Goal: Transaction & Acquisition: Purchase product/service

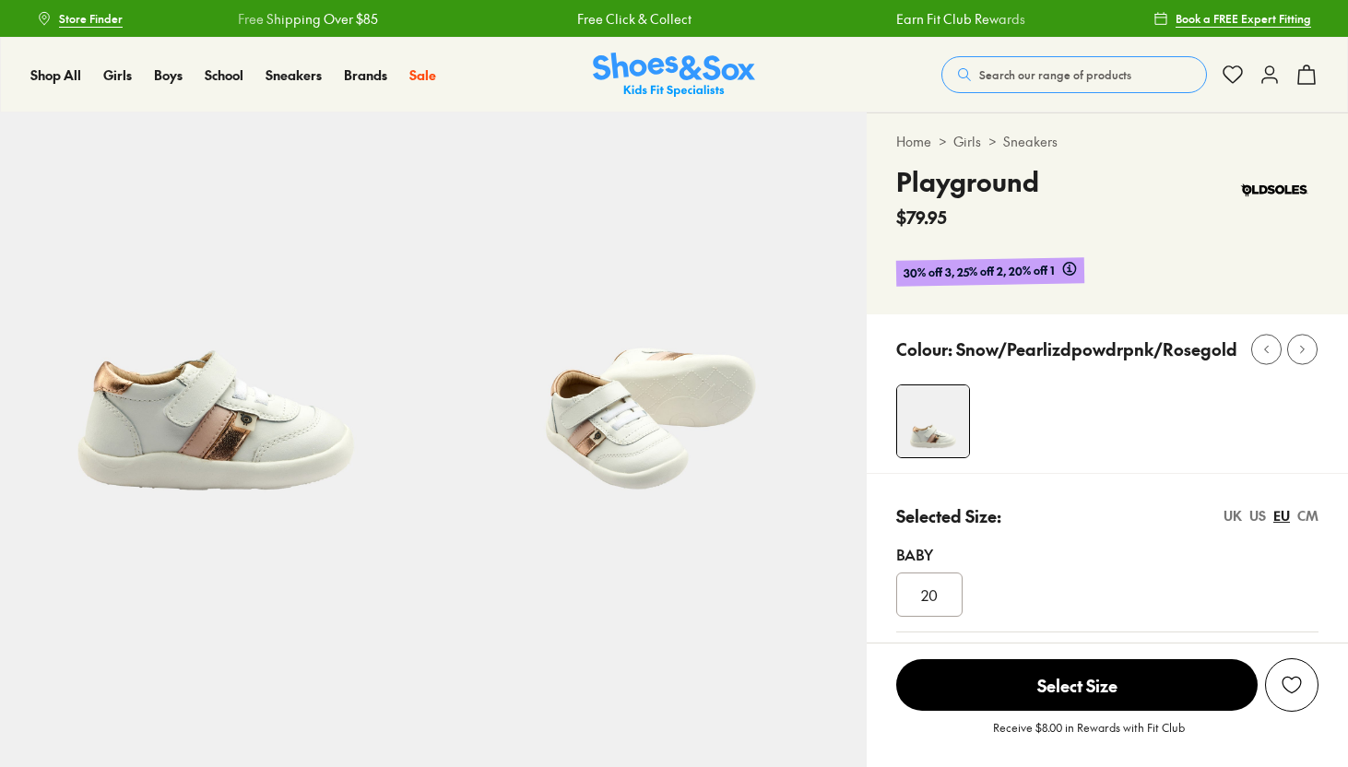
select select "*"
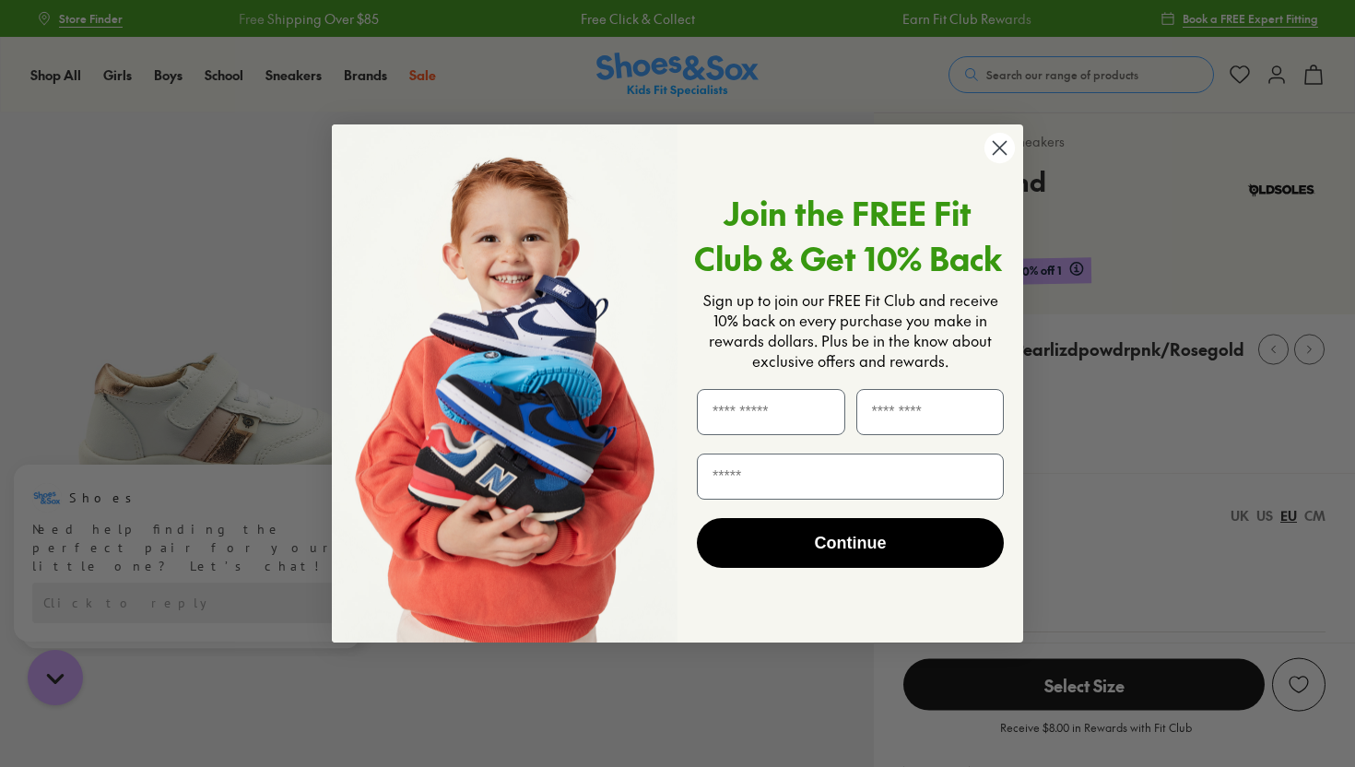
click at [1000, 151] on circle "Close dialog" at bounding box center [1000, 148] width 30 height 30
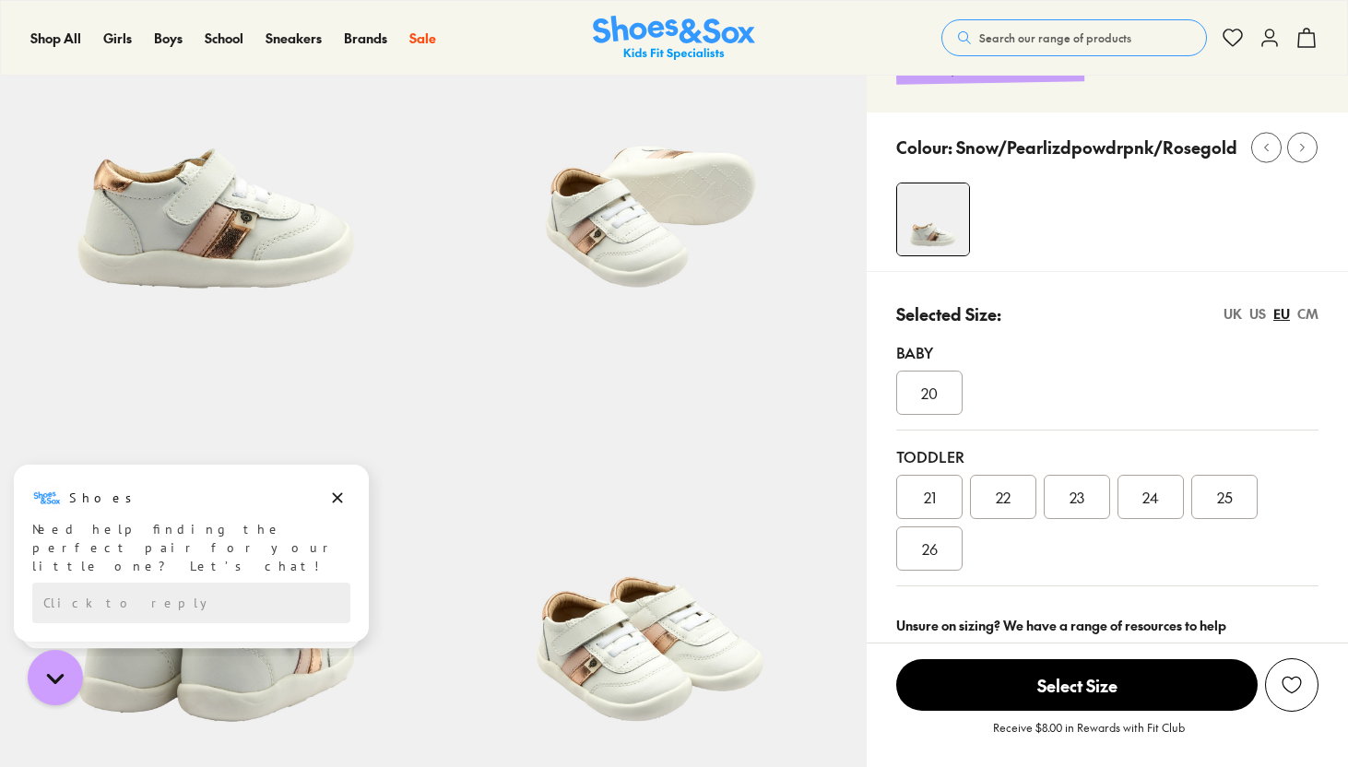
scroll to position [217, 0]
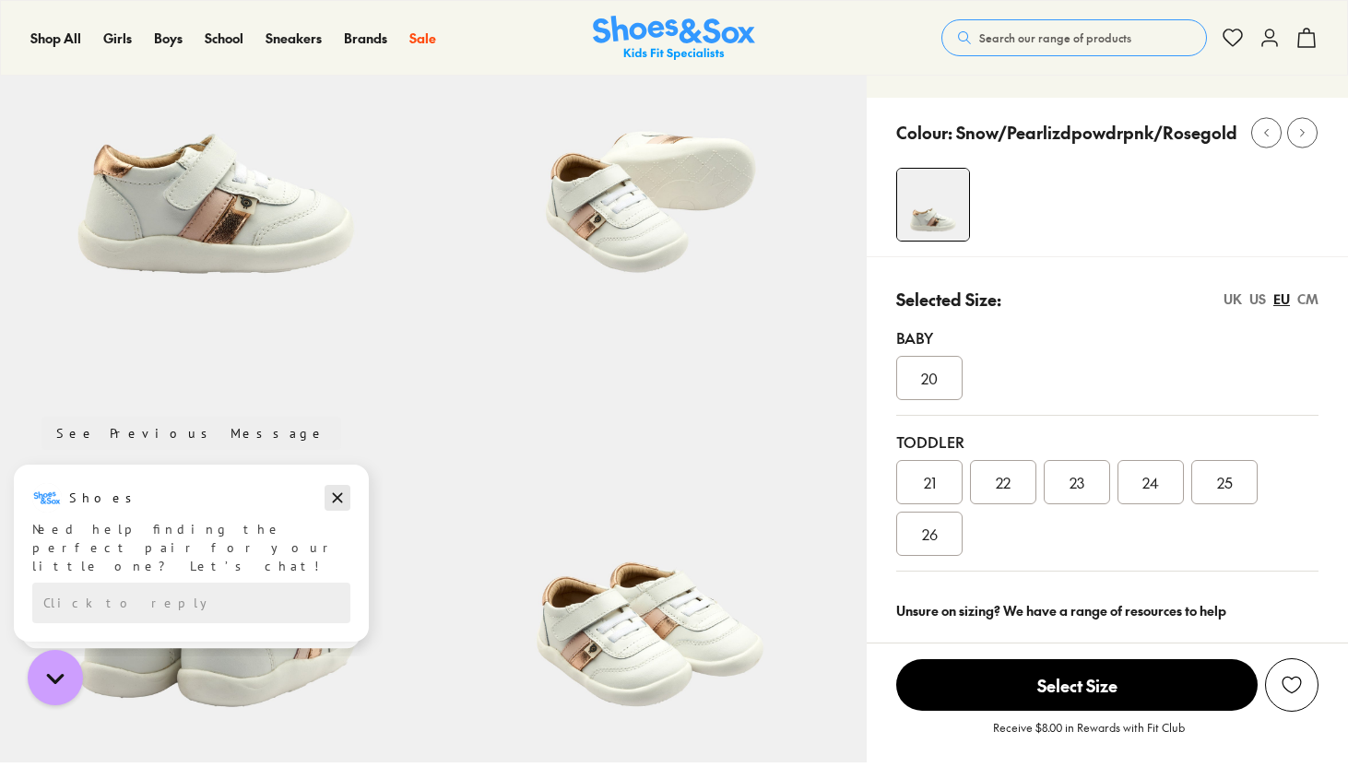
click at [337, 499] on icon "Dismiss campaign" at bounding box center [337, 498] width 18 height 22
click at [334, 502] on icon "Dismiss campaign" at bounding box center [337, 503] width 18 height 22
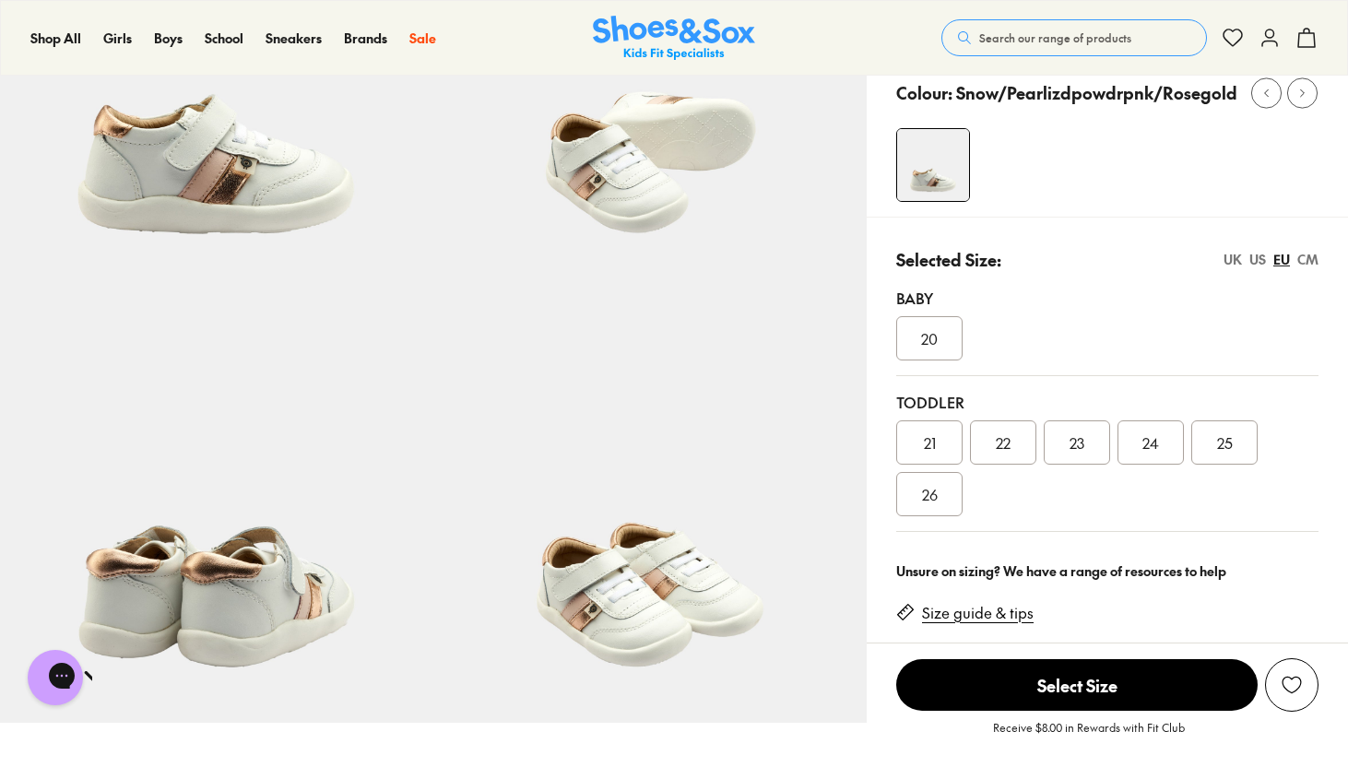
scroll to position [271, 0]
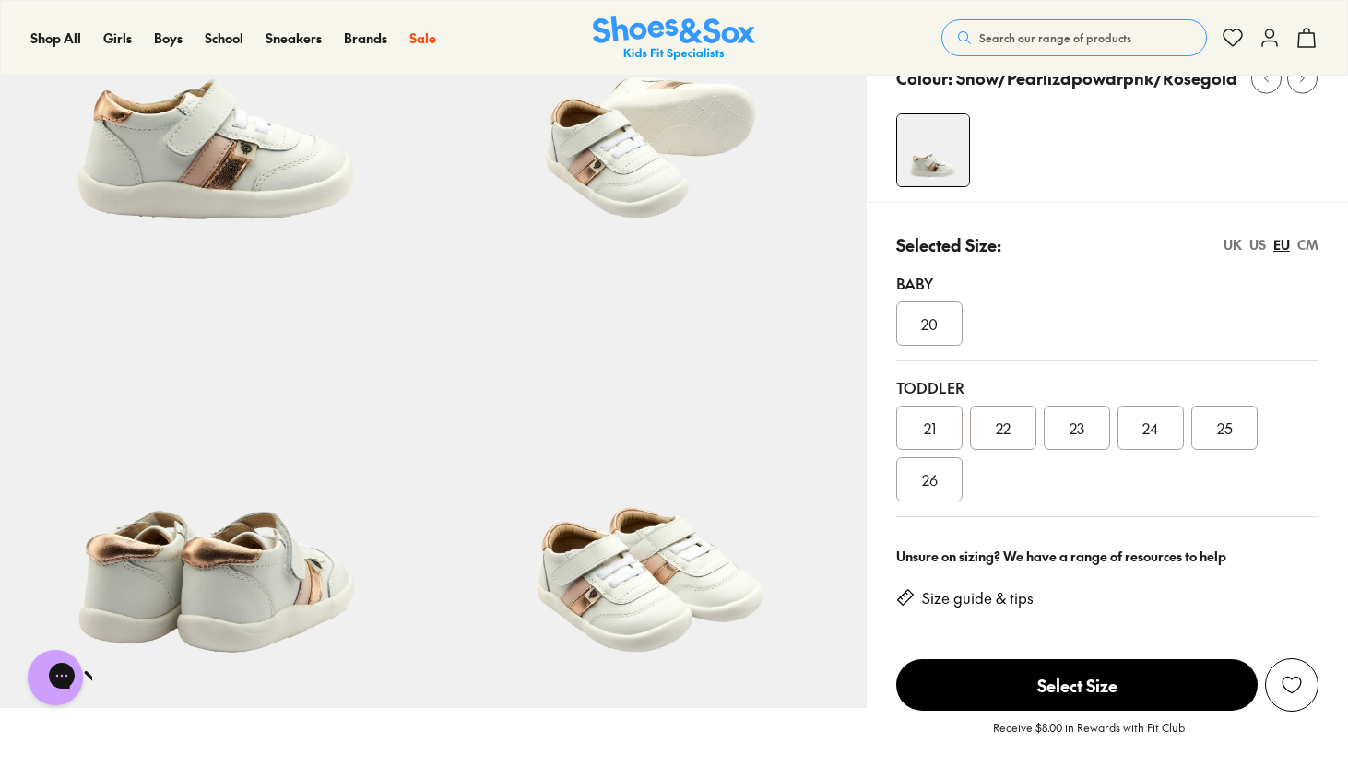
click at [1001, 606] on link "Size guide & tips" at bounding box center [978, 598] width 112 height 20
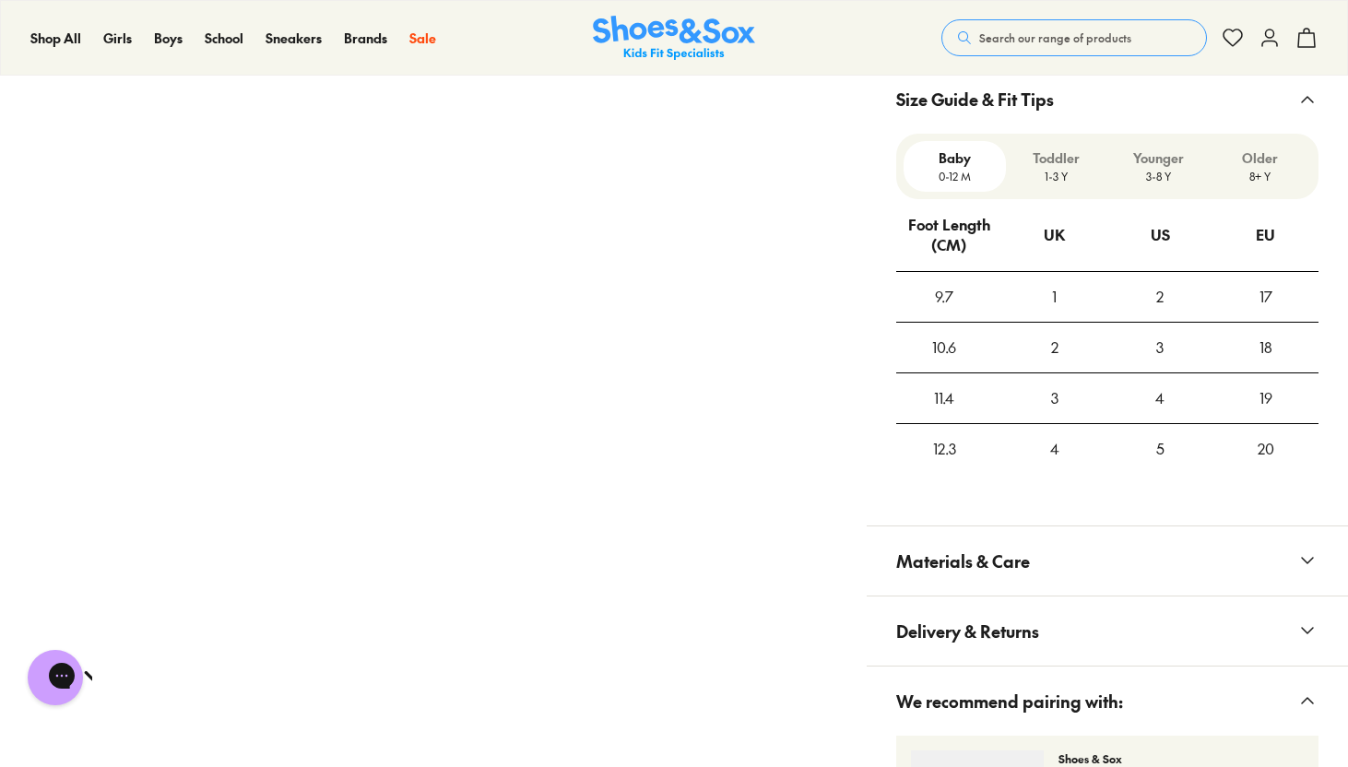
scroll to position [1434, 0]
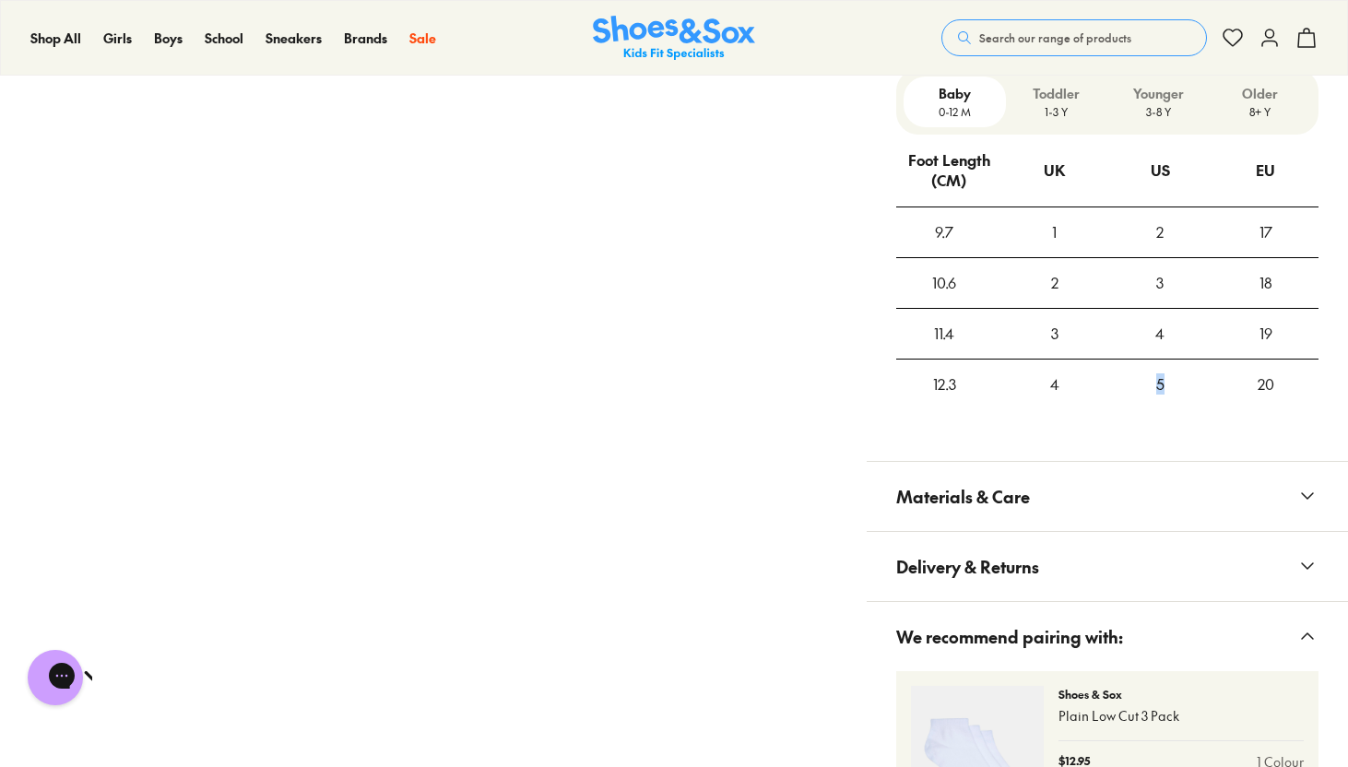
drag, startPoint x: 1147, startPoint y: 378, endPoint x: 1195, endPoint y: 385, distance: 48.5
click at [1195, 385] on div "5" at bounding box center [1160, 385] width 106 height 50
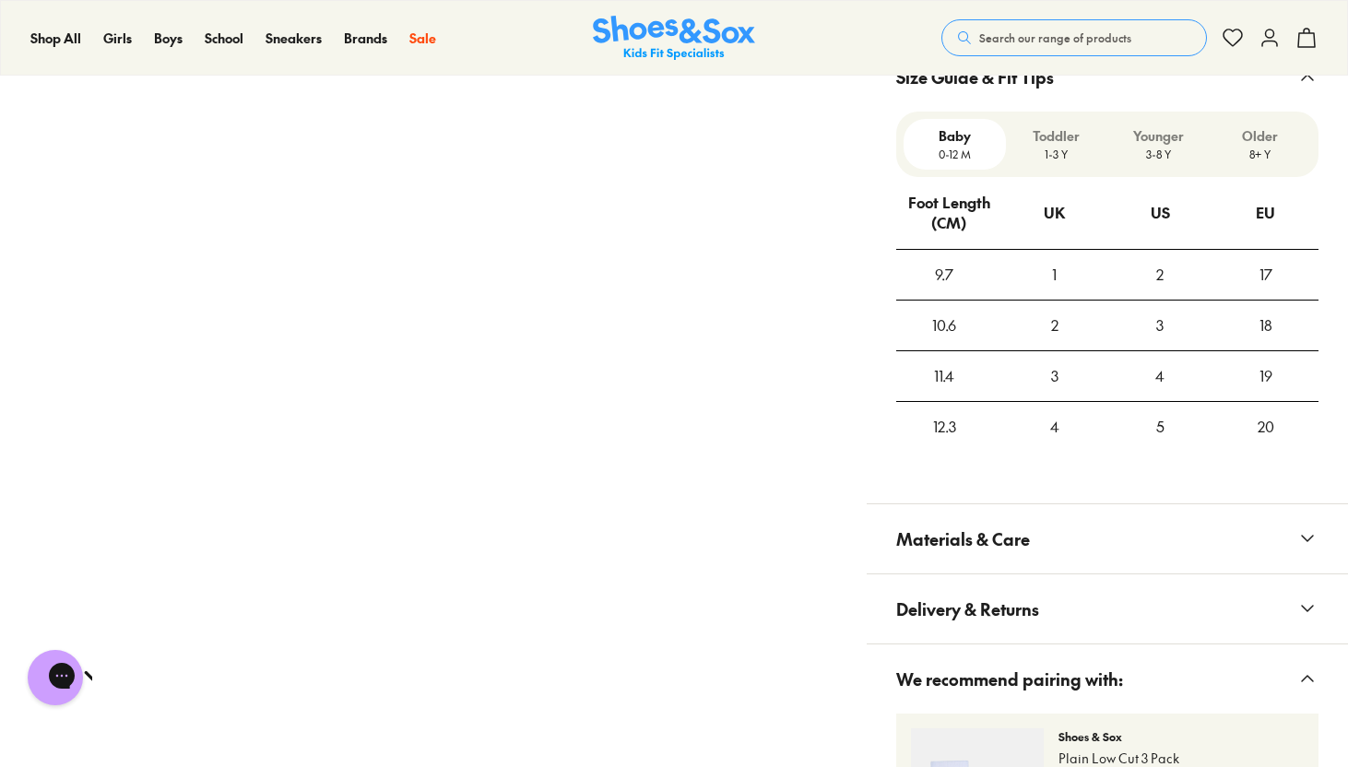
scroll to position [1378, 0]
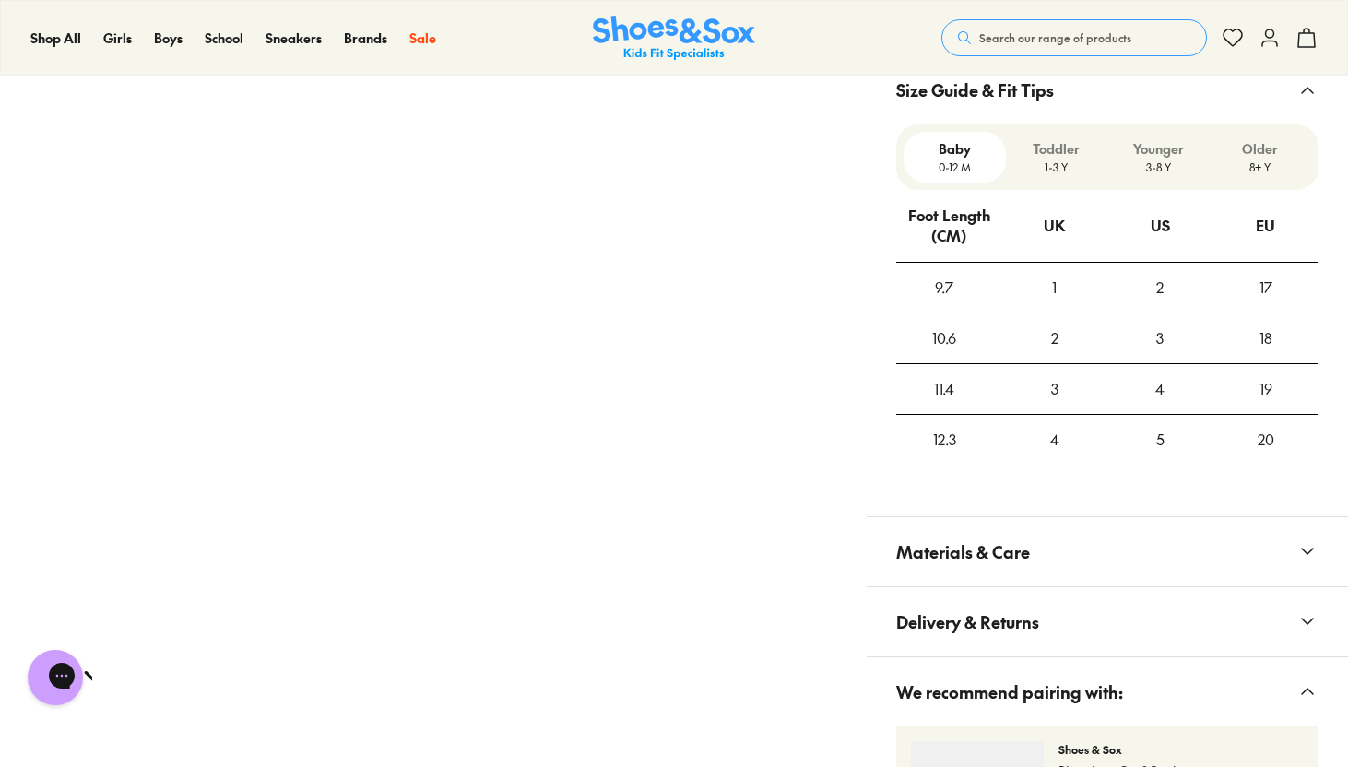
click at [1065, 170] on p "1-3 Y" at bounding box center [1057, 167] width 88 height 17
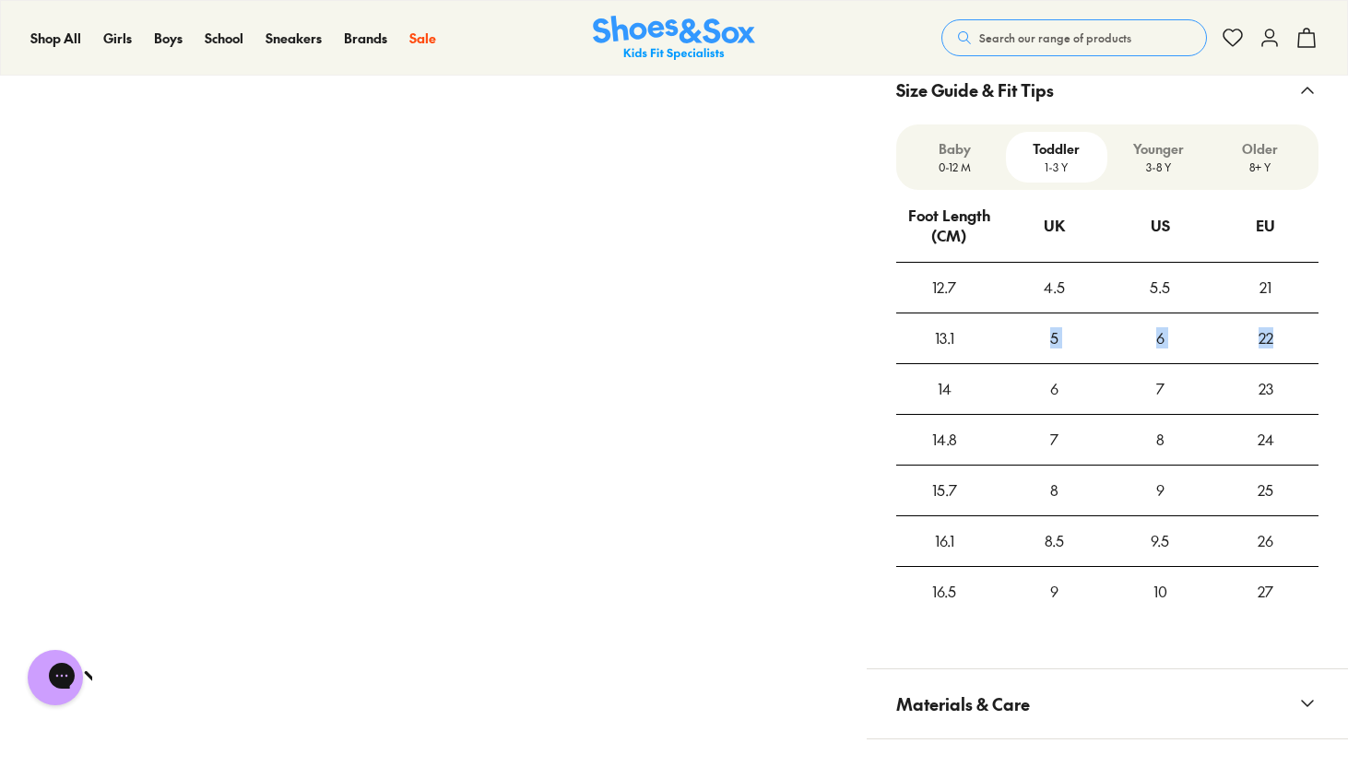
drag, startPoint x: 1036, startPoint y: 348, endPoint x: 1285, endPoint y: 347, distance: 248.9
click at [1285, 347] on tr "13.1 5 6 22" at bounding box center [1107, 338] width 422 height 51
click at [1236, 400] on div "23" at bounding box center [1266, 389] width 106 height 50
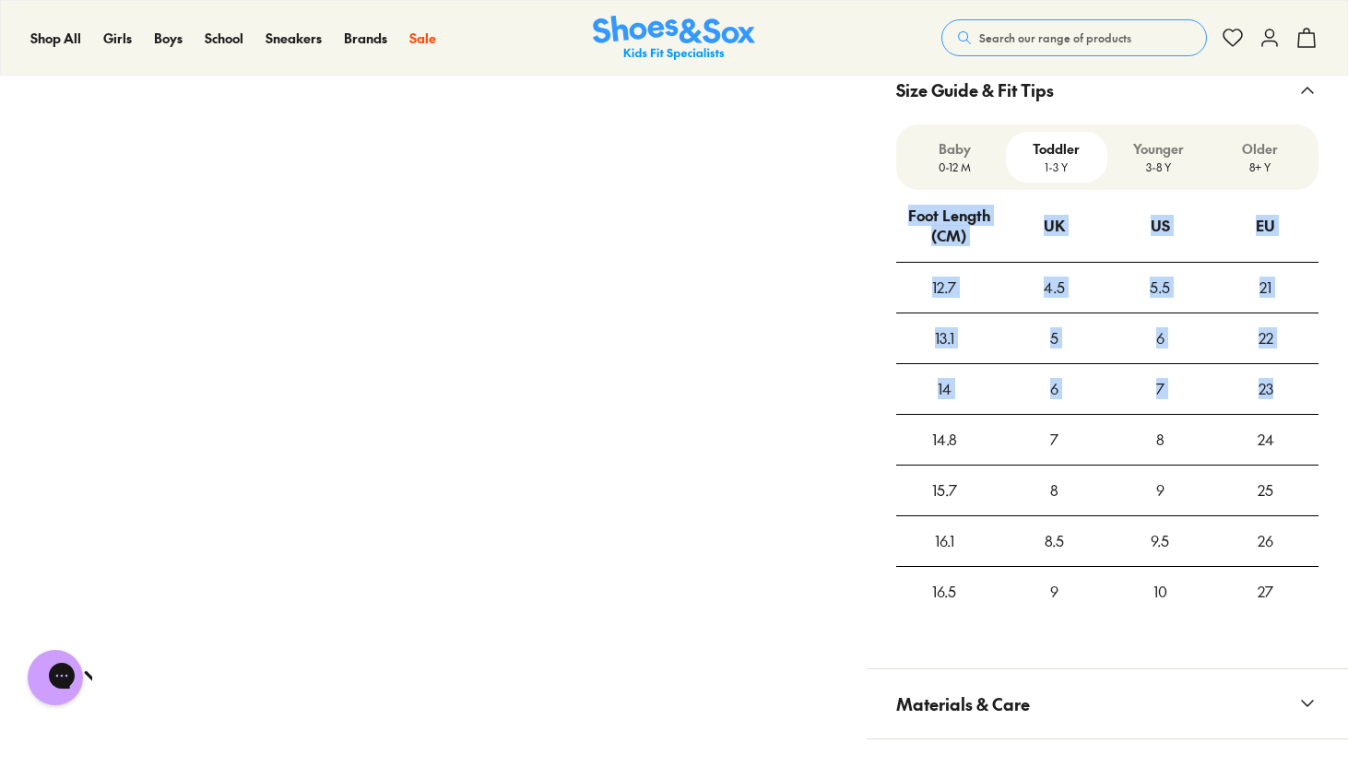
drag, startPoint x: 1236, startPoint y: 400, endPoint x: 1338, endPoint y: 405, distance: 101.5
click at [1338, 405] on div "Baby 0-12 M Toddler 1-3 Y Younger 3-8 Y Older 8+ Y Foot Length (CM) UK US EU 12…" at bounding box center [1107, 384] width 481 height 521
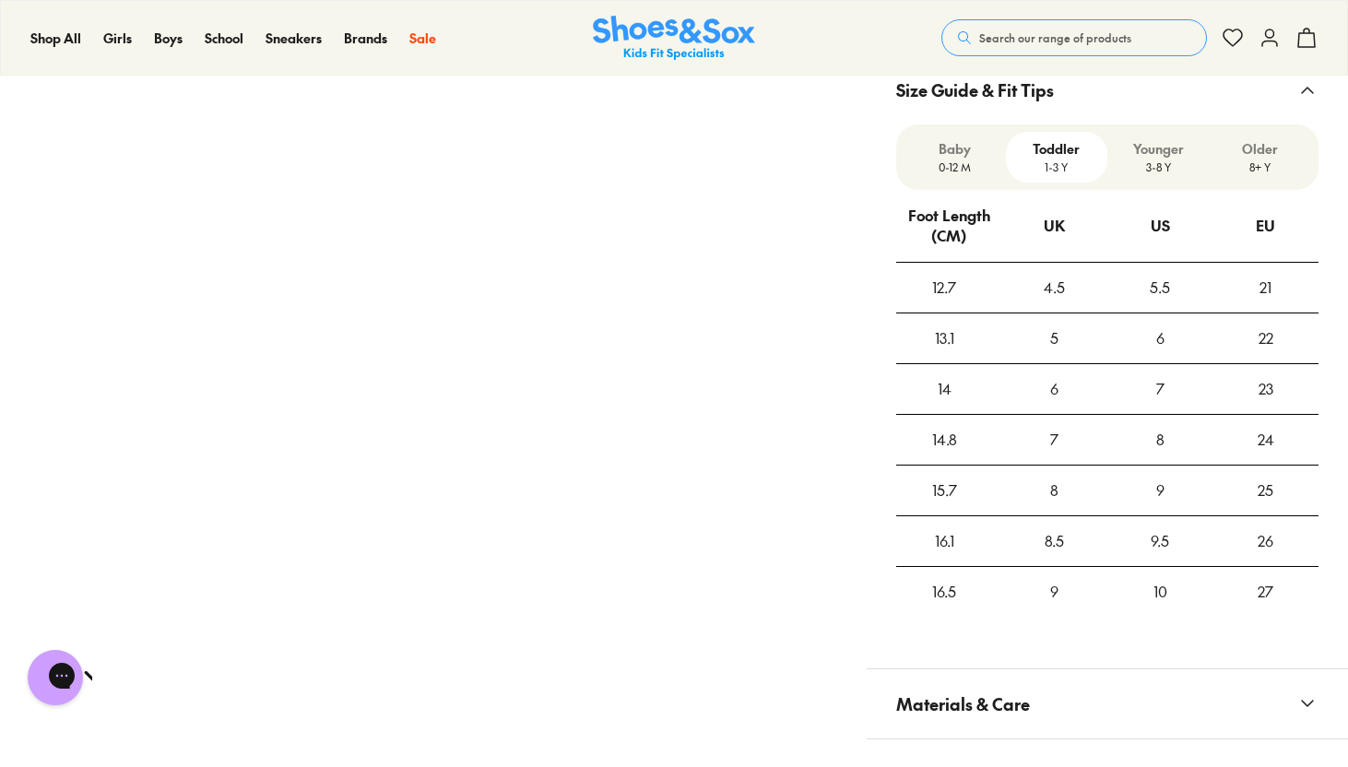
click at [1271, 387] on div "23" at bounding box center [1266, 389] width 106 height 50
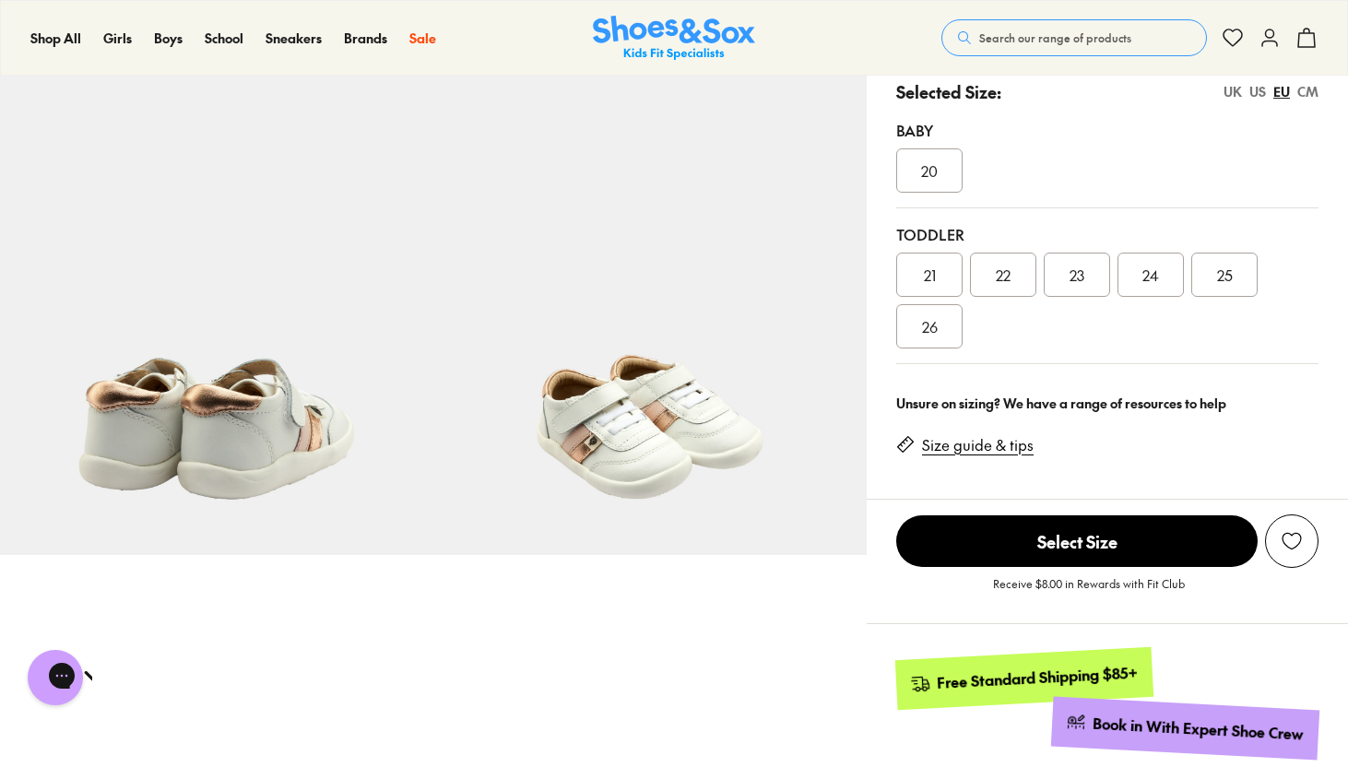
scroll to position [406, 0]
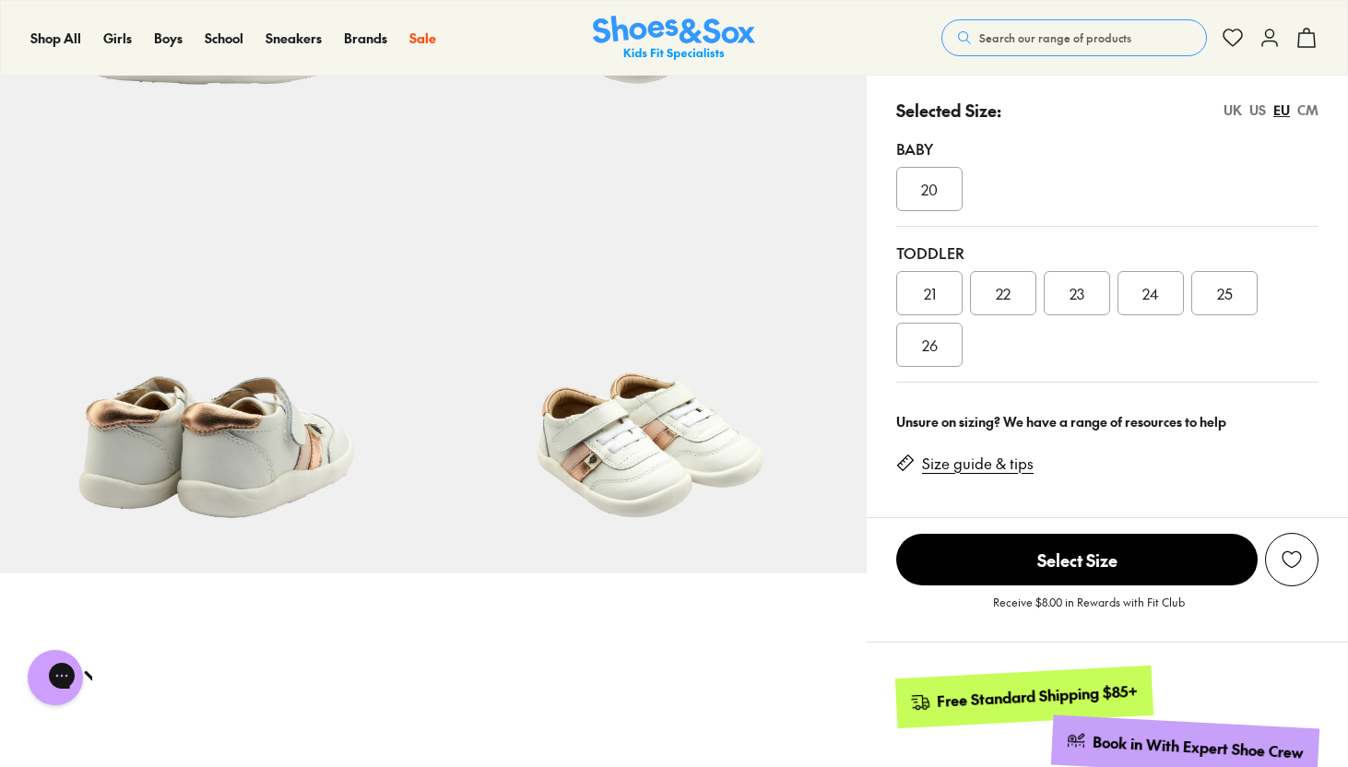
click at [998, 301] on div "22" at bounding box center [1003, 293] width 66 height 44
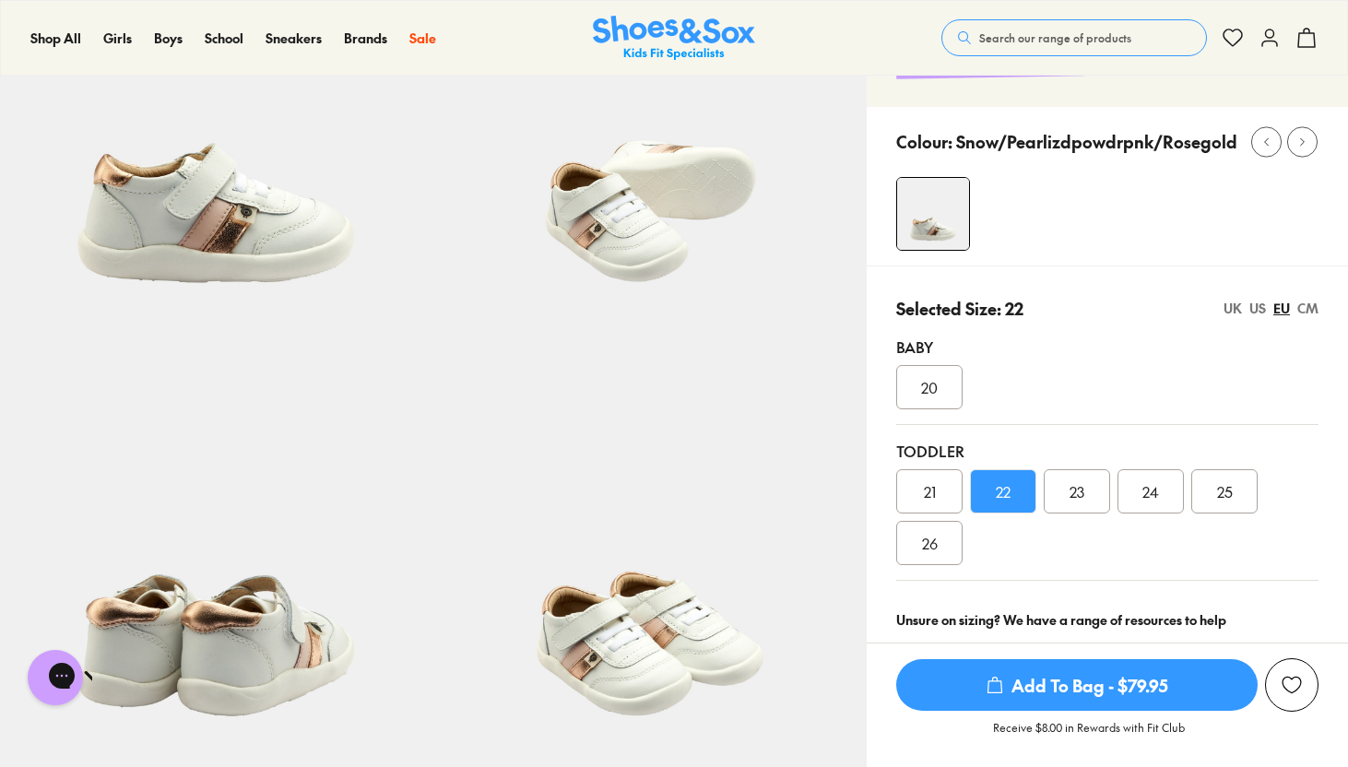
scroll to position [199, 0]
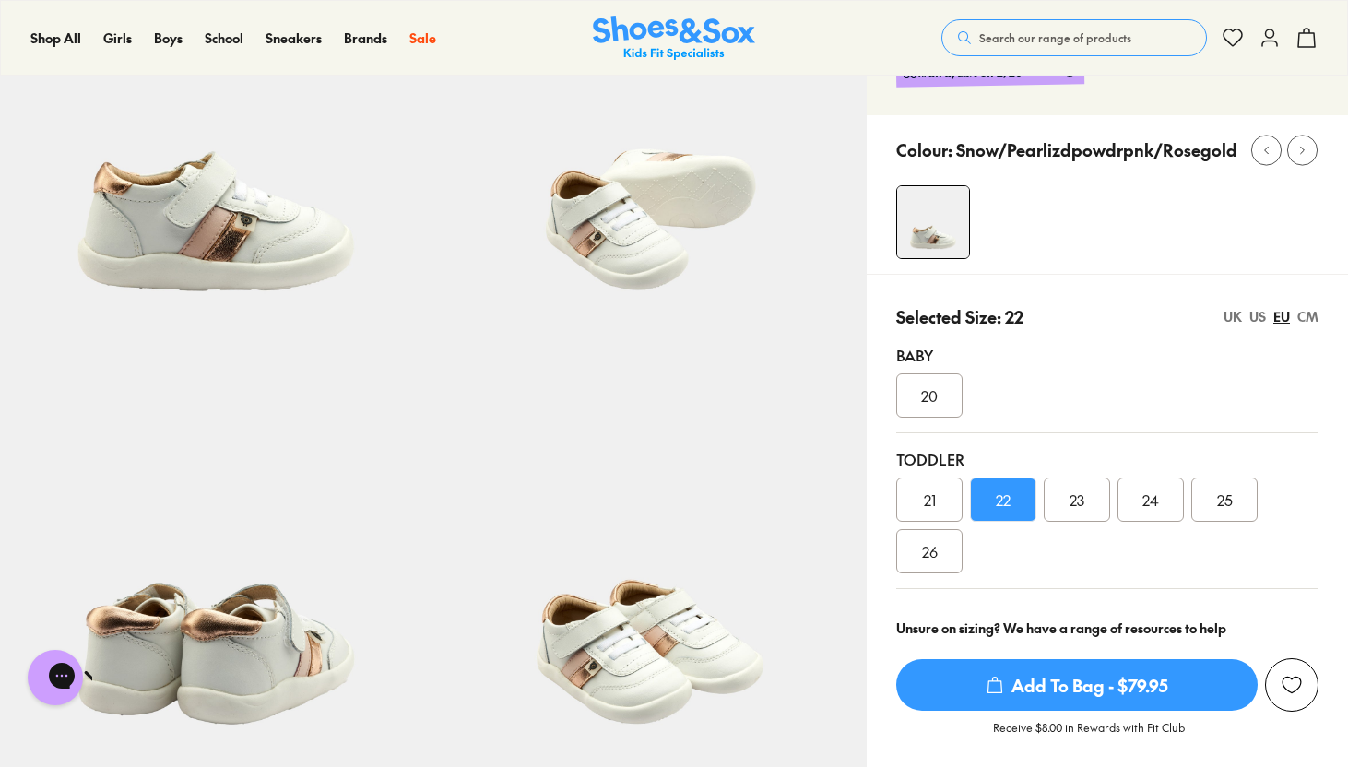
click at [1084, 684] on span "Add To Bag - $79.95" at bounding box center [1076, 685] width 361 height 52
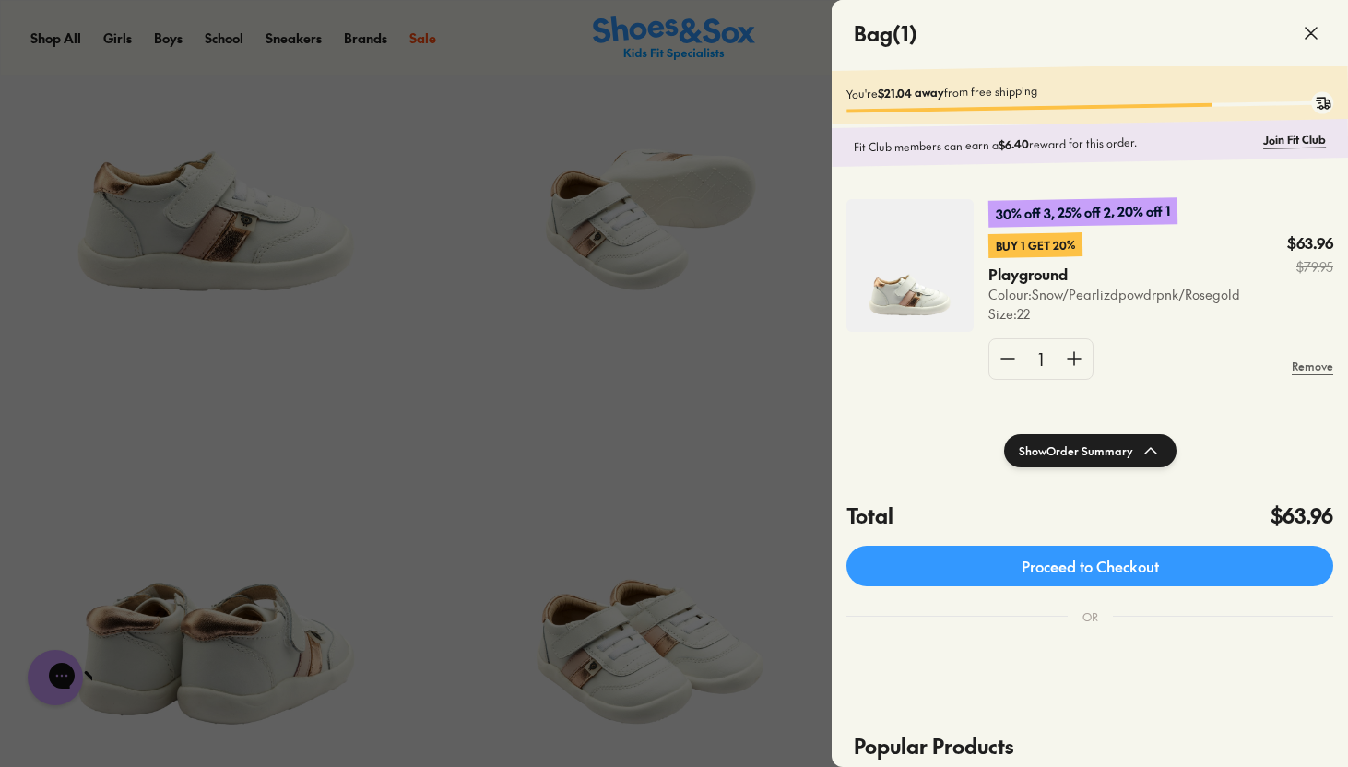
click at [463, 133] on div at bounding box center [674, 383] width 1348 height 767
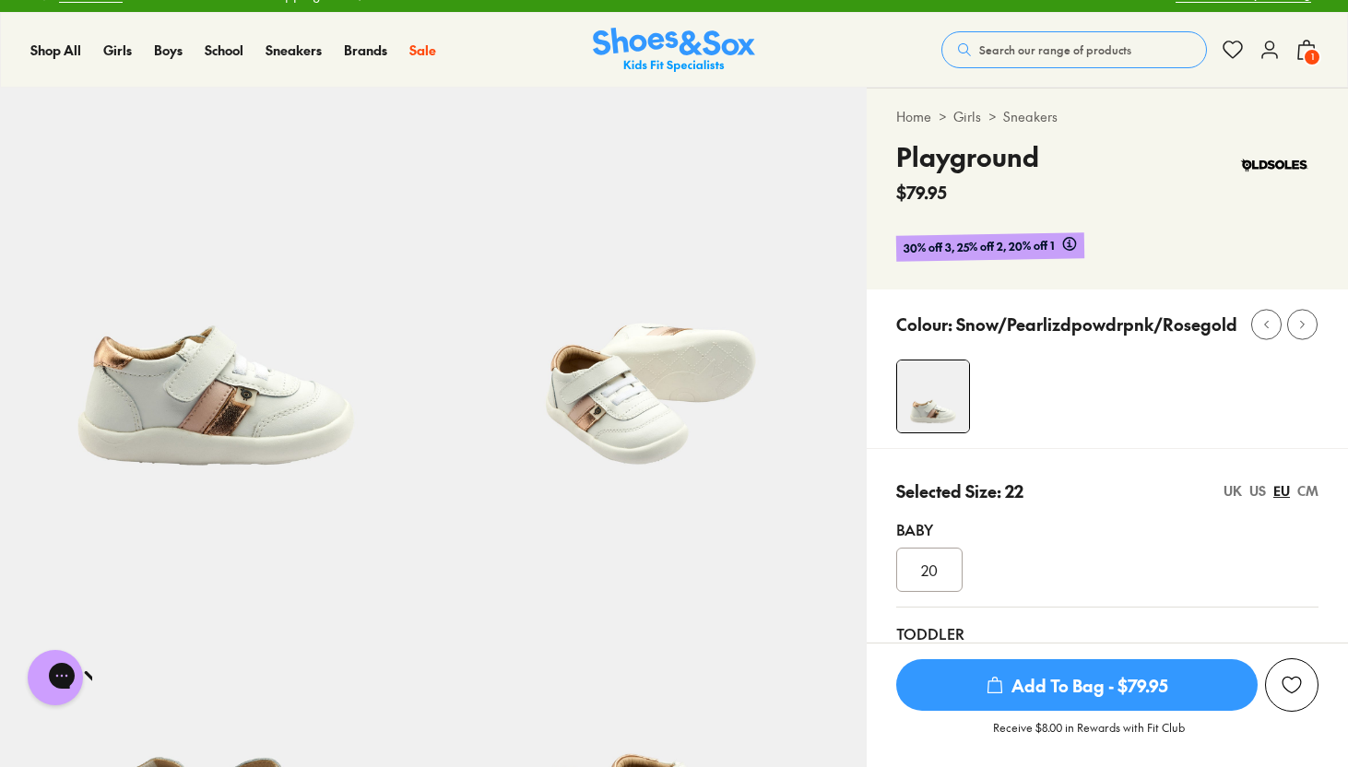
scroll to position [0, 0]
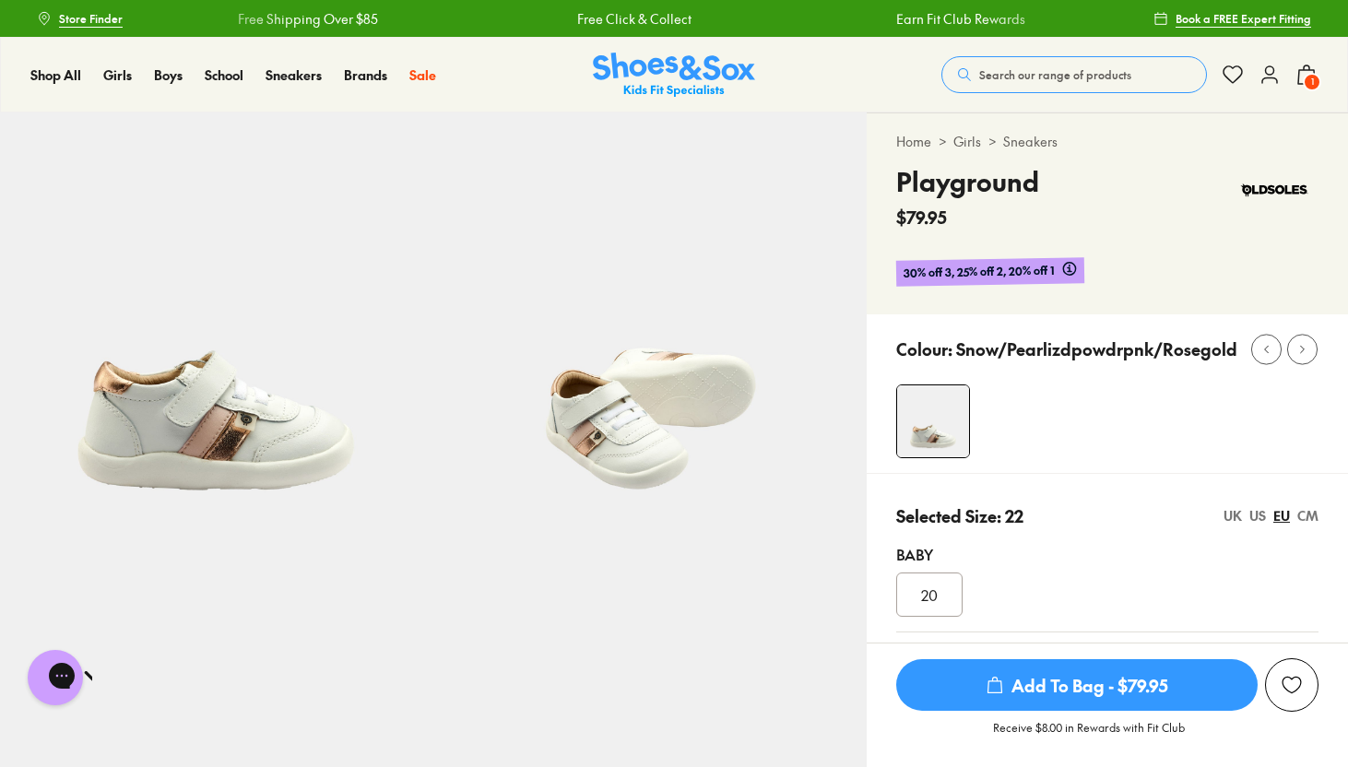
click at [1270, 187] on img at bounding box center [1274, 189] width 89 height 55
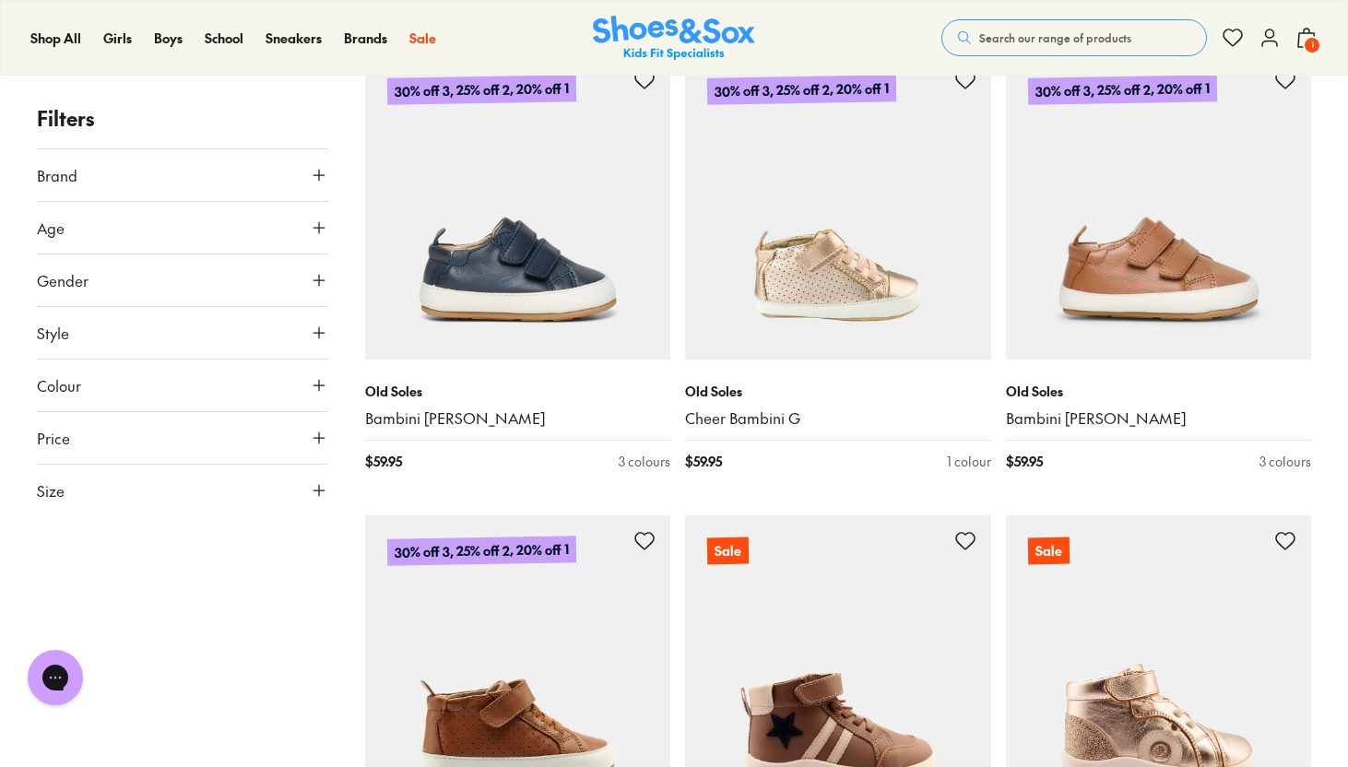
scroll to position [3559, 0]
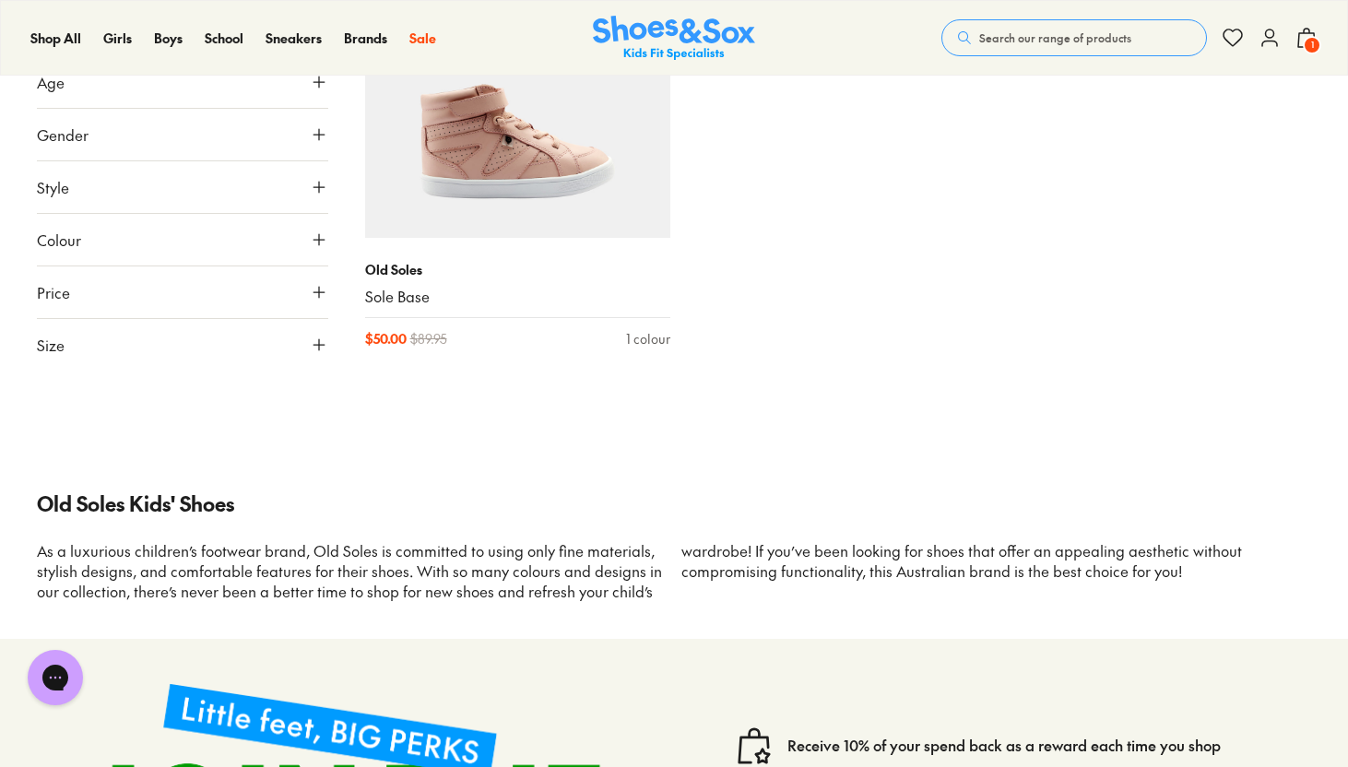
scroll to position [5980, 0]
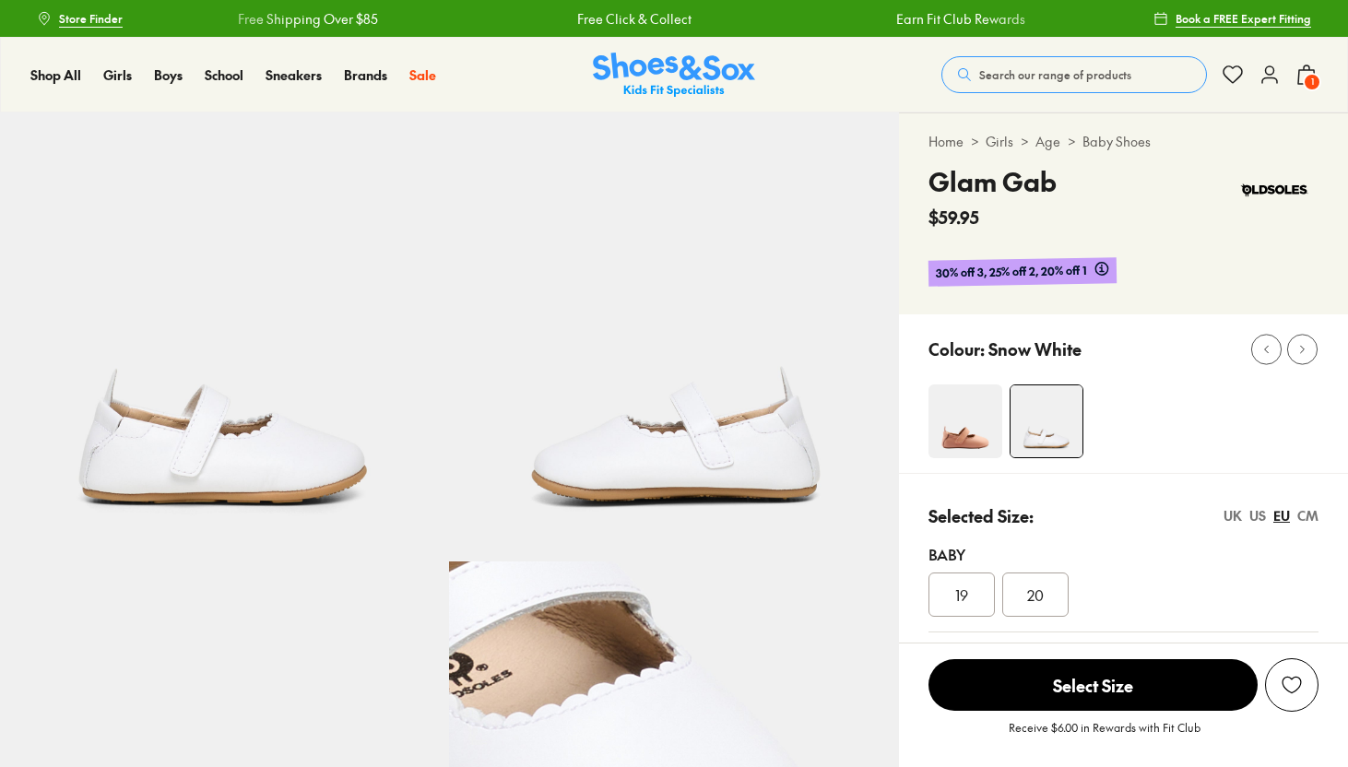
select select "*"
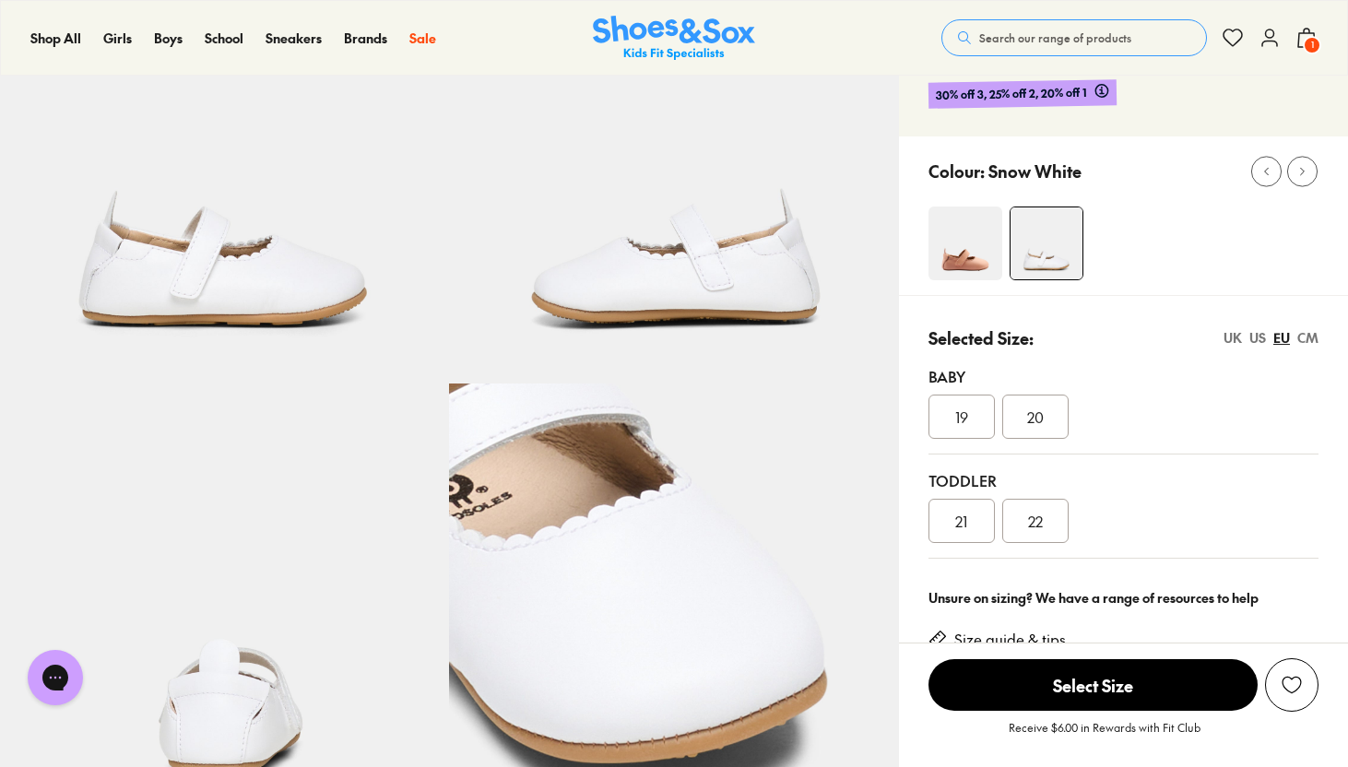
scroll to position [206, 0]
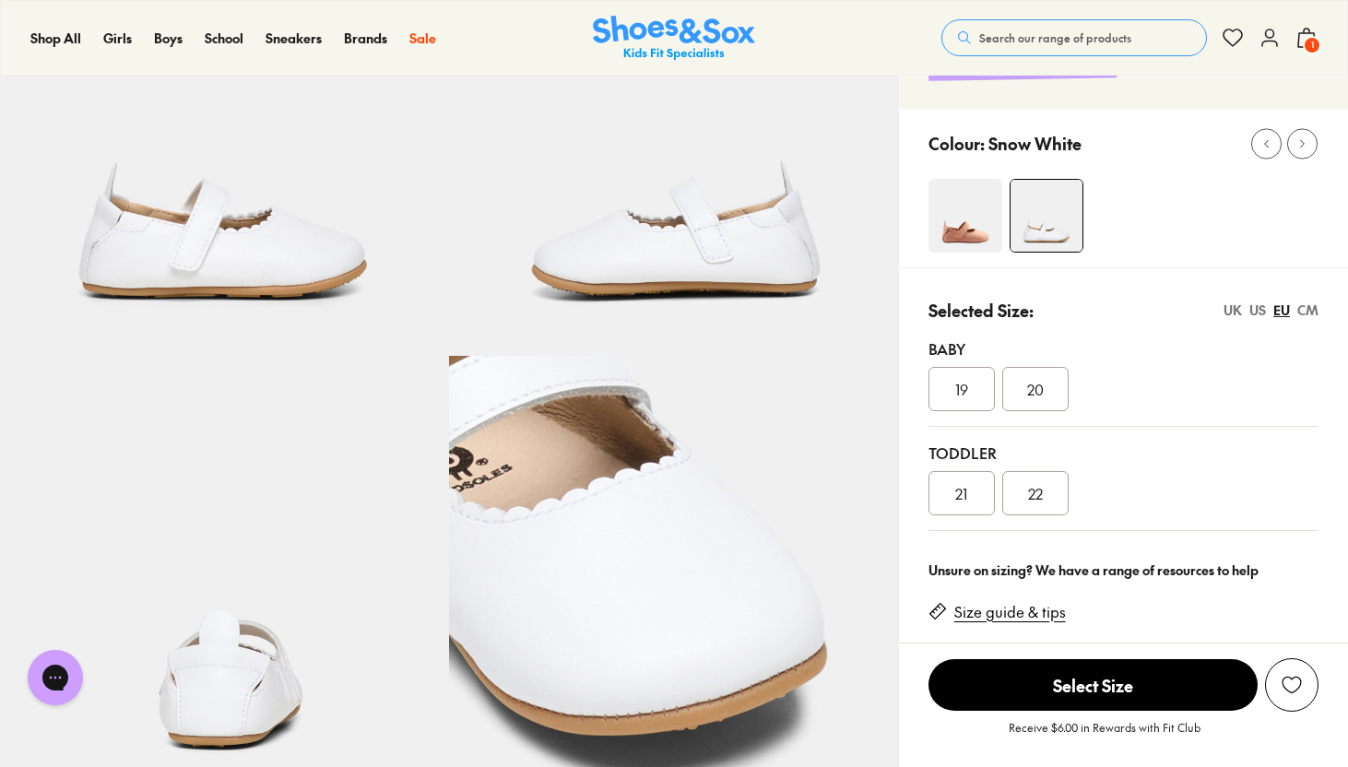
click at [1038, 497] on span "22" at bounding box center [1035, 493] width 15 height 22
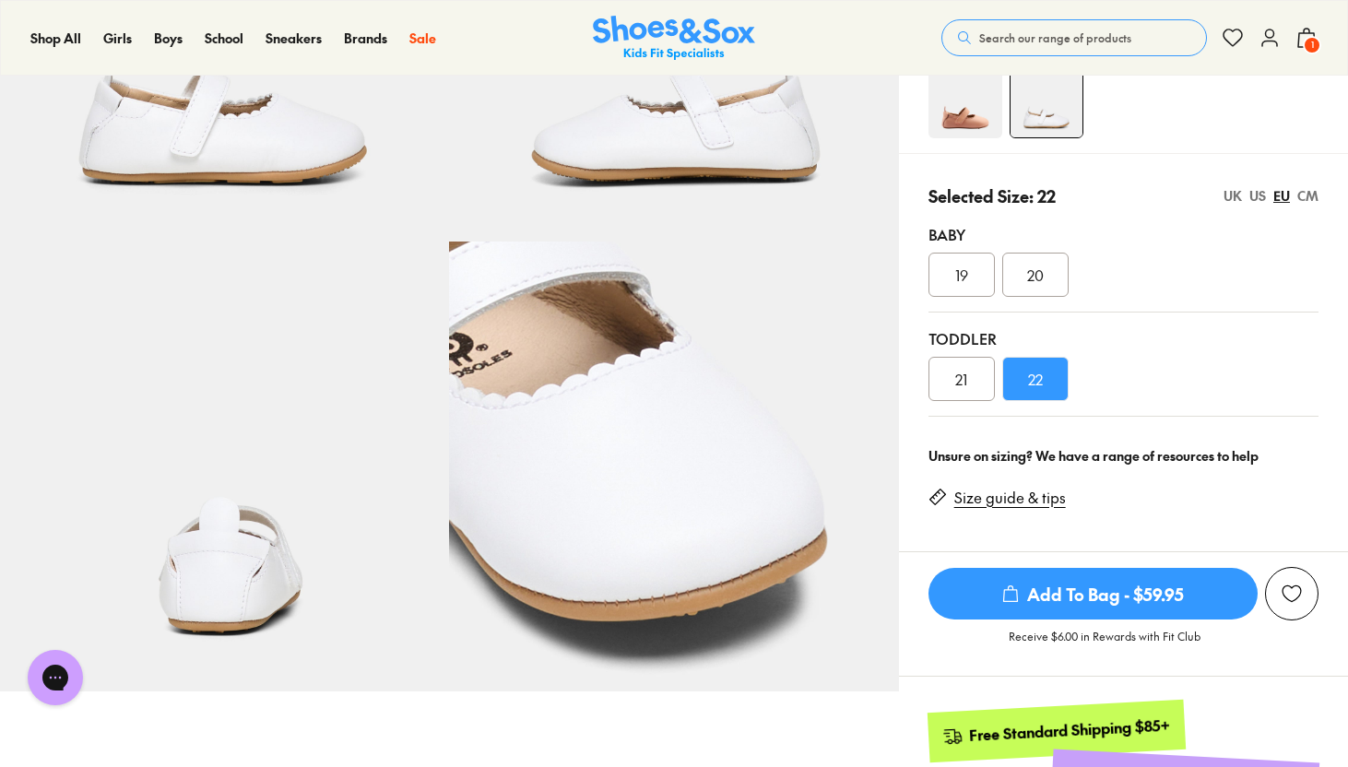
scroll to position [363, 0]
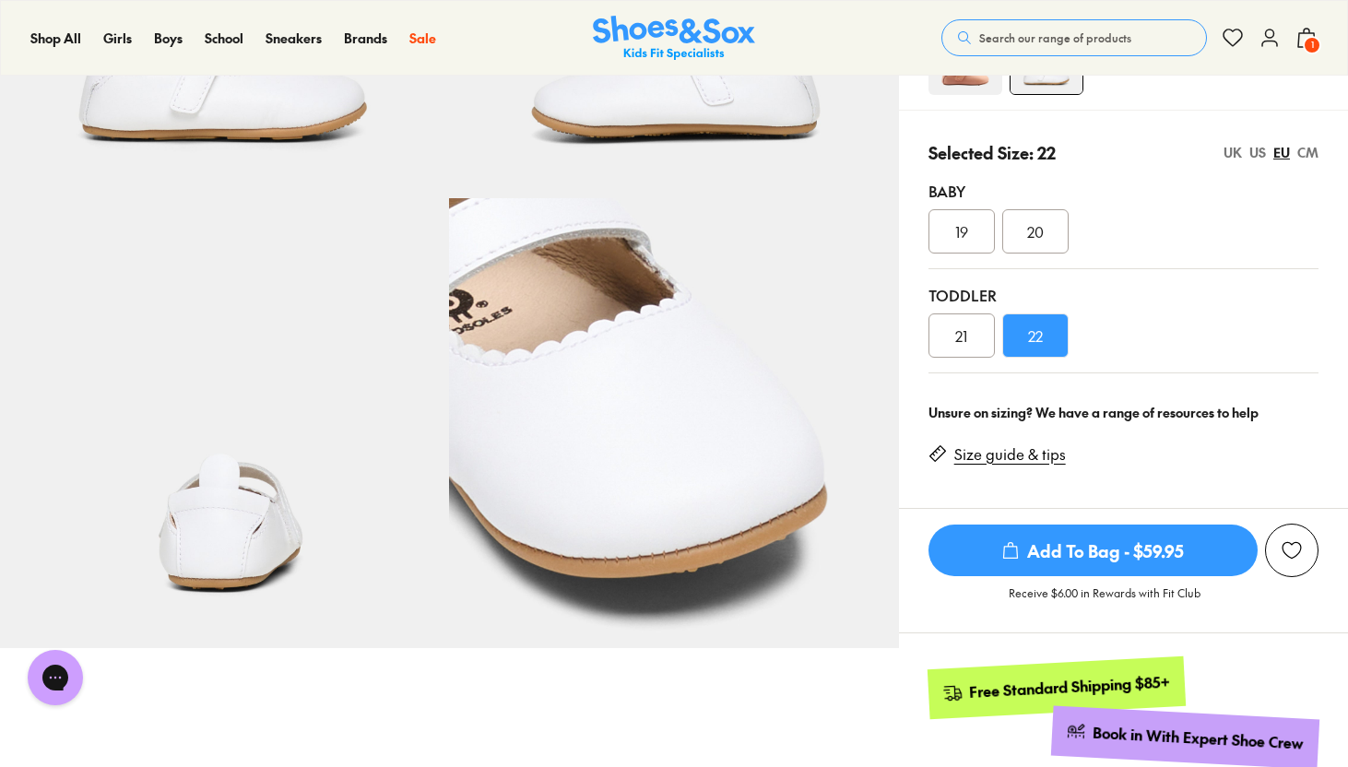
click at [1133, 548] on span "Add To Bag - $59.95" at bounding box center [1092, 551] width 329 height 52
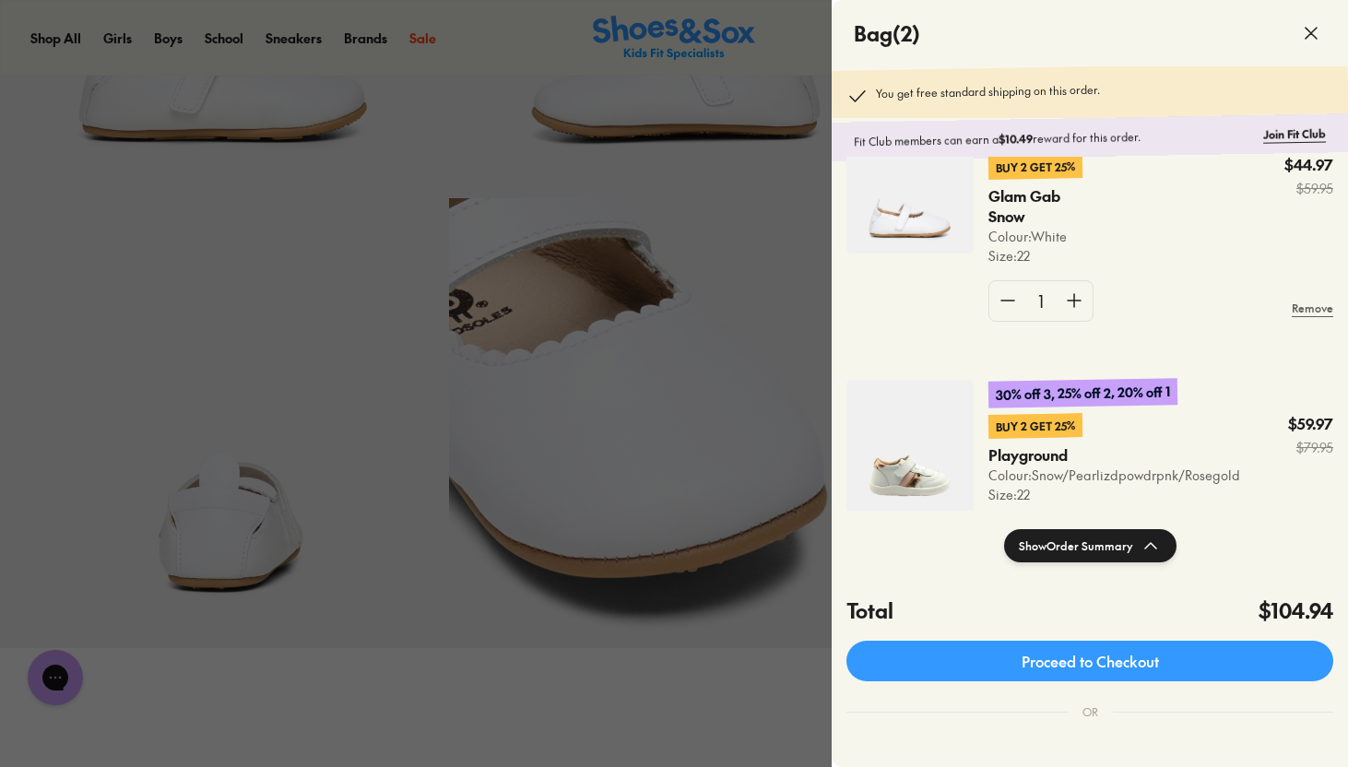
scroll to position [0, 0]
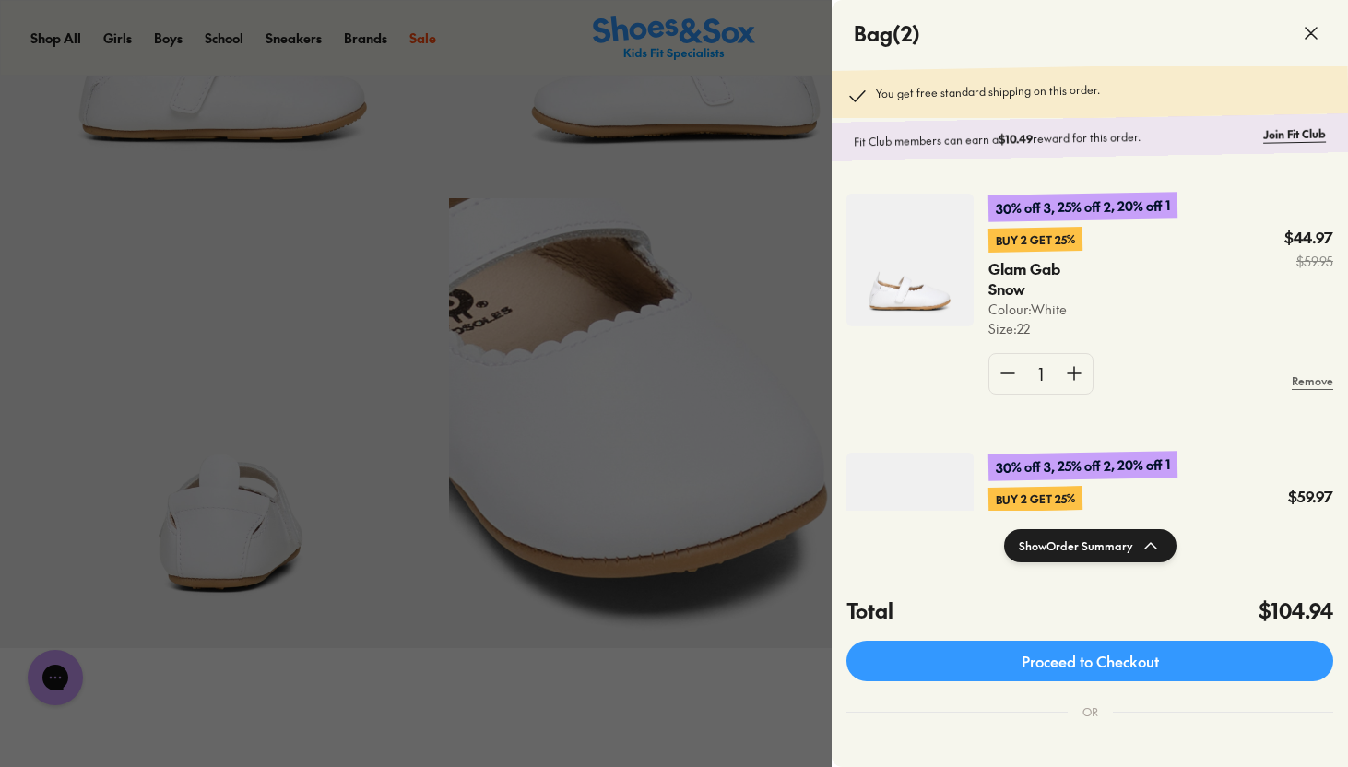
click at [1308, 32] on icon at bounding box center [1311, 33] width 22 height 22
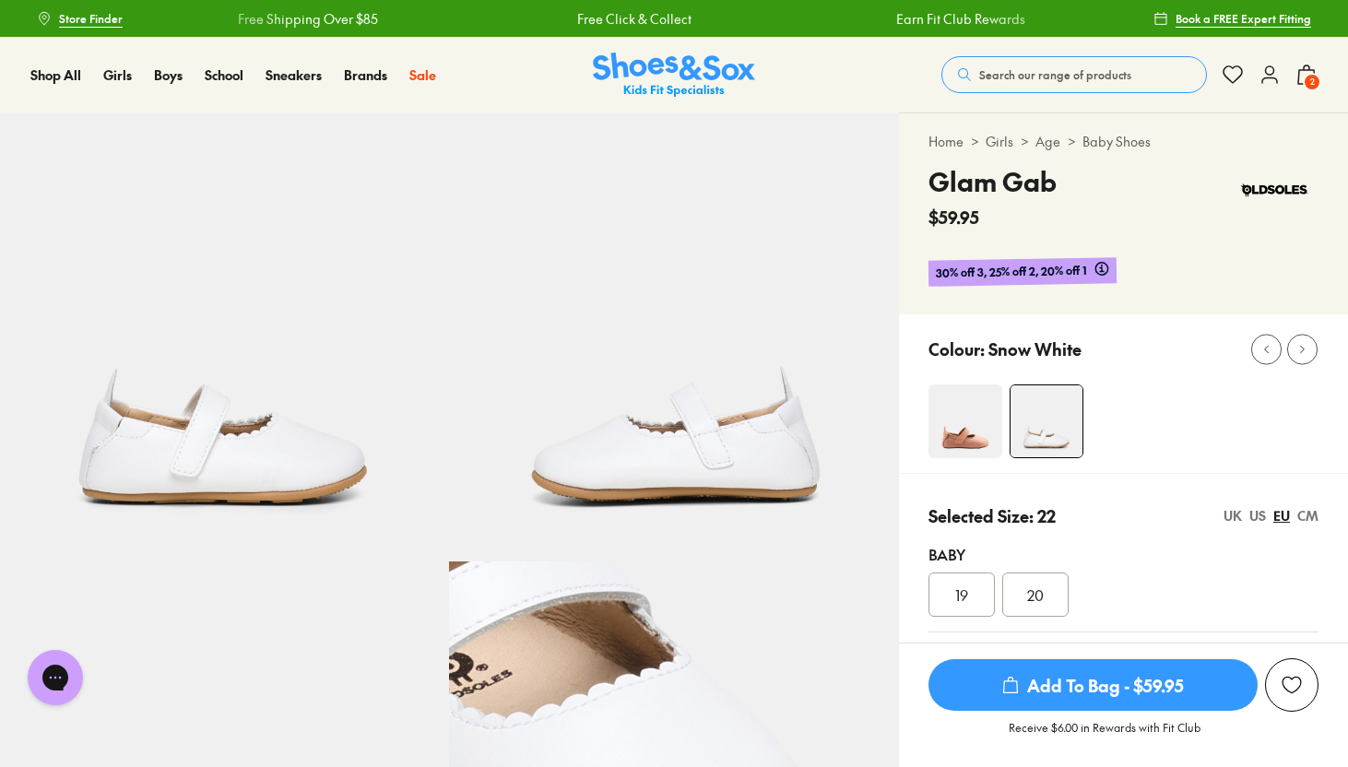
click at [1015, 73] on span "Search our range of products" at bounding box center [1055, 74] width 152 height 17
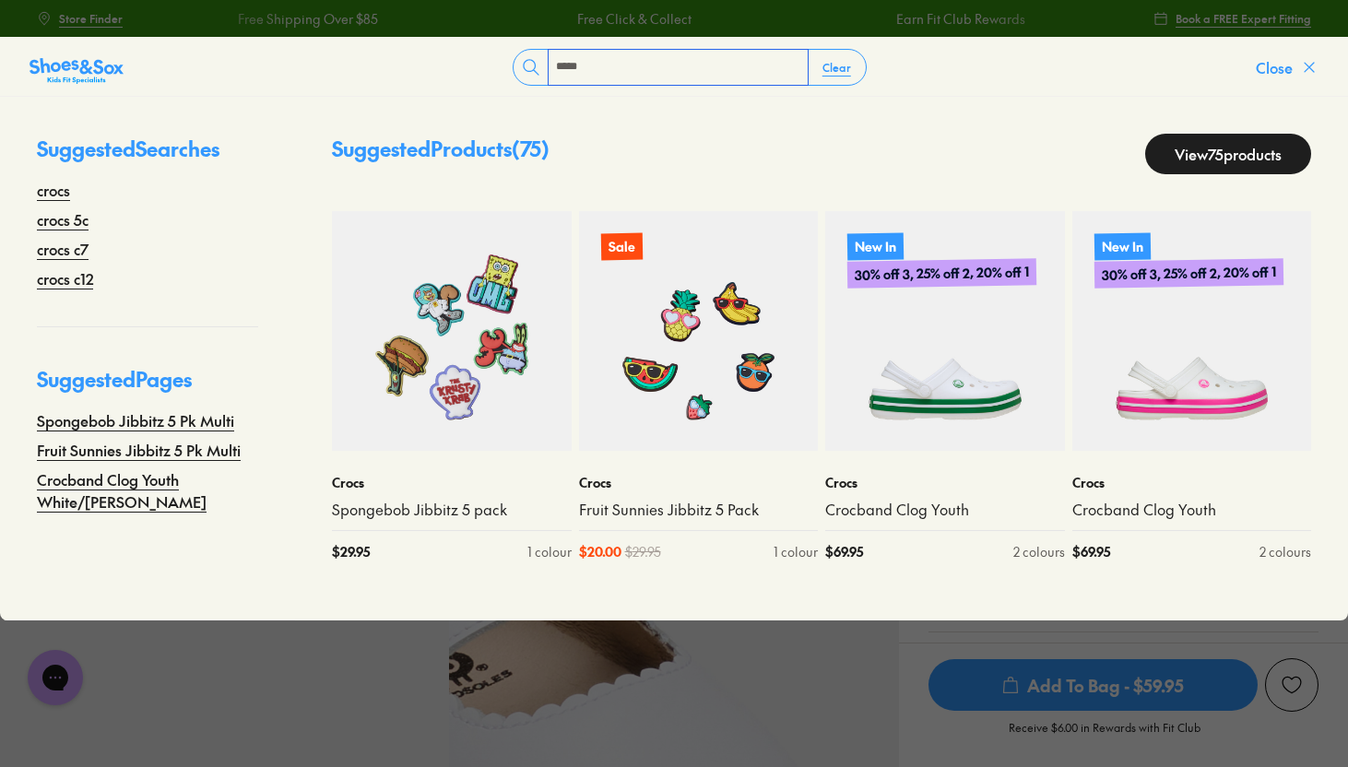
type input "*****"
click at [1294, 69] on button "Close" at bounding box center [1287, 67] width 63 height 41
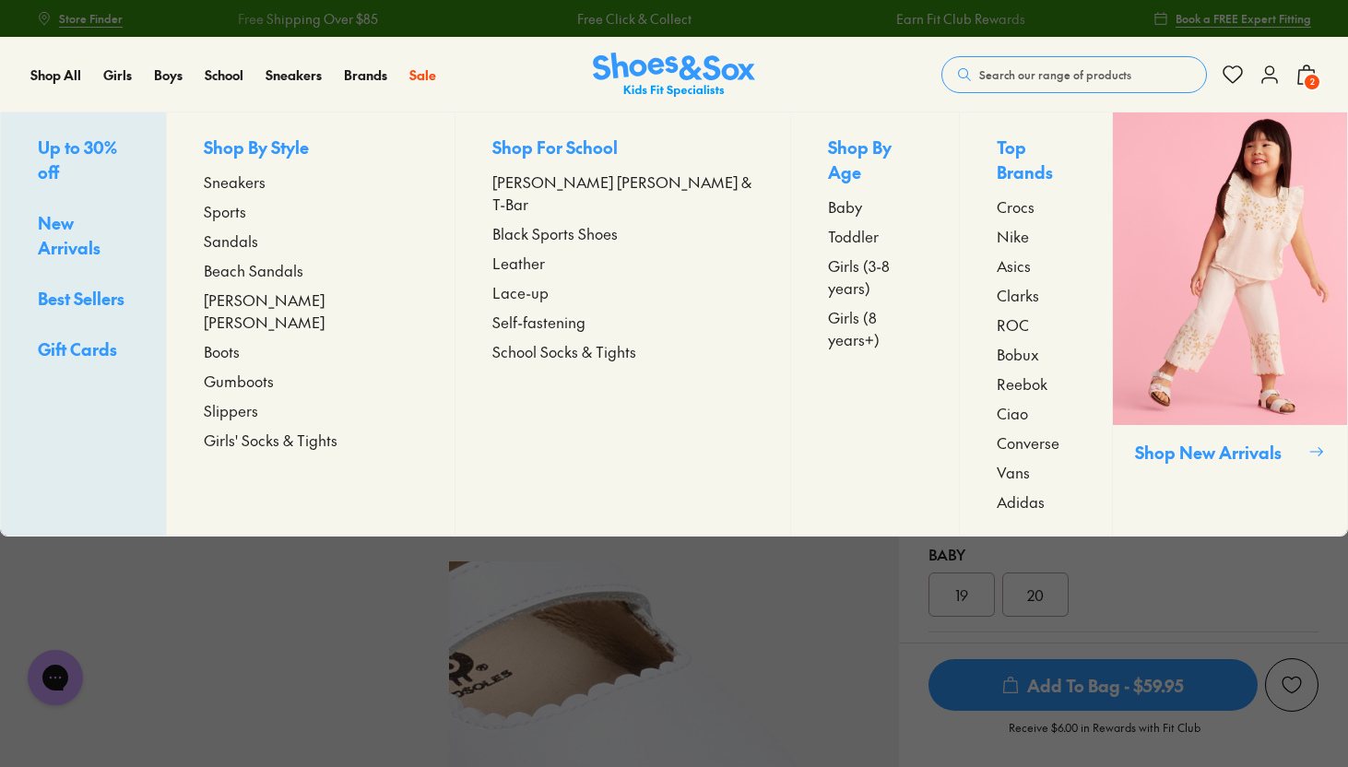
click at [828, 225] on span "Toddler" at bounding box center [853, 236] width 51 height 22
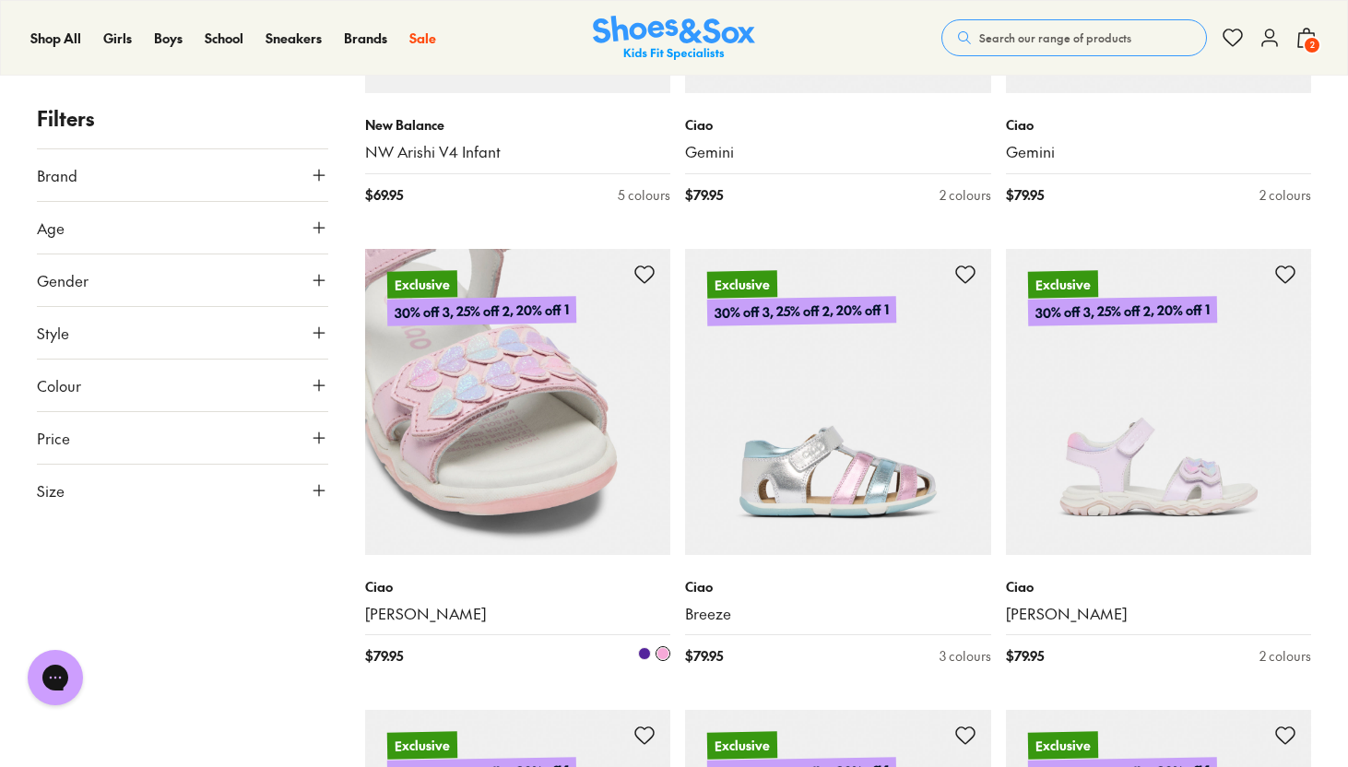
scroll to position [2453, 0]
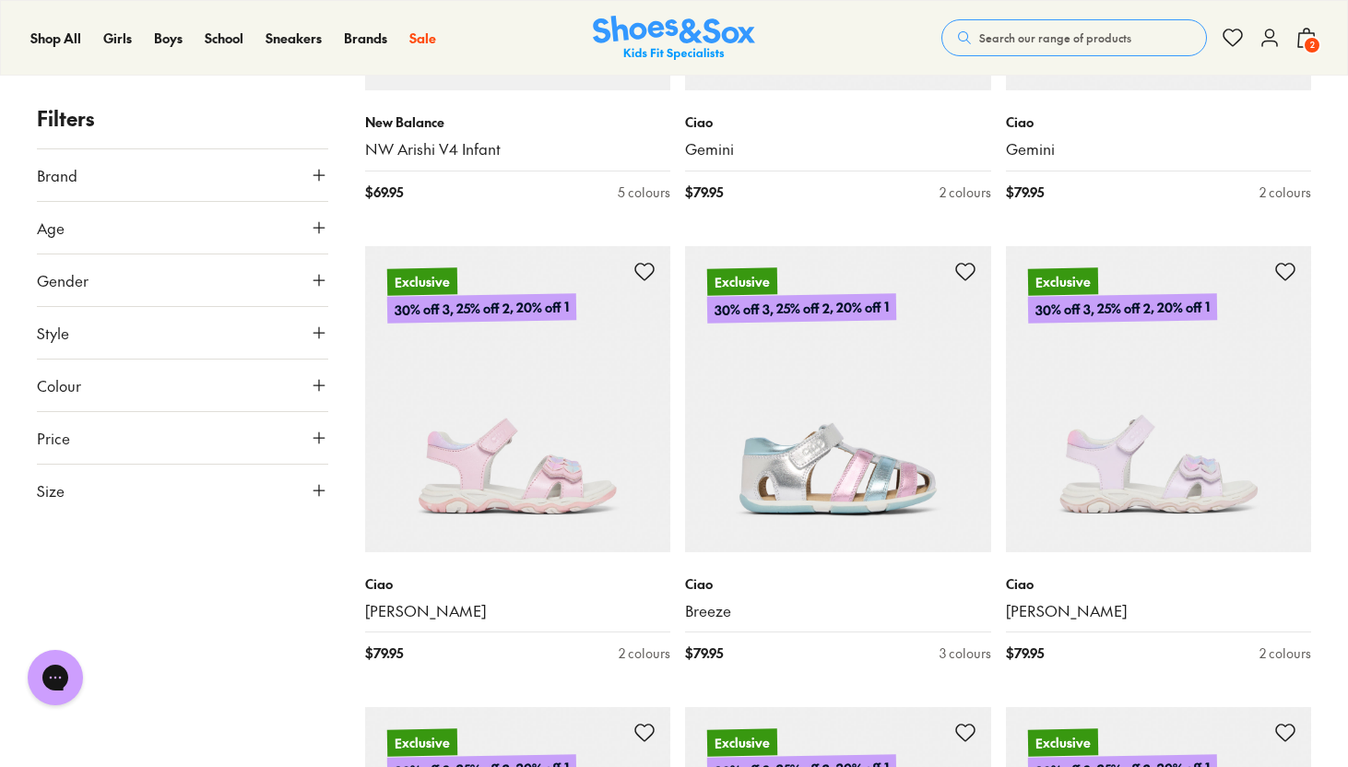
click at [176, 163] on button "Brand" at bounding box center [182, 175] width 291 height 52
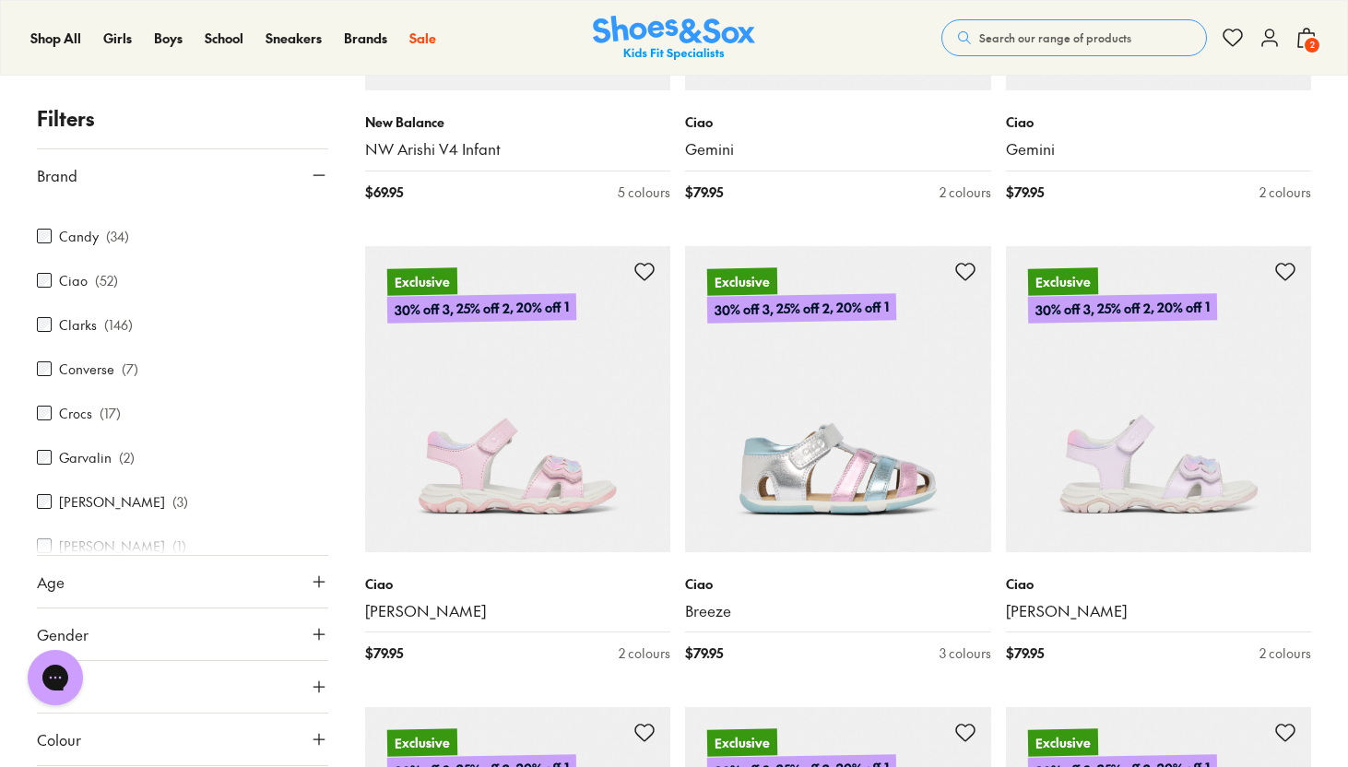
scroll to position [292, 0]
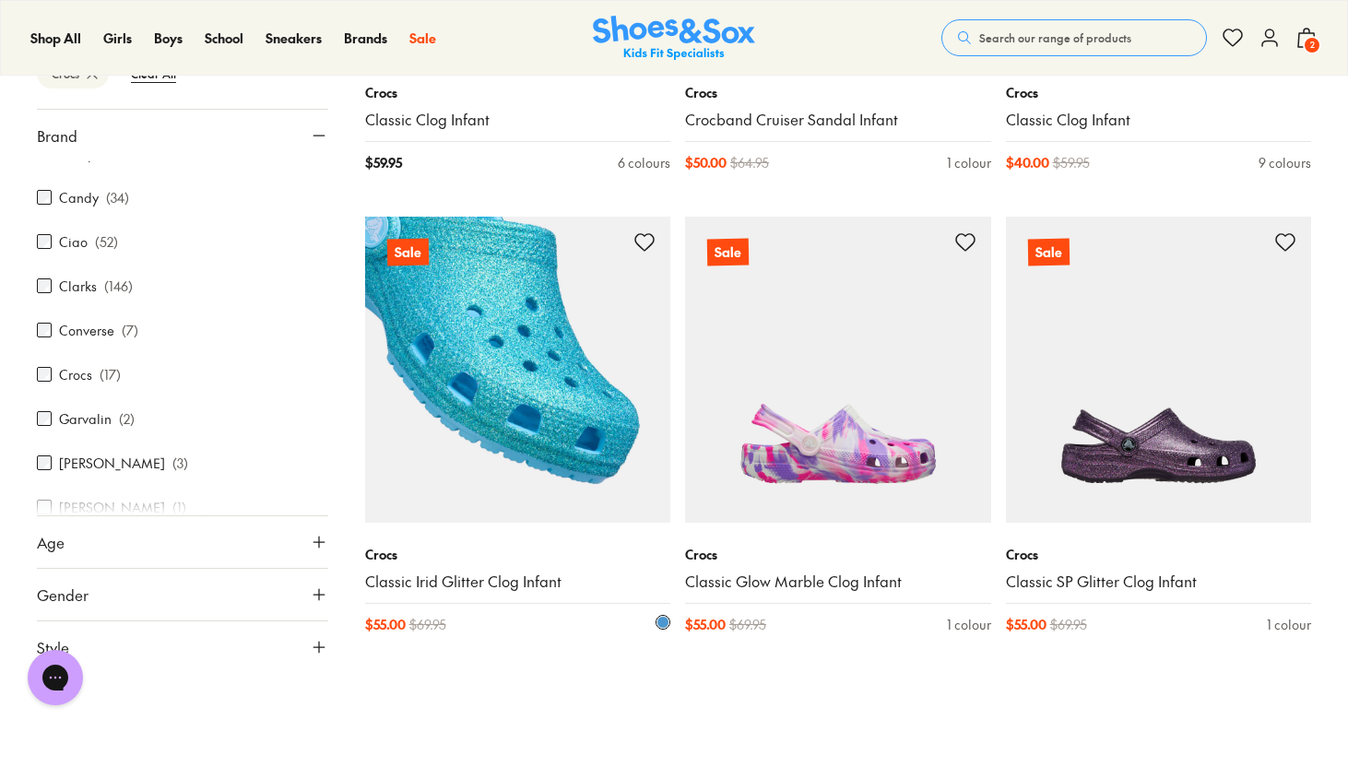
scroll to position [2437, 0]
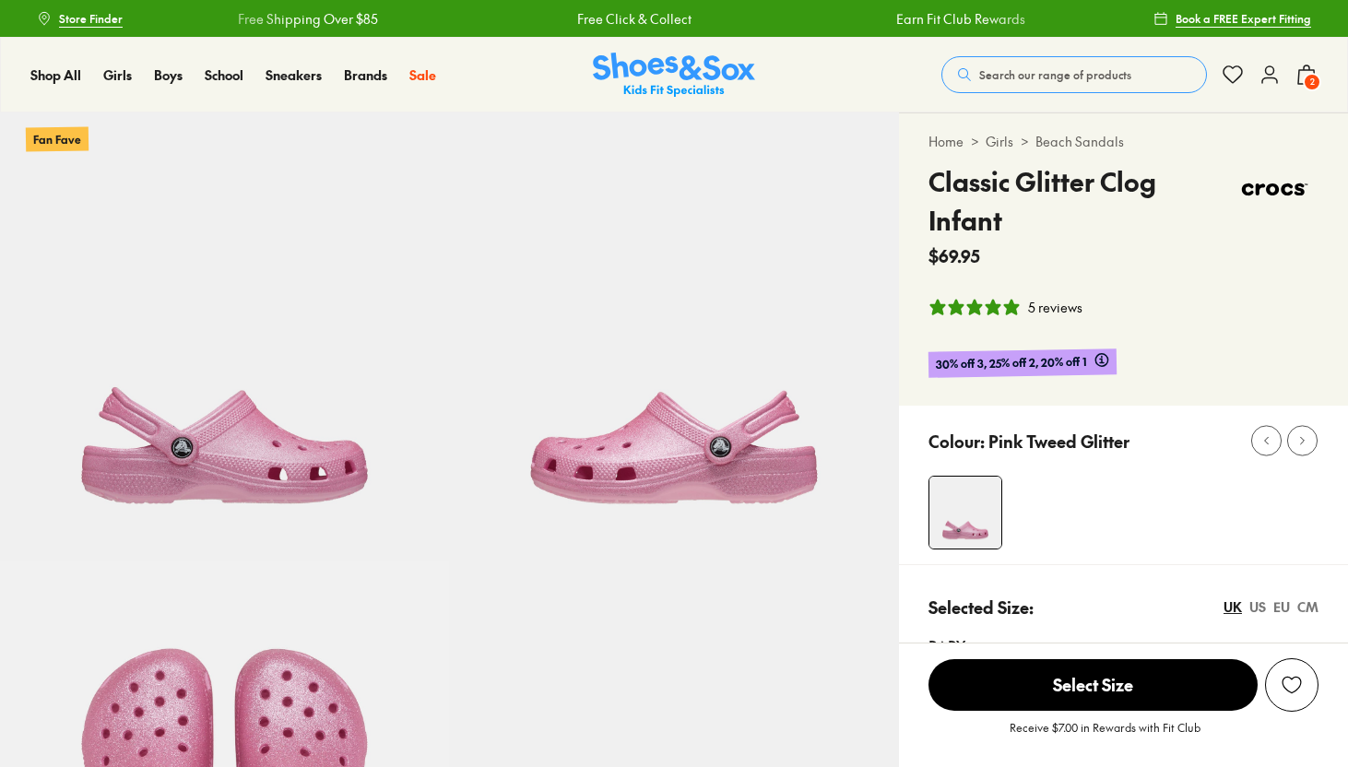
select select "*"
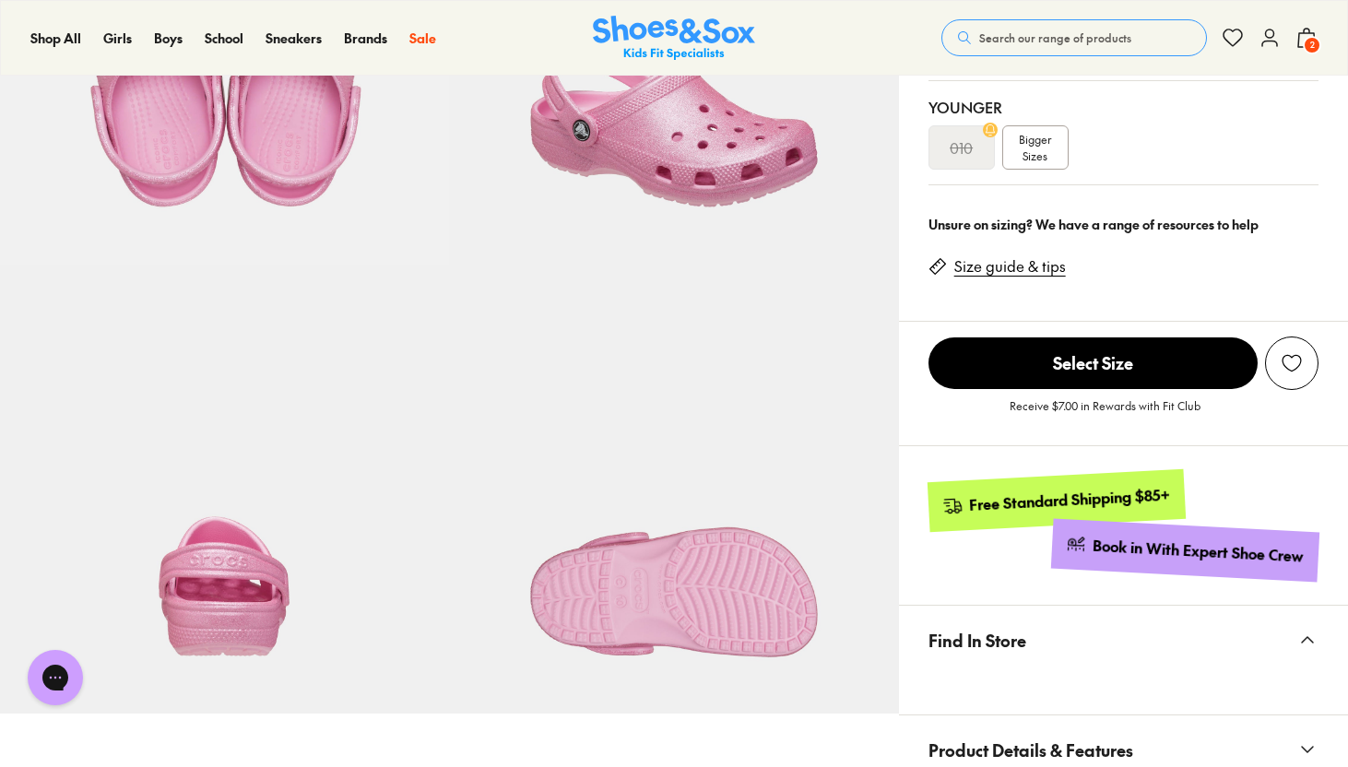
scroll to position [749, 0]
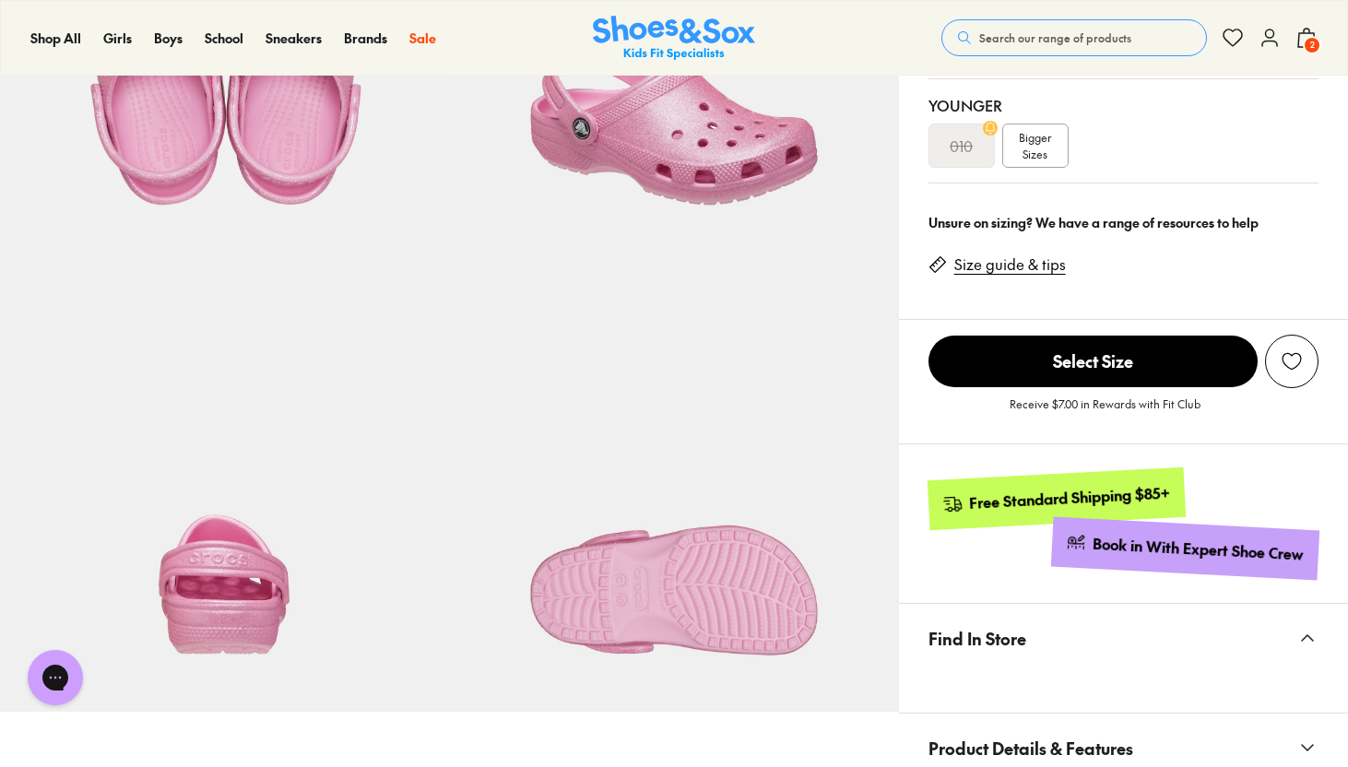
click at [1070, 372] on span "Select Size" at bounding box center [1092, 362] width 329 height 52
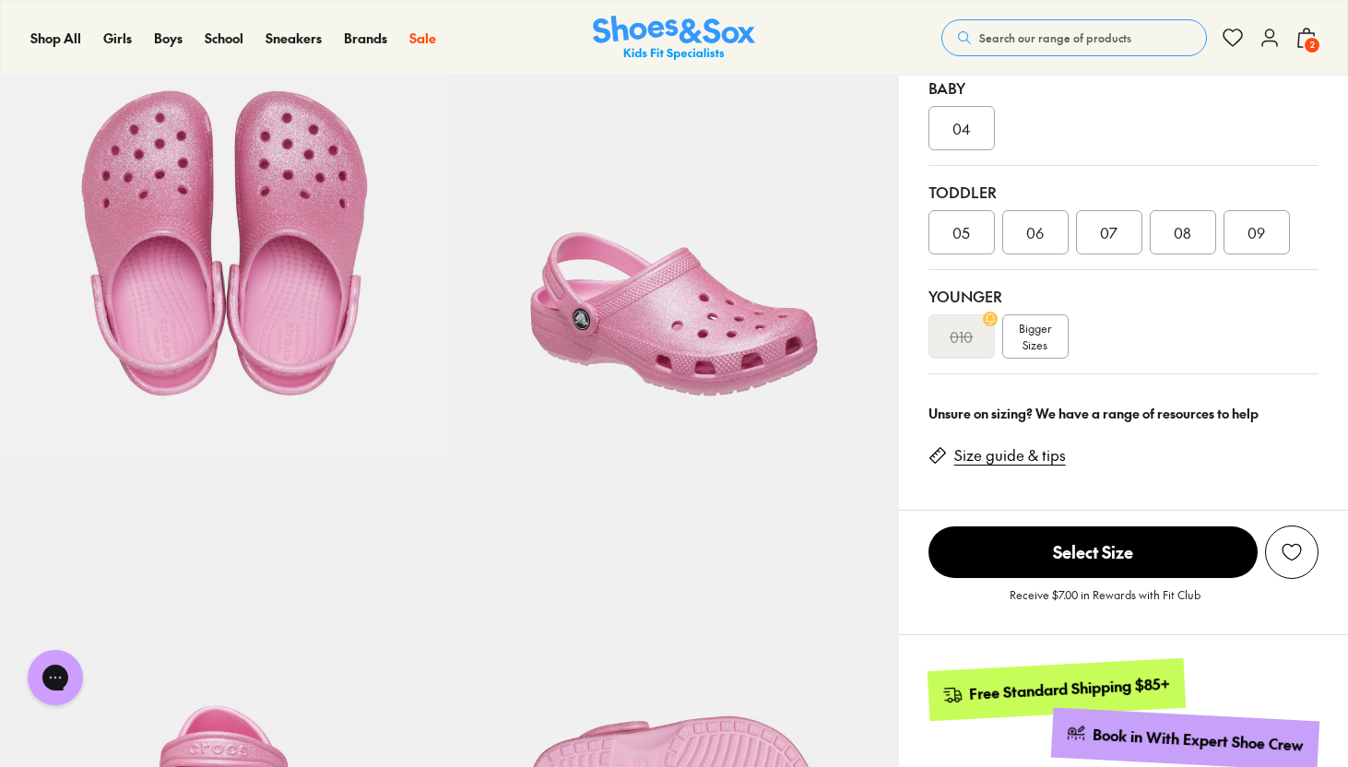
scroll to position [715, 0]
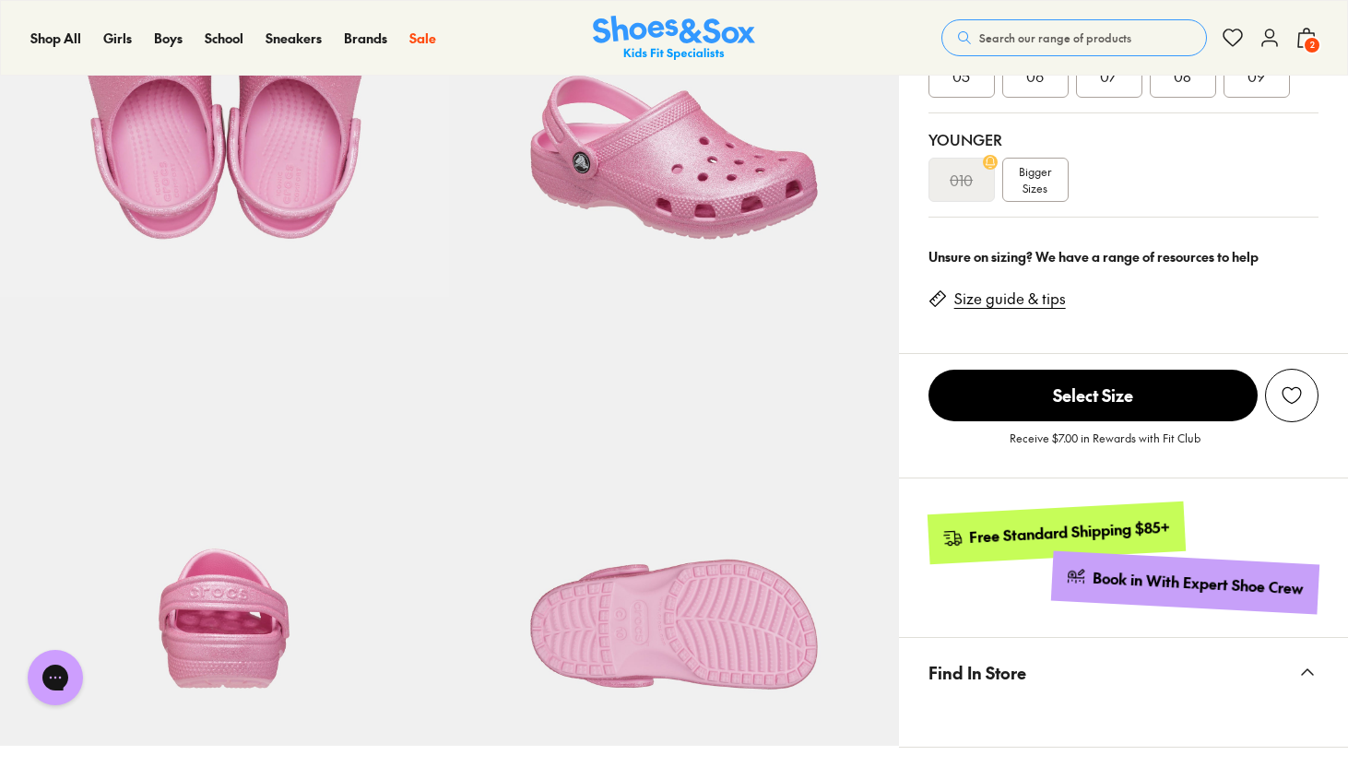
click at [1033, 311] on div "Size guide & tips" at bounding box center [1004, 295] width 152 height 42
click at [1029, 304] on link "Size guide & tips" at bounding box center [1010, 299] width 112 height 20
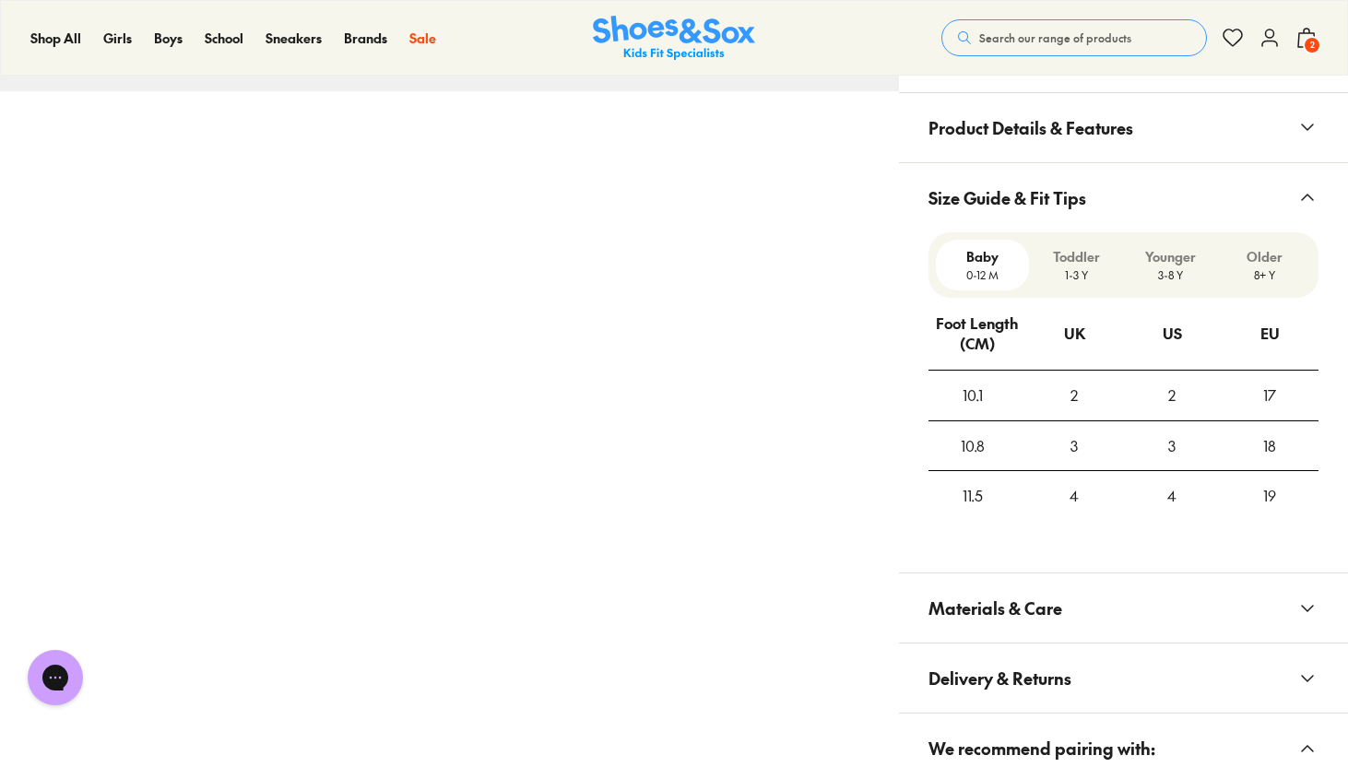
scroll to position [1532, 0]
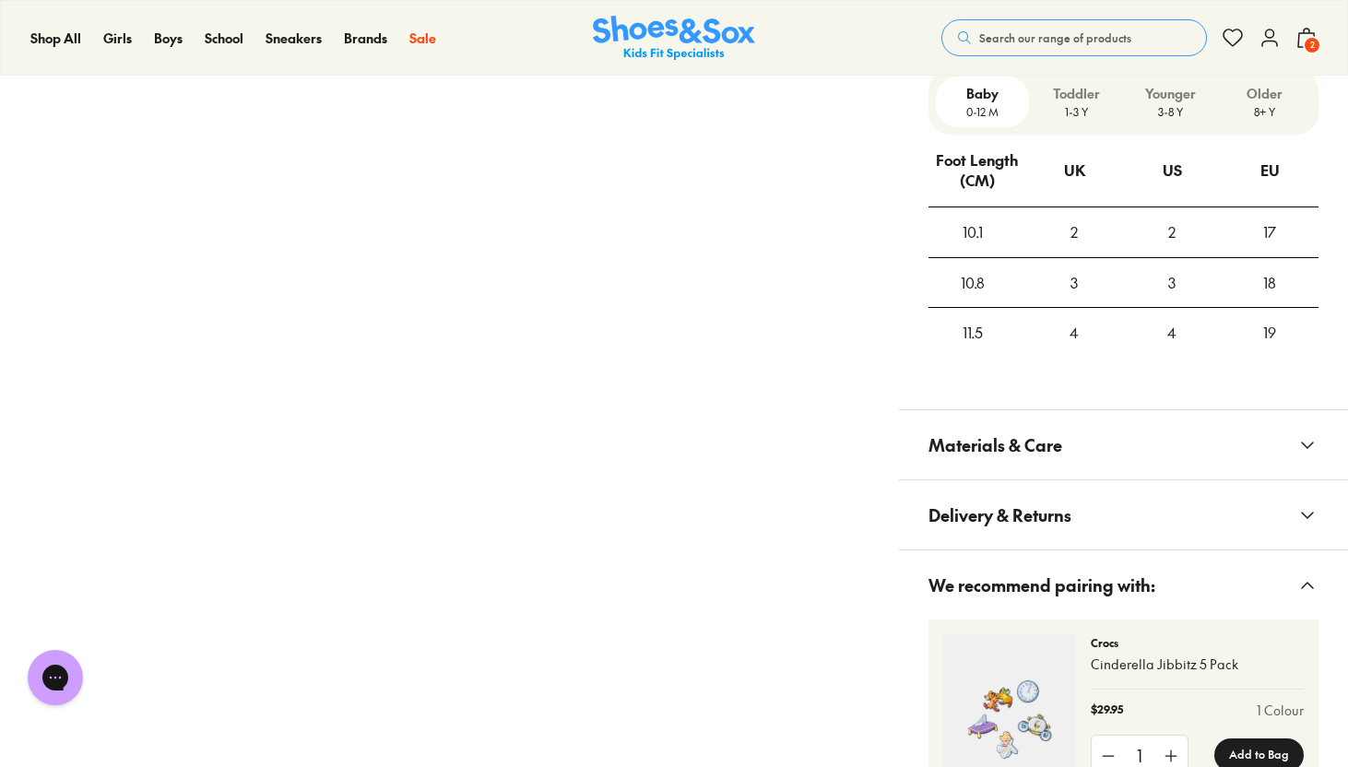
click at [1084, 112] on p "1-3 Y" at bounding box center [1075, 111] width 79 height 17
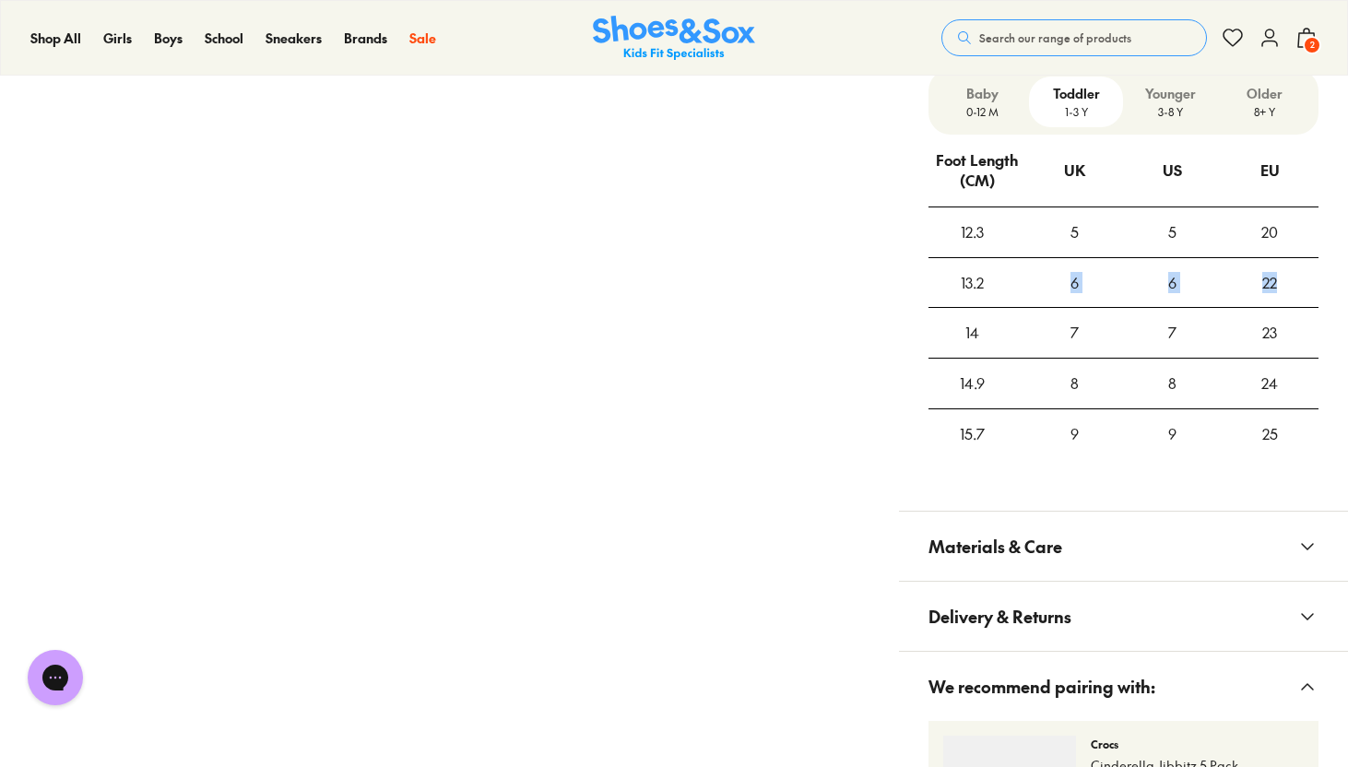
drag, startPoint x: 1032, startPoint y: 289, endPoint x: 1307, endPoint y: 281, distance: 275.8
click at [1307, 281] on tr "13.2 6 6 22" at bounding box center [1123, 282] width 390 height 51
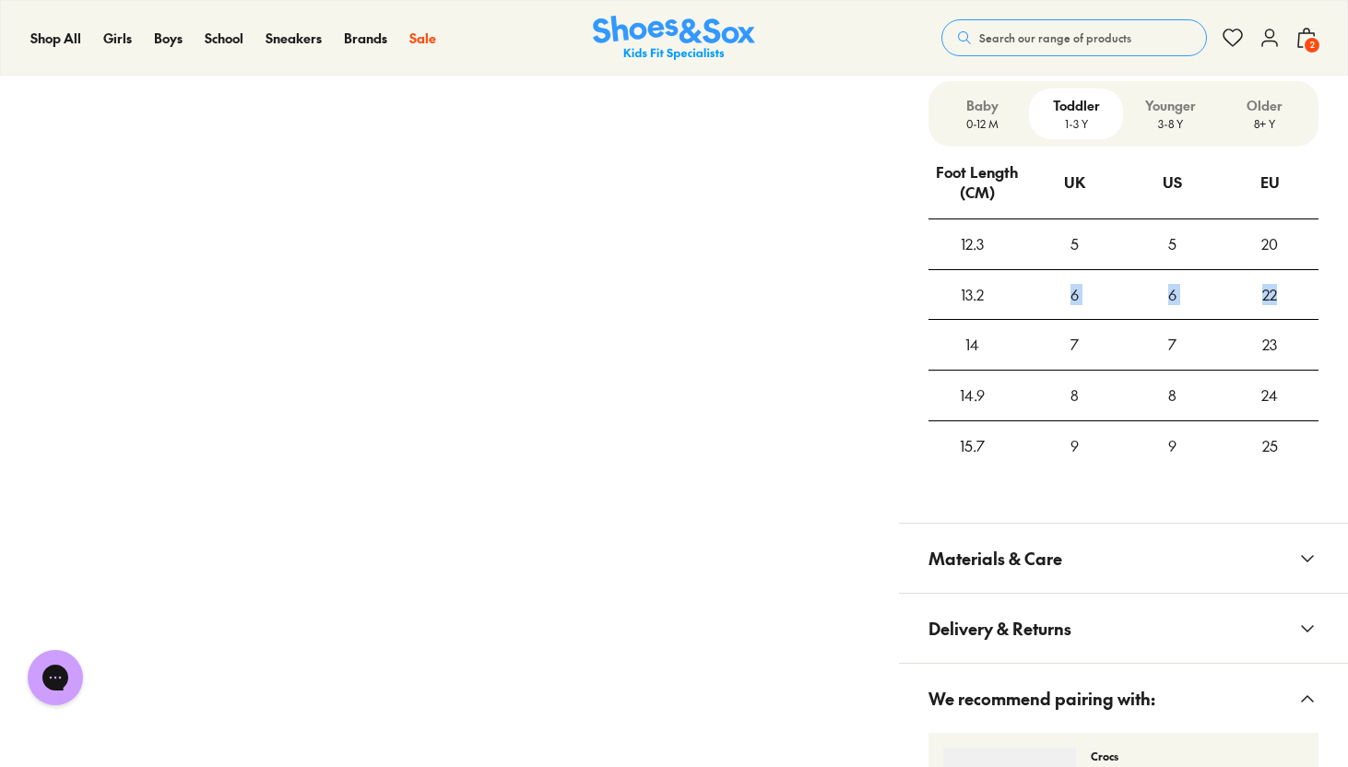
scroll to position [1514, 0]
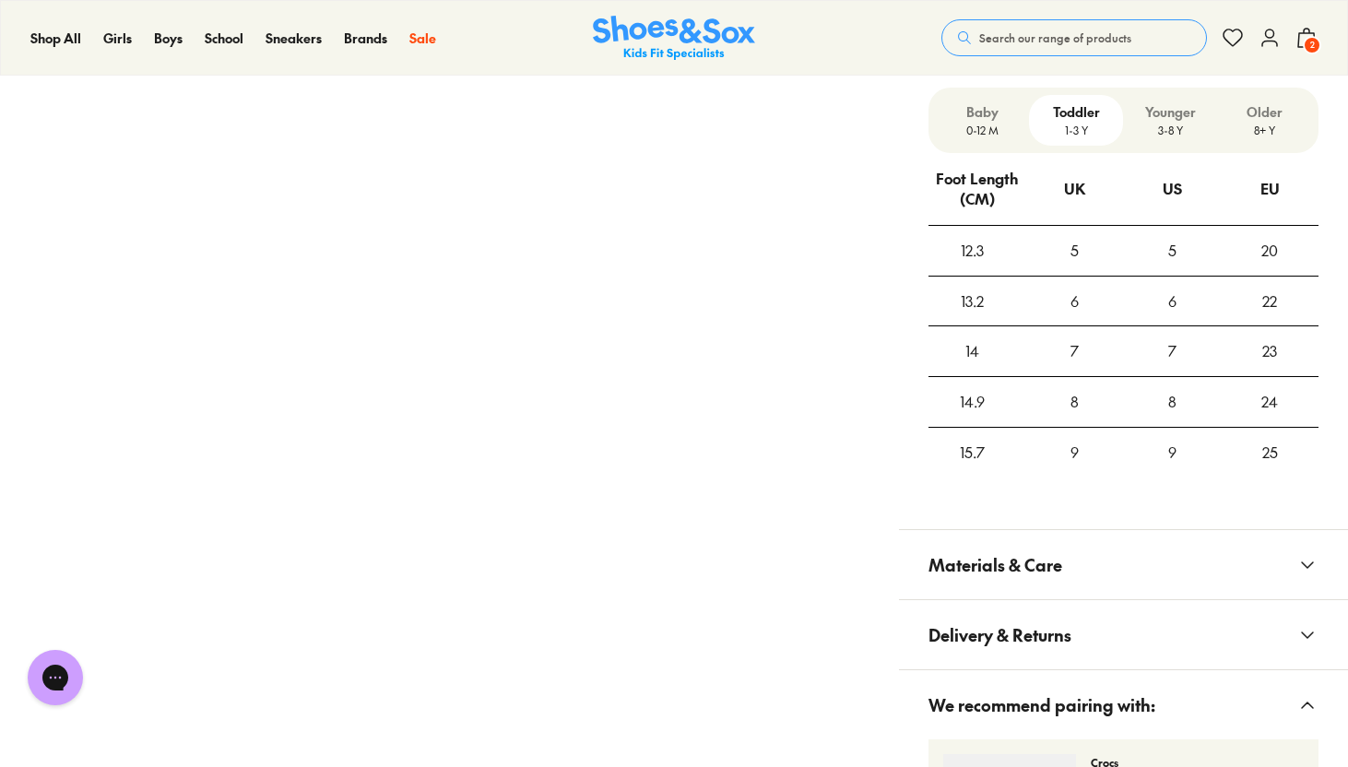
click at [1020, 260] on td "12.3" at bounding box center [977, 250] width 98 height 51
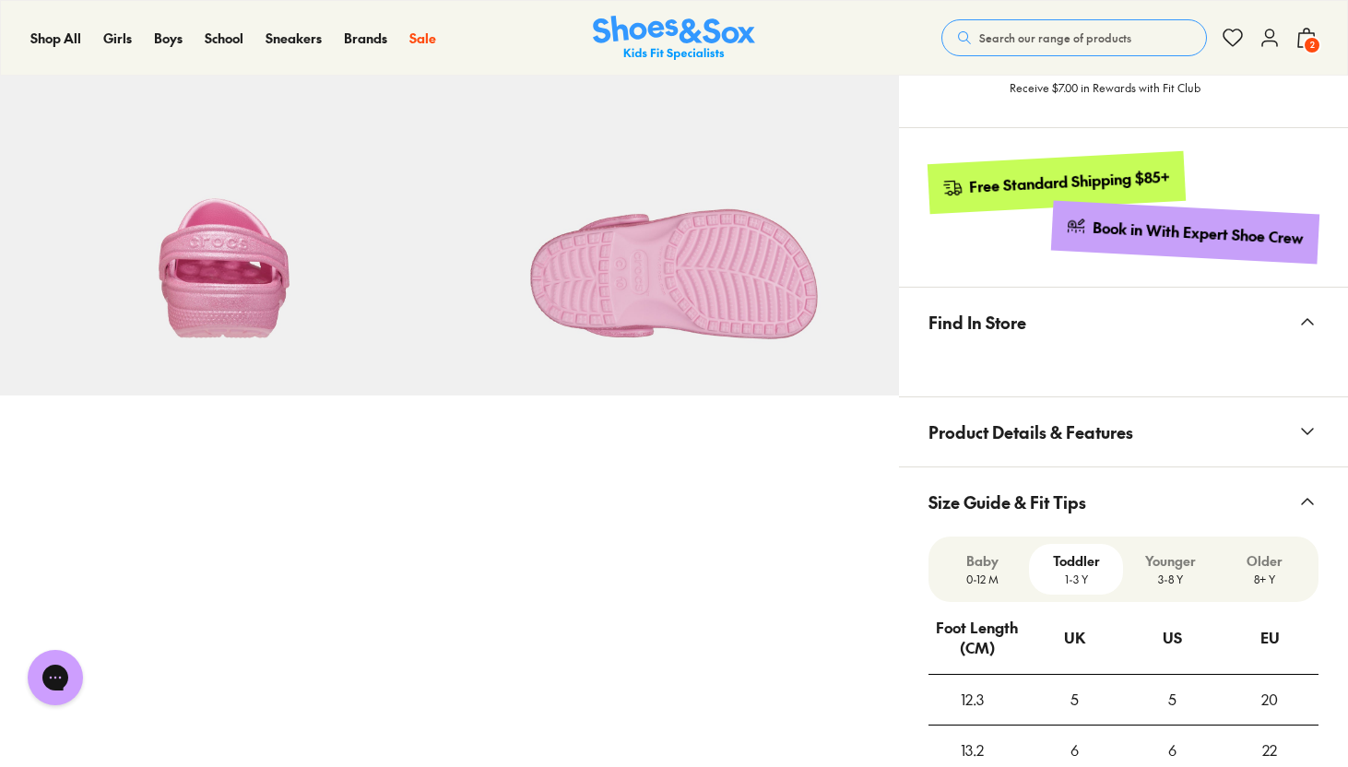
scroll to position [1105, 0]
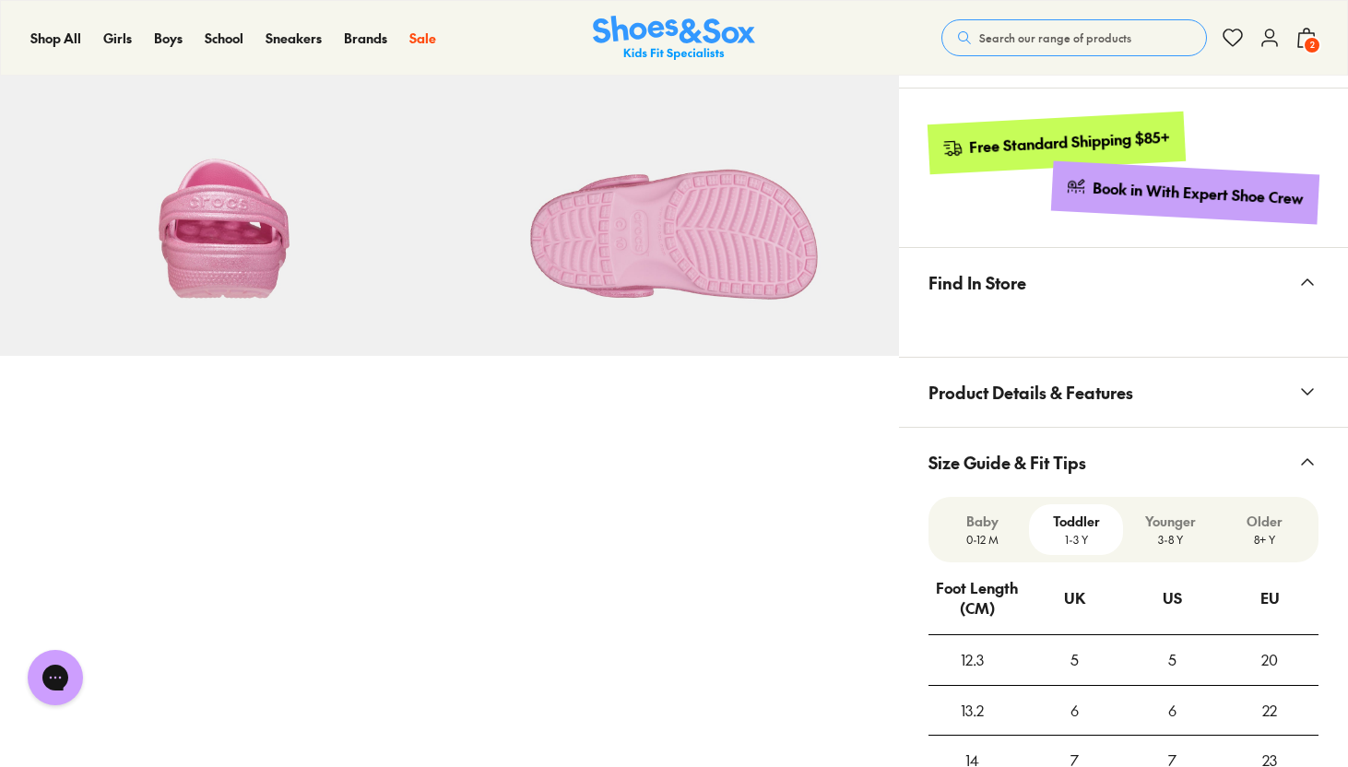
click at [985, 543] on p "0-12 M" at bounding box center [982, 539] width 79 height 17
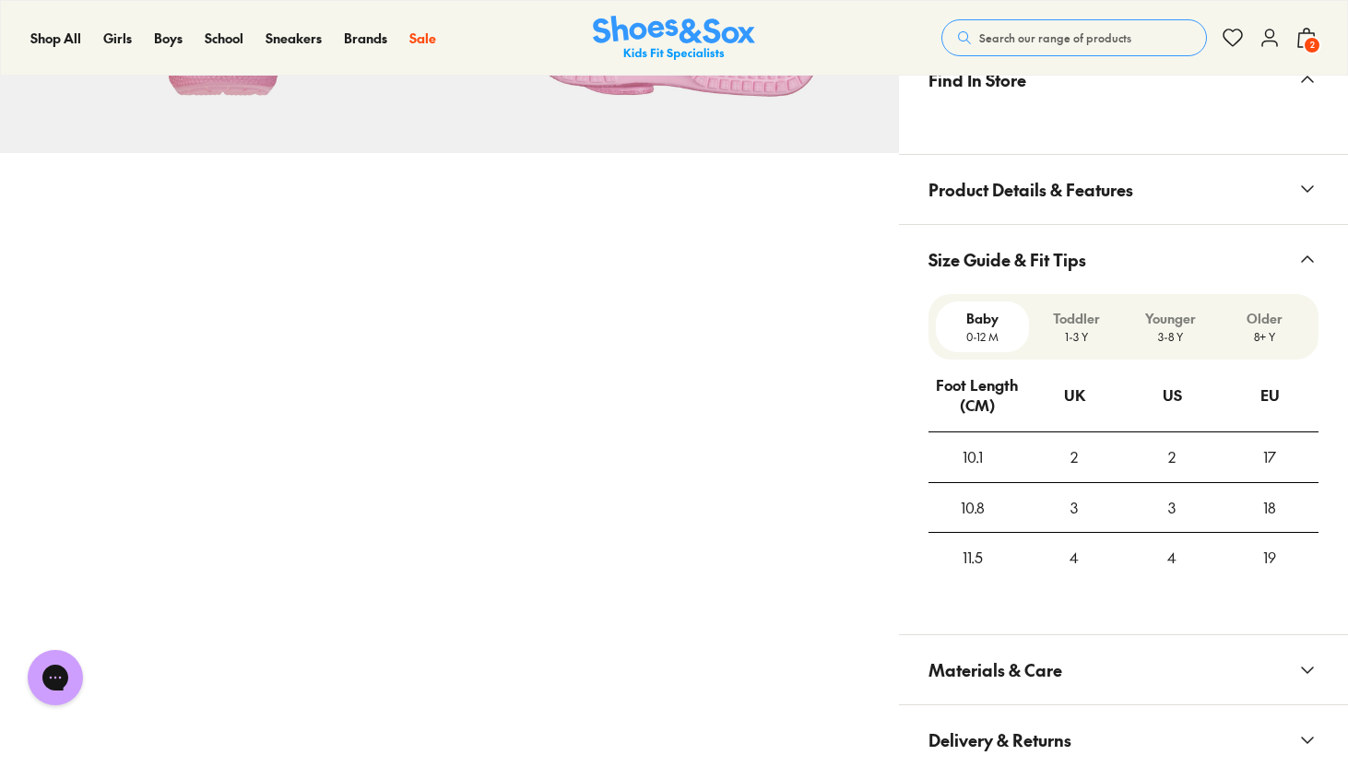
scroll to position [1339, 0]
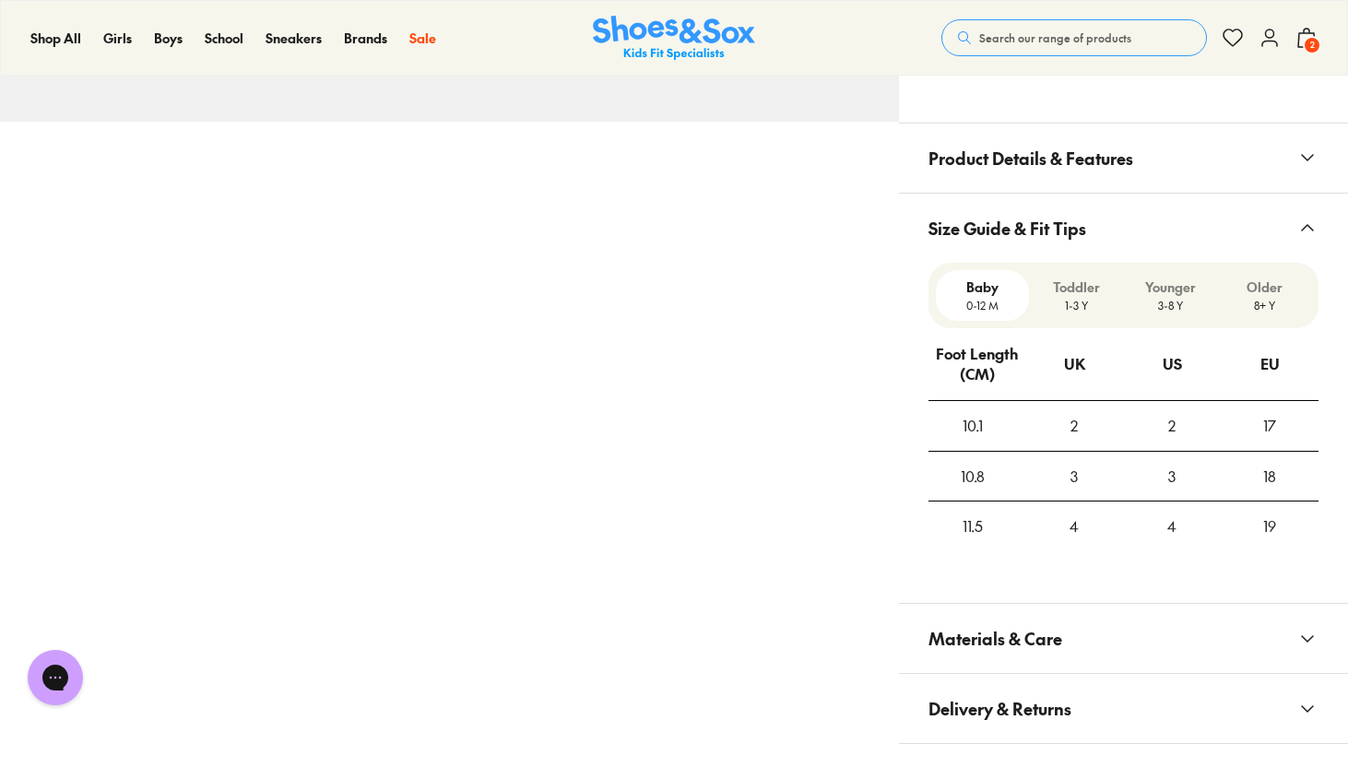
click at [1073, 294] on p "Toddler" at bounding box center [1075, 287] width 79 height 19
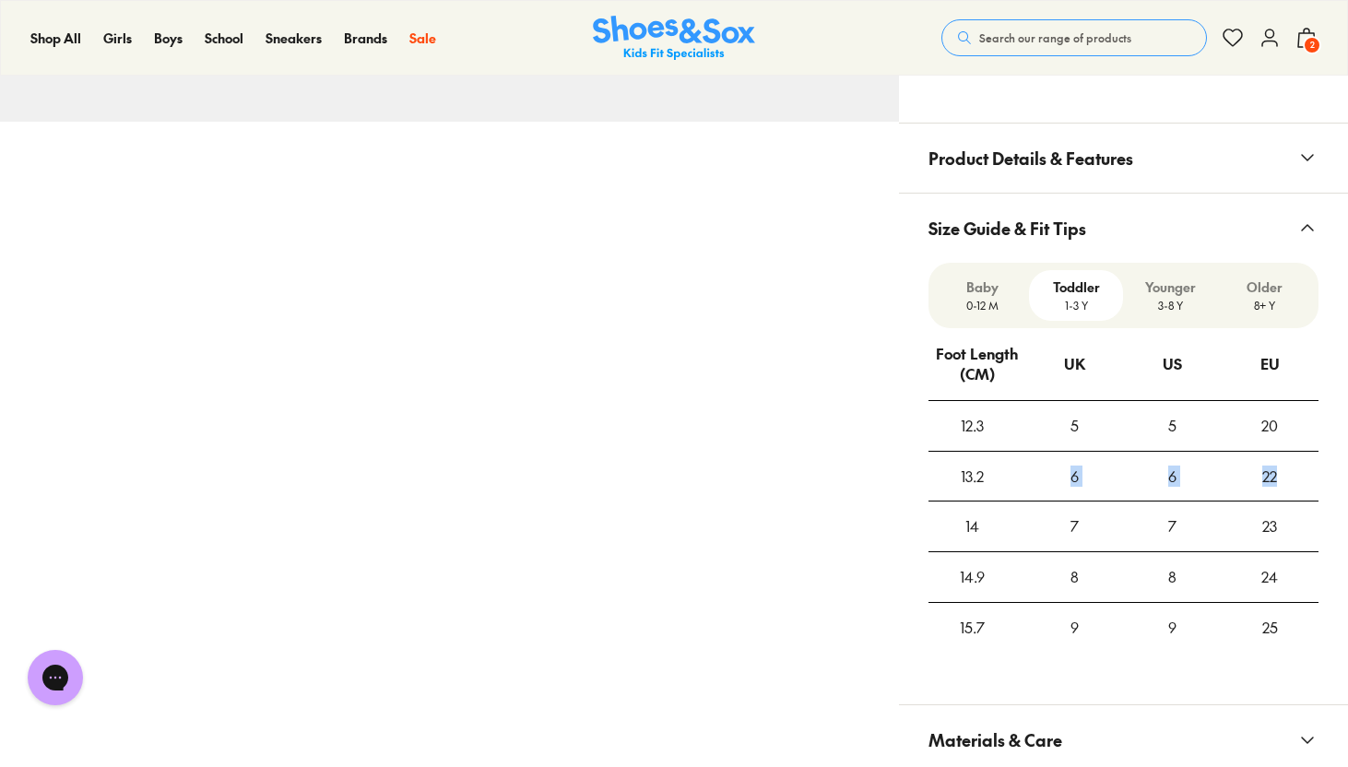
drag, startPoint x: 1002, startPoint y: 467, endPoint x: 1279, endPoint y: 472, distance: 276.6
click at [1279, 472] on tr "13.2 6 6 22" at bounding box center [1123, 476] width 390 height 51
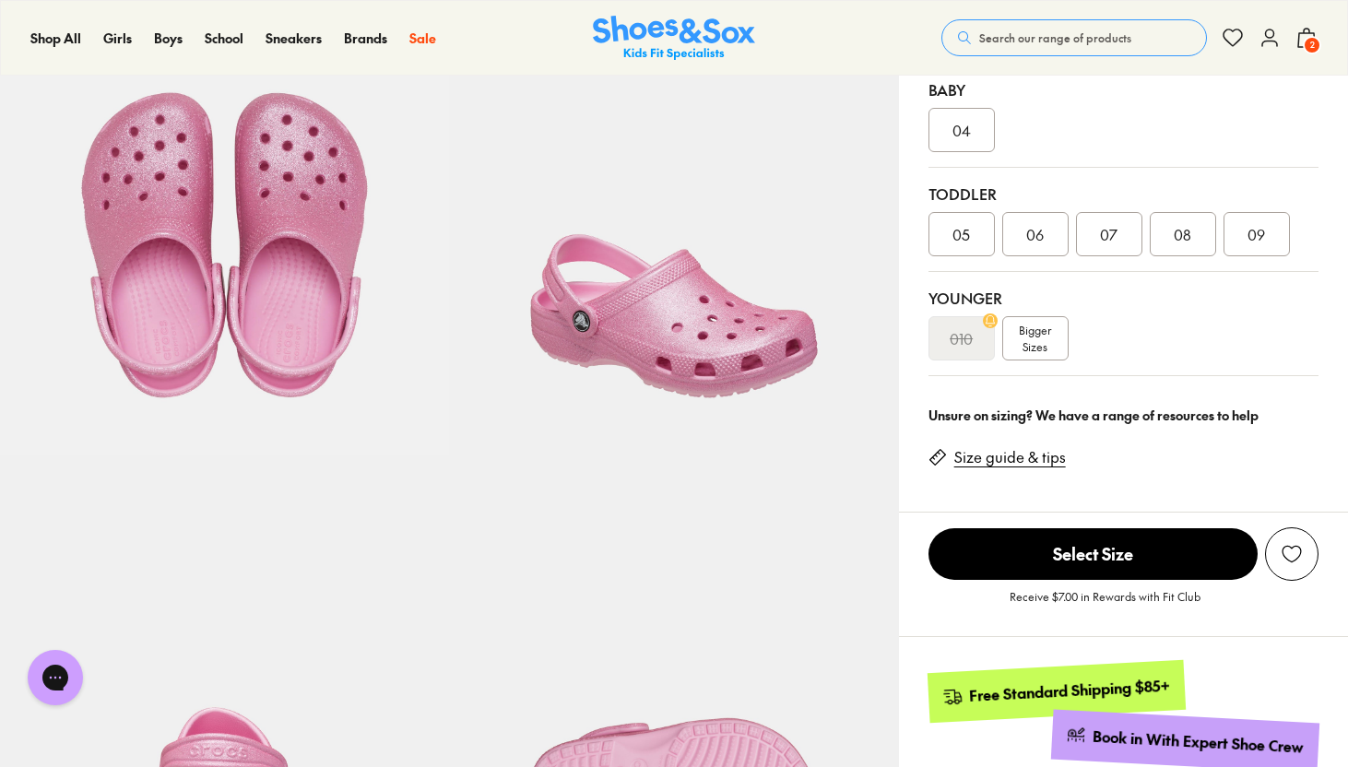
scroll to position [529, 0]
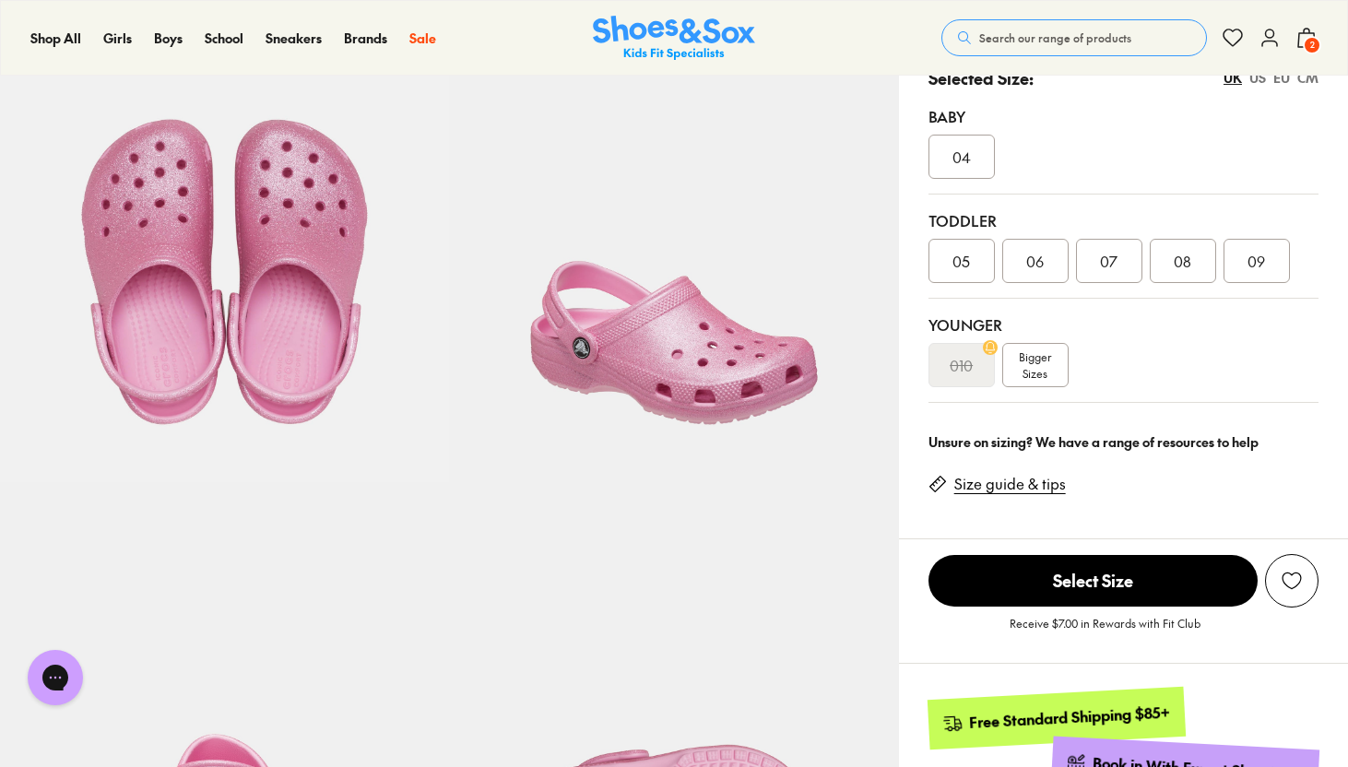
click at [1044, 257] on div "06" at bounding box center [1035, 261] width 66 height 44
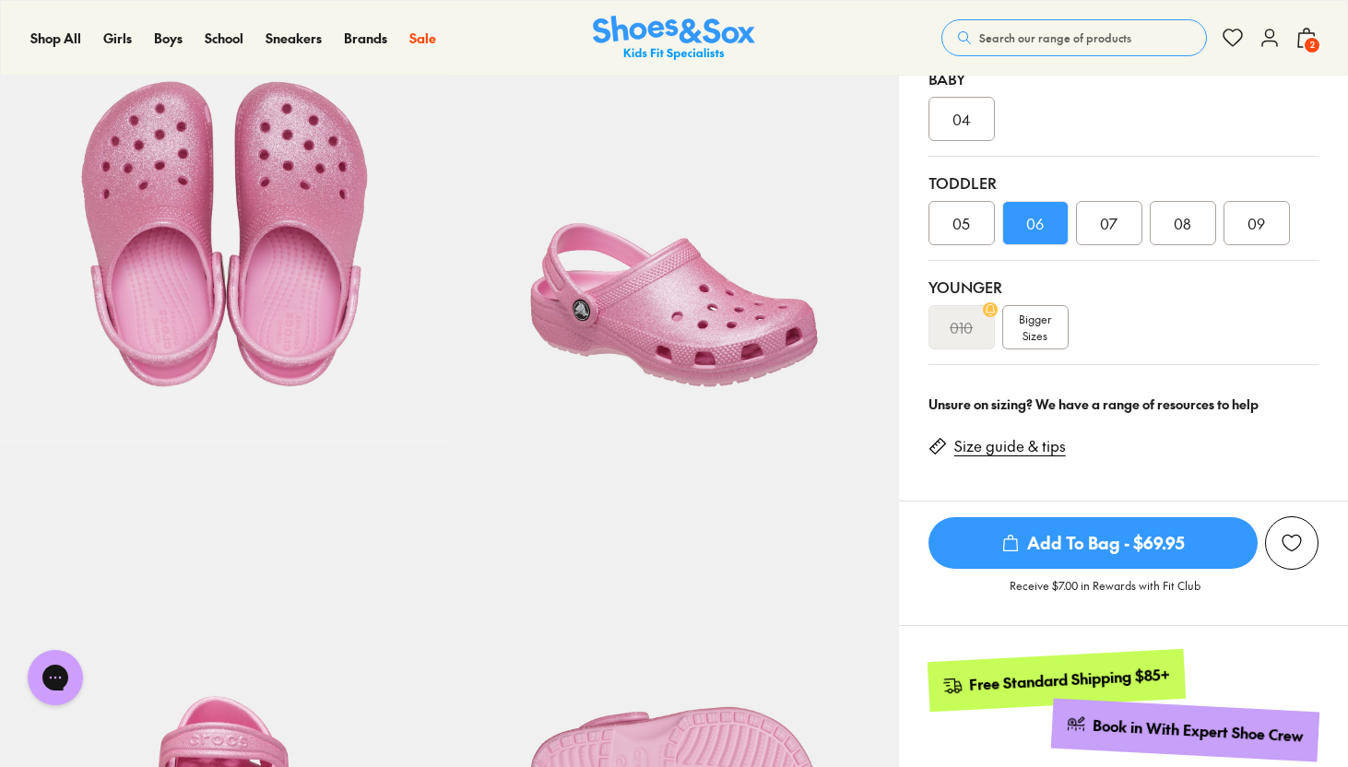
scroll to position [576, 0]
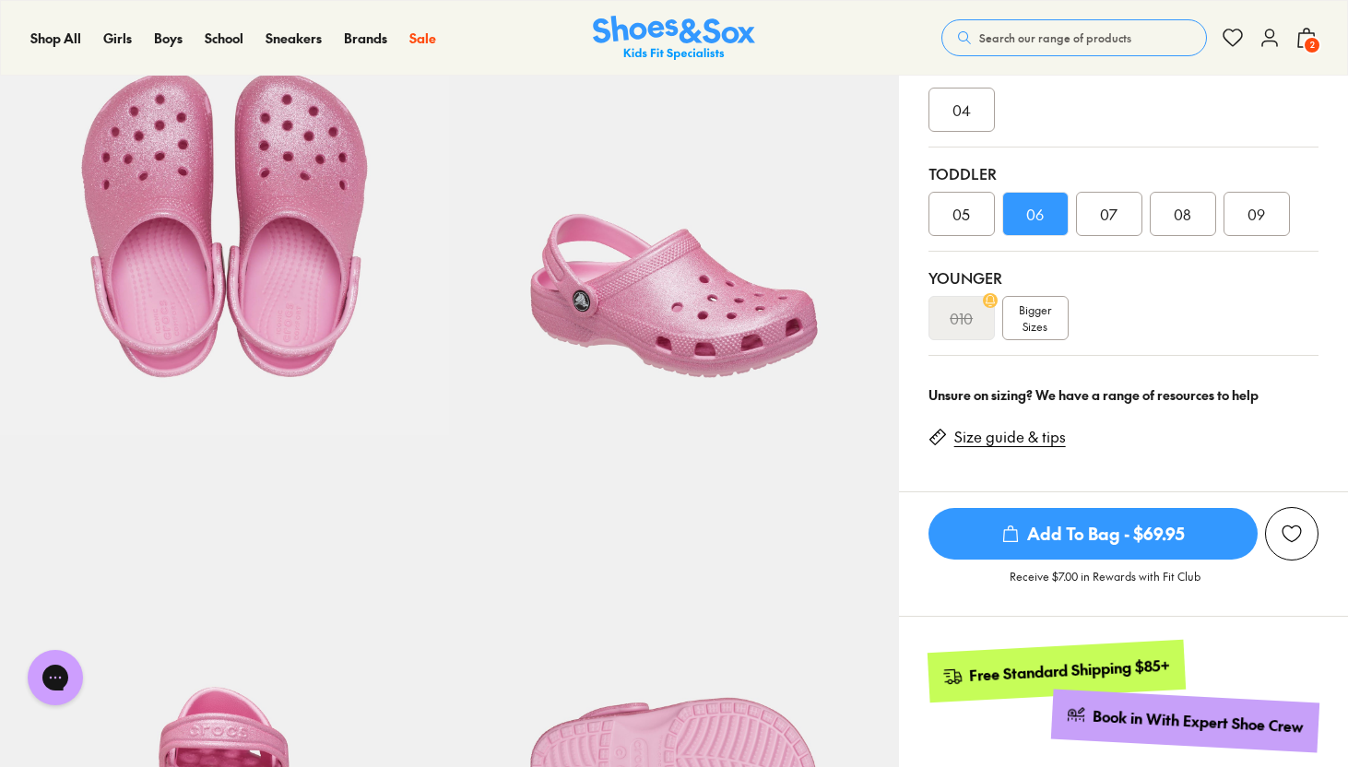
click at [1067, 547] on span "Add To Bag - $69.95" at bounding box center [1092, 534] width 329 height 52
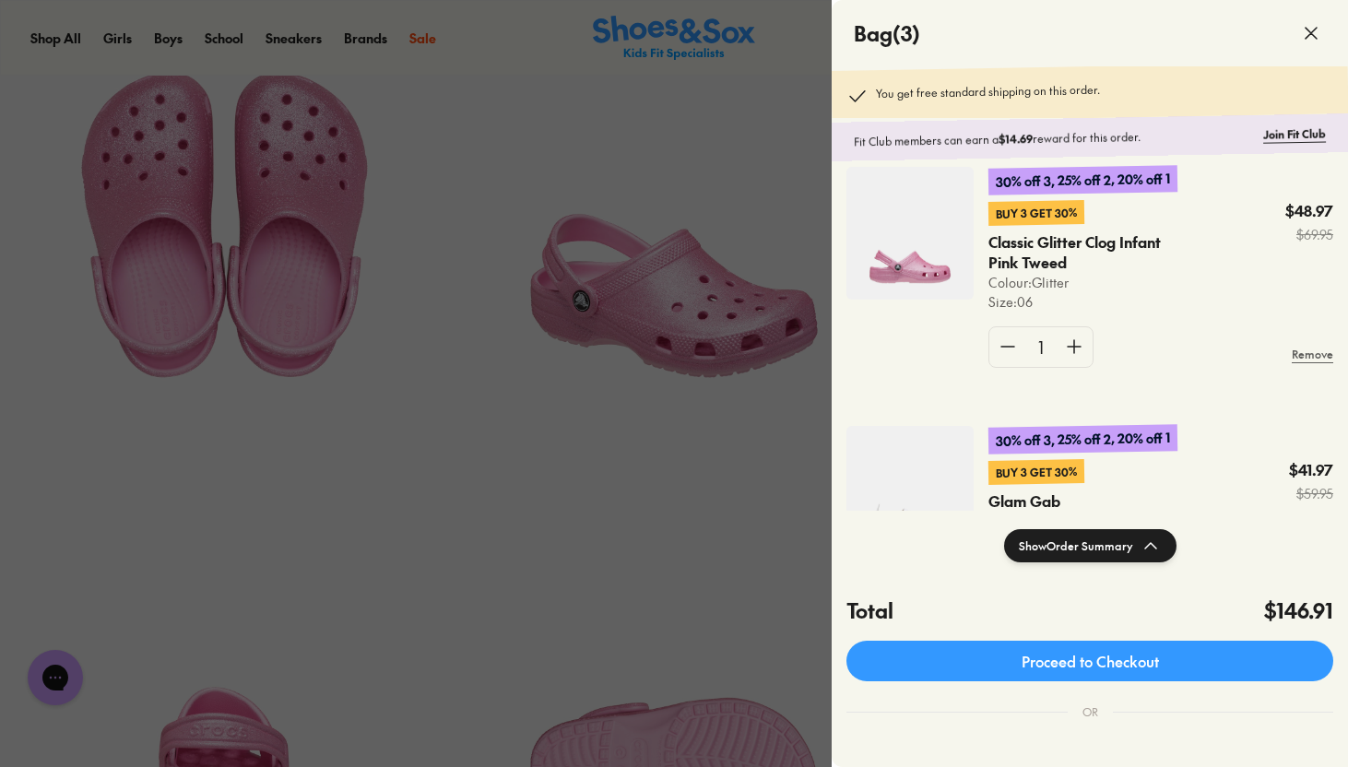
scroll to position [0, 0]
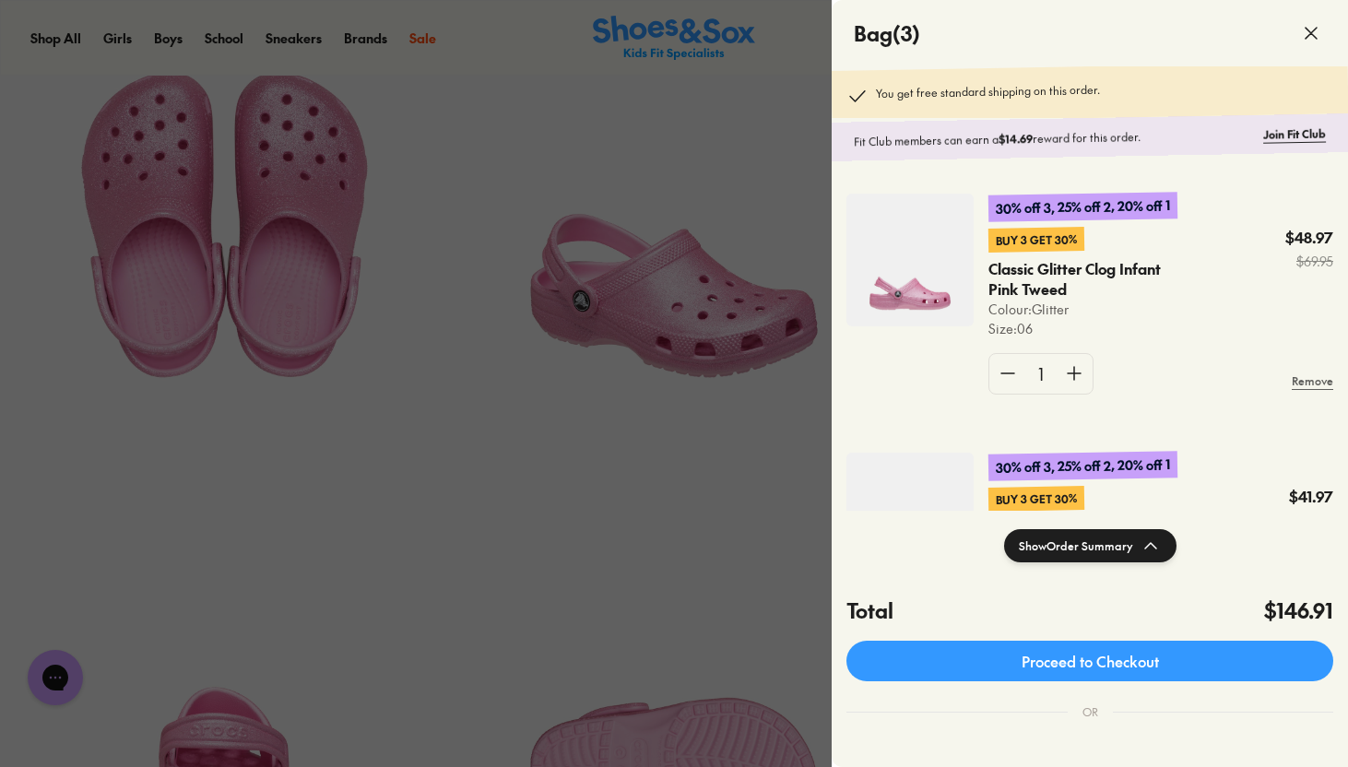
drag, startPoint x: 966, startPoint y: 142, endPoint x: 1215, endPoint y: 136, distance: 249.0
click at [1215, 136] on p "Fit Club members can earn a $14.69 reward for this order." at bounding box center [1055, 138] width 402 height 24
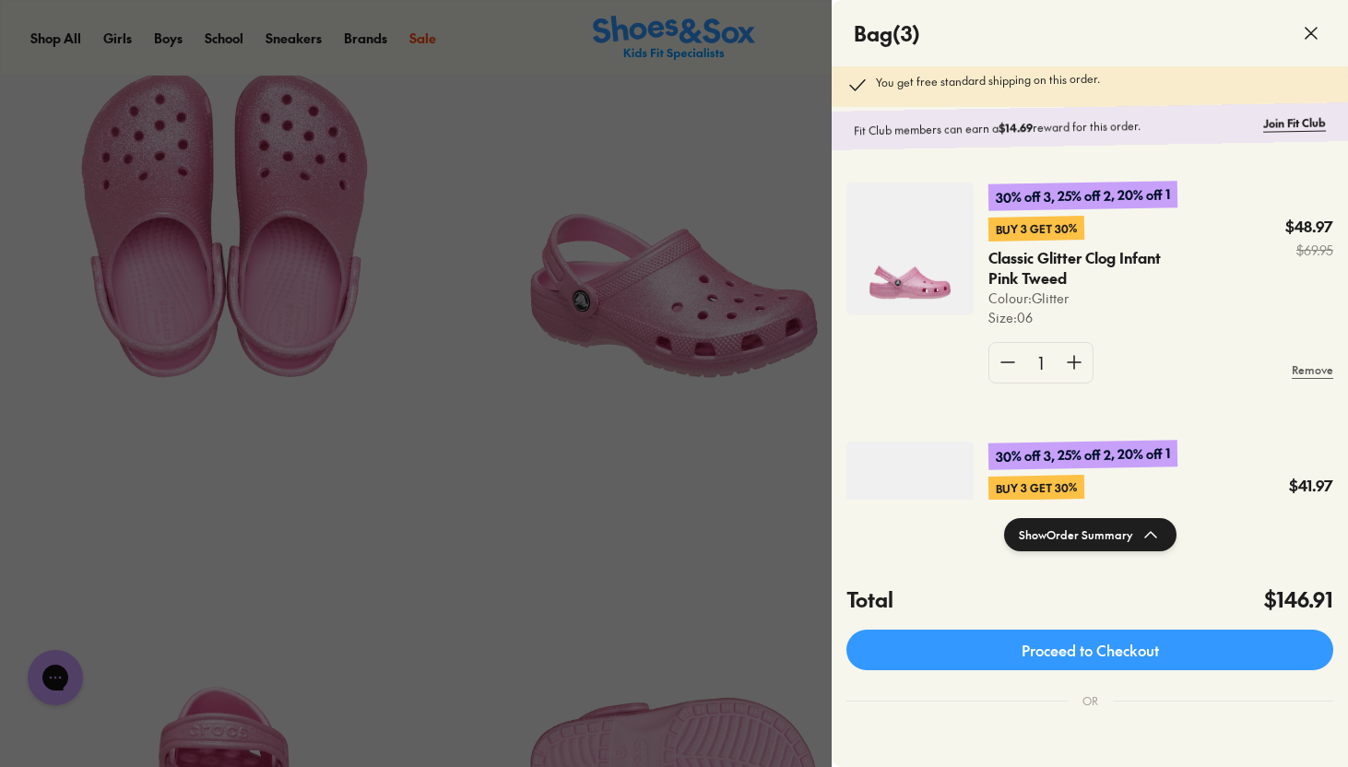
click at [786, 24] on div at bounding box center [674, 383] width 1348 height 767
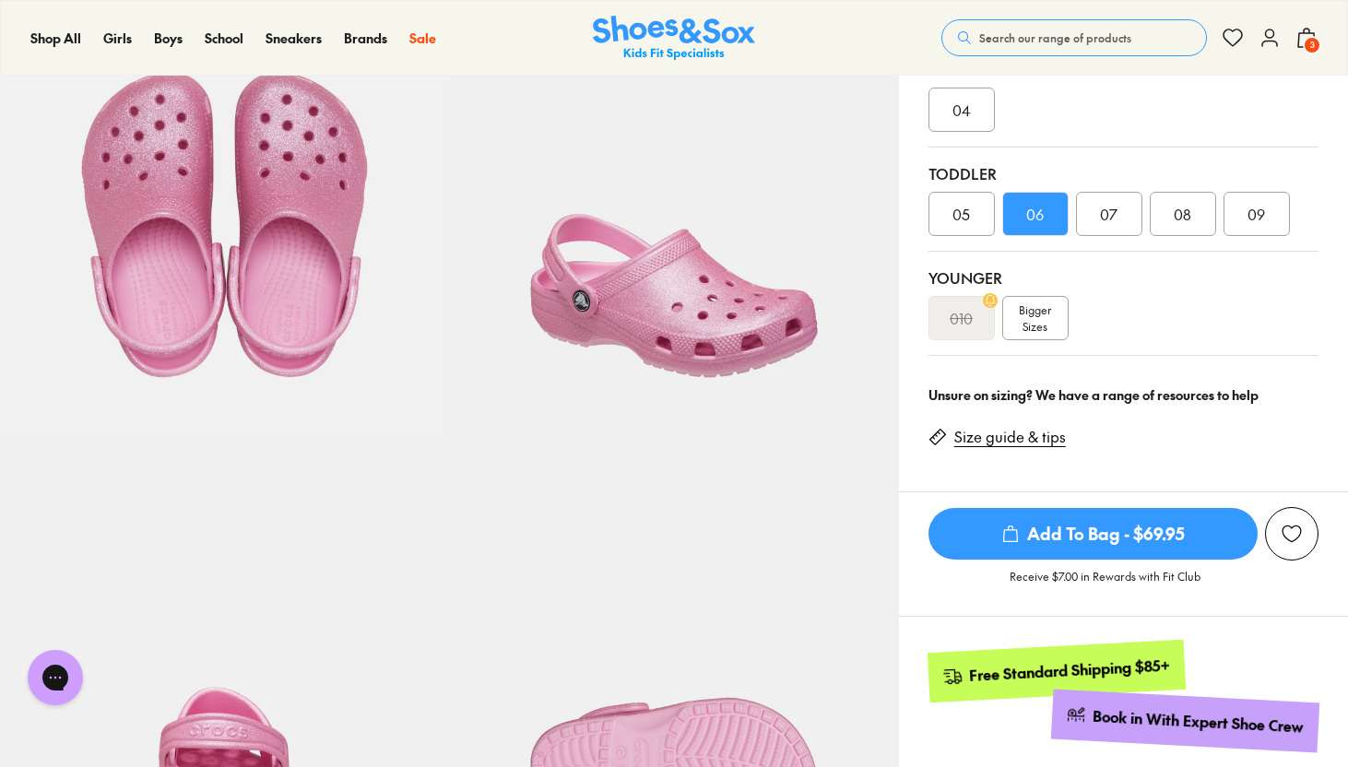
click at [1306, 40] on span "3" at bounding box center [1312, 45] width 18 height 18
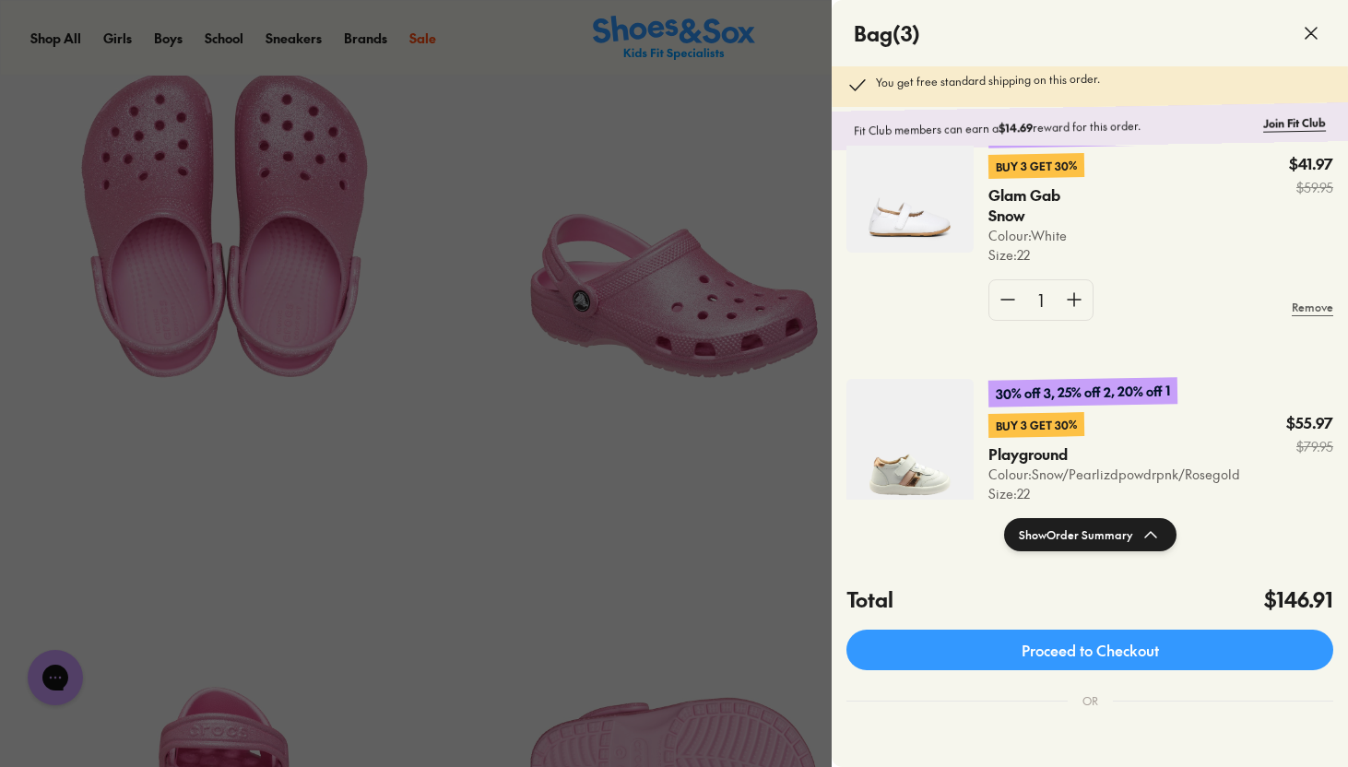
scroll to position [330, 0]
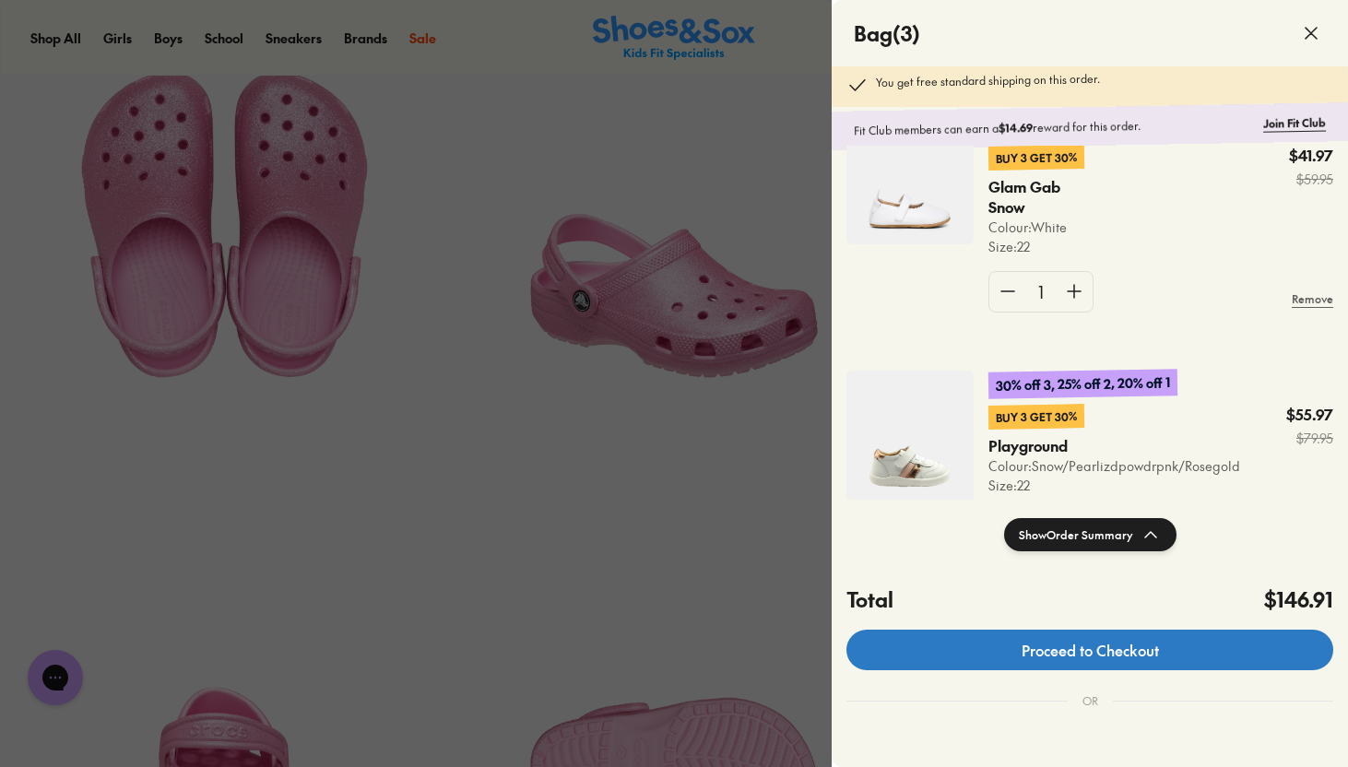
click at [1118, 649] on link "Proceed to Checkout" at bounding box center [1089, 650] width 487 height 41
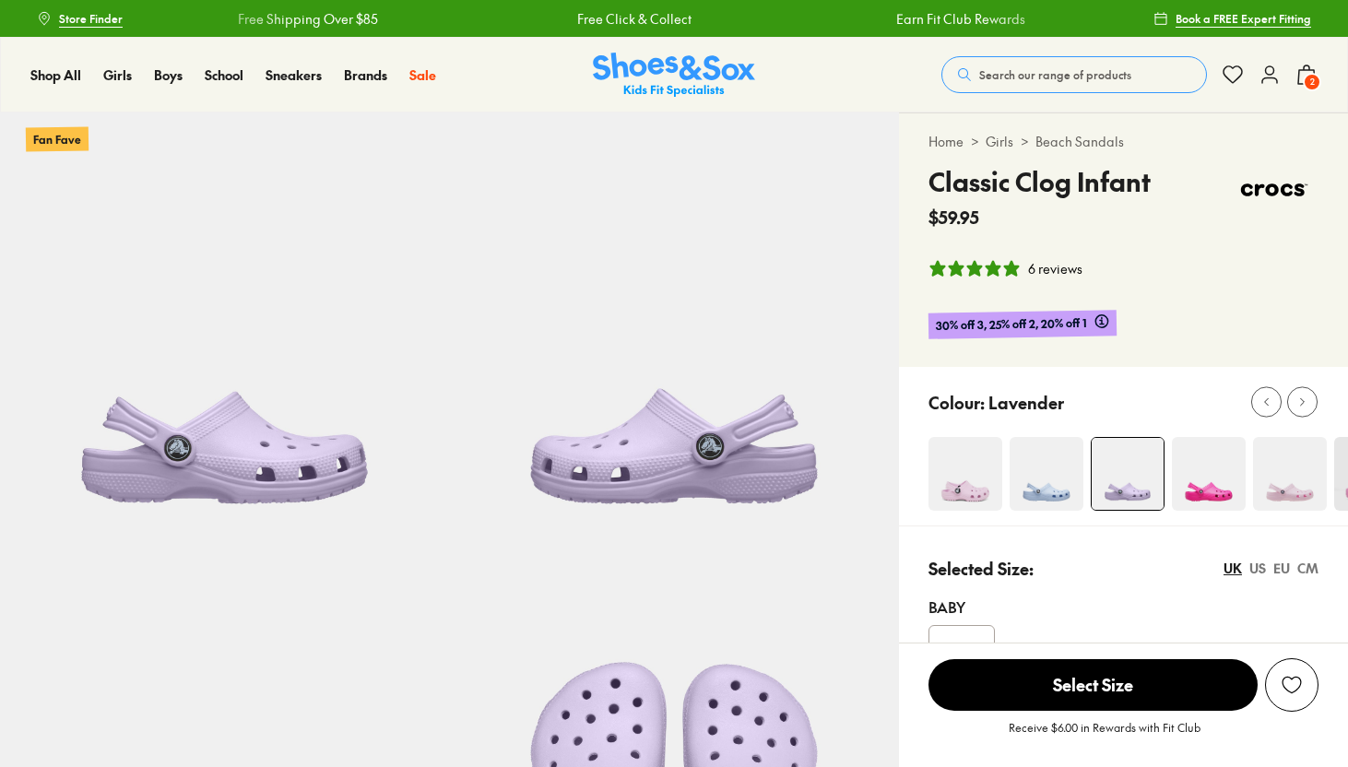
select select "*"
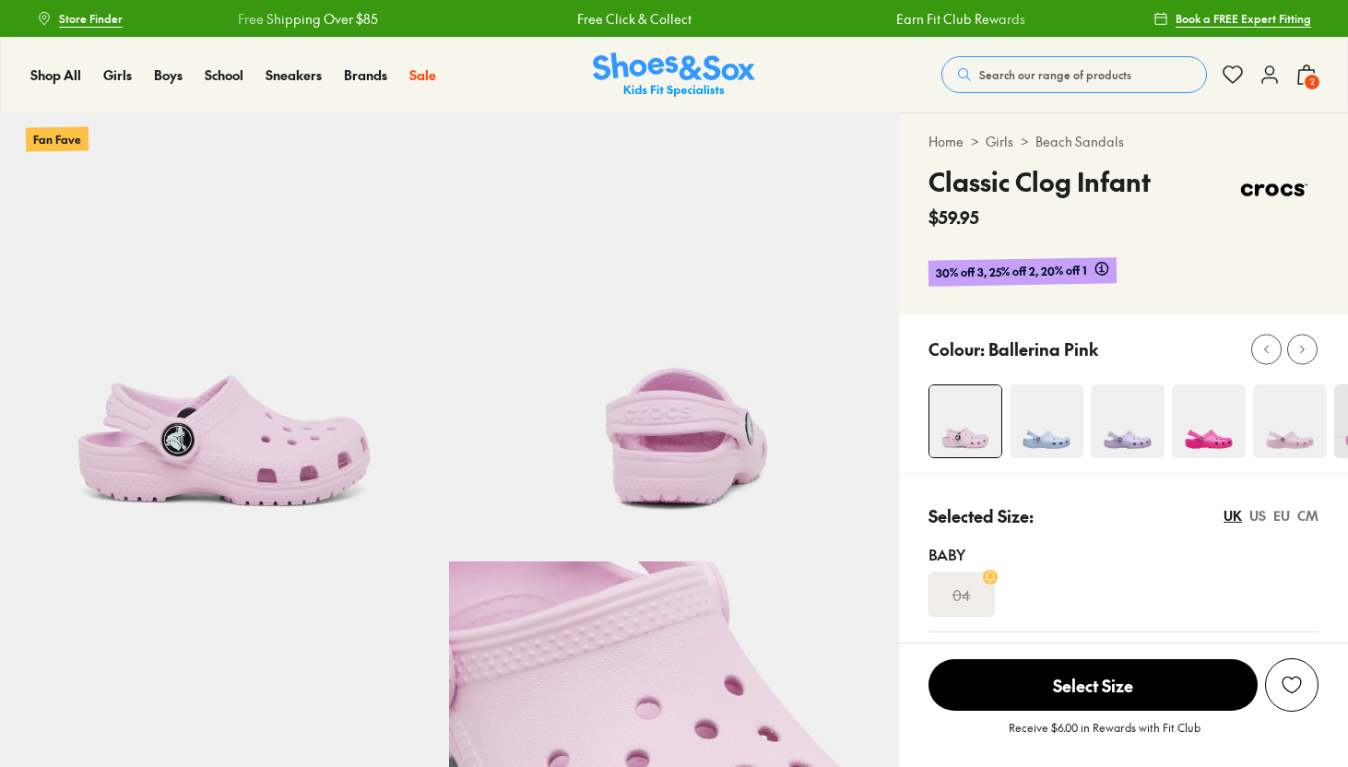
select select "*"
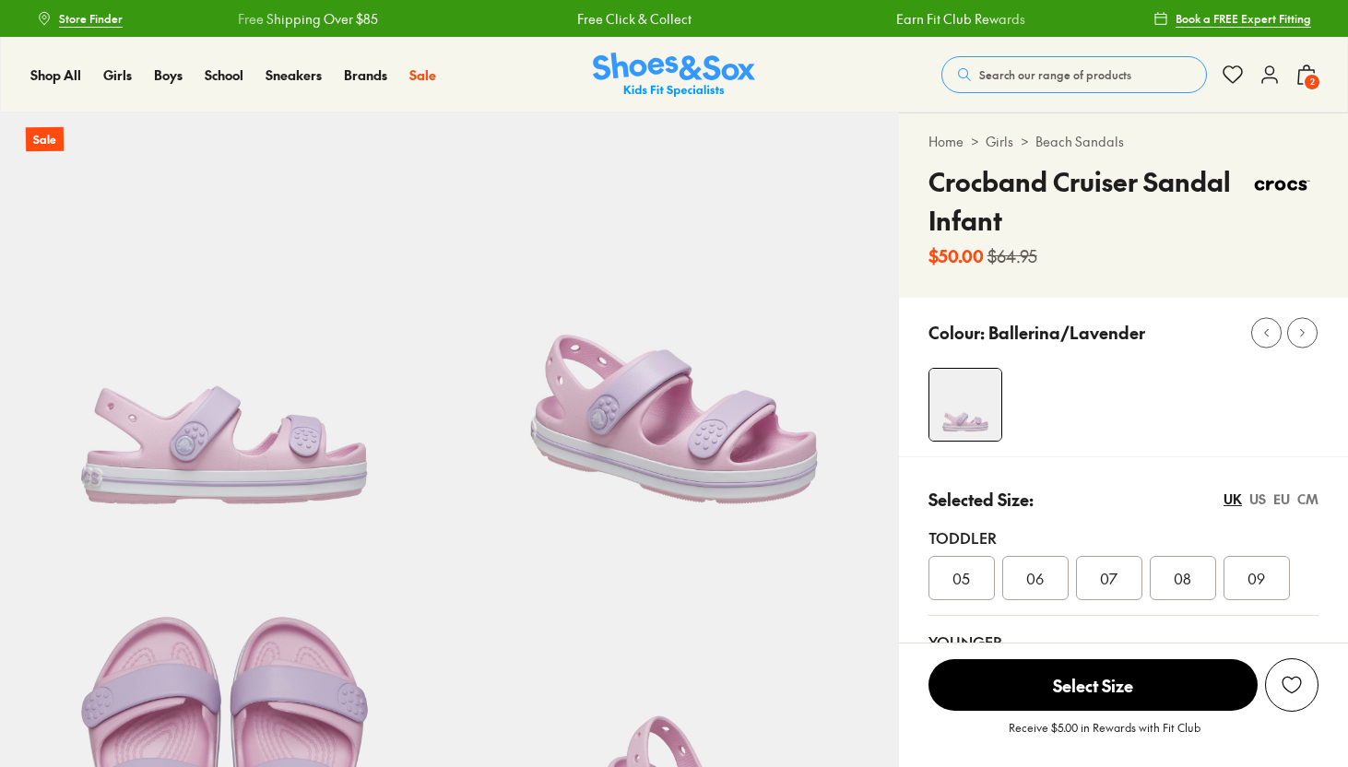
select select "*"
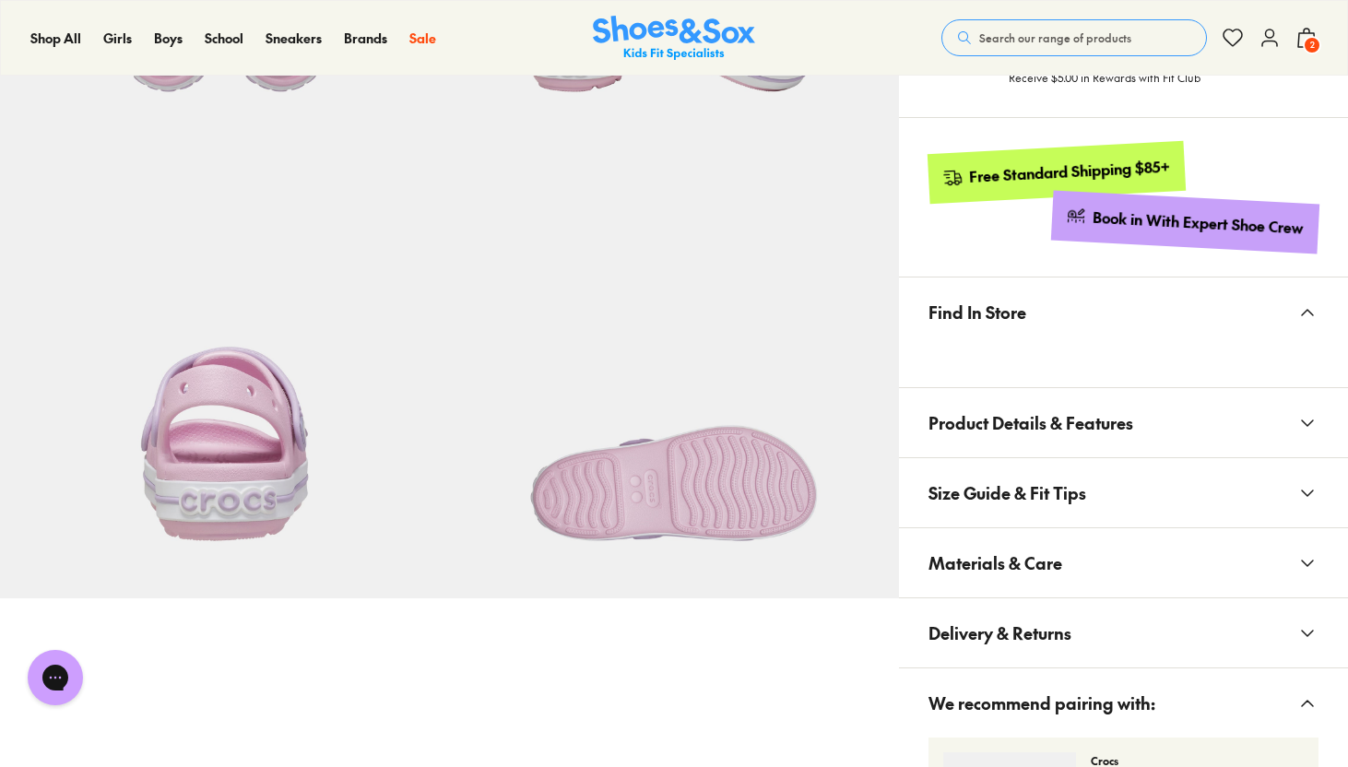
scroll to position [868, 0]
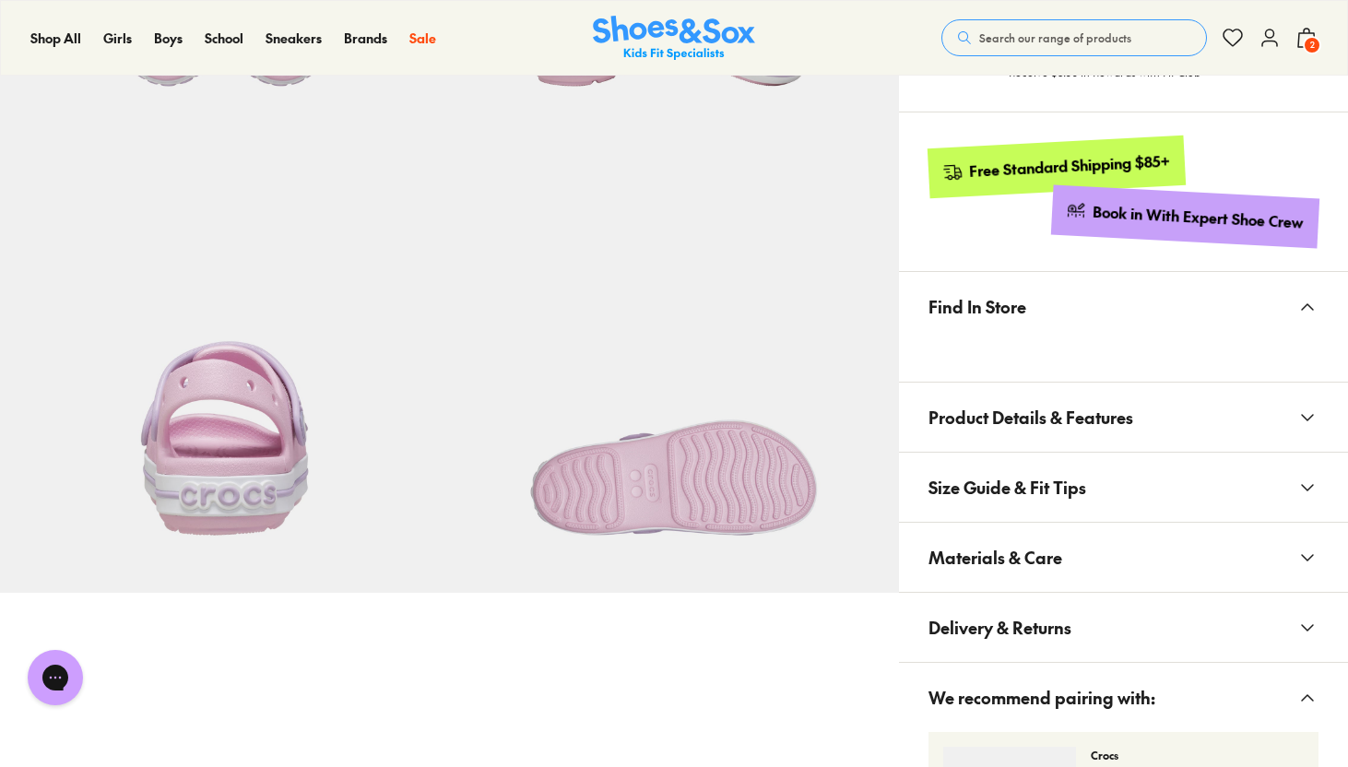
click at [1006, 436] on span "Product Details & Features" at bounding box center [1030, 417] width 205 height 54
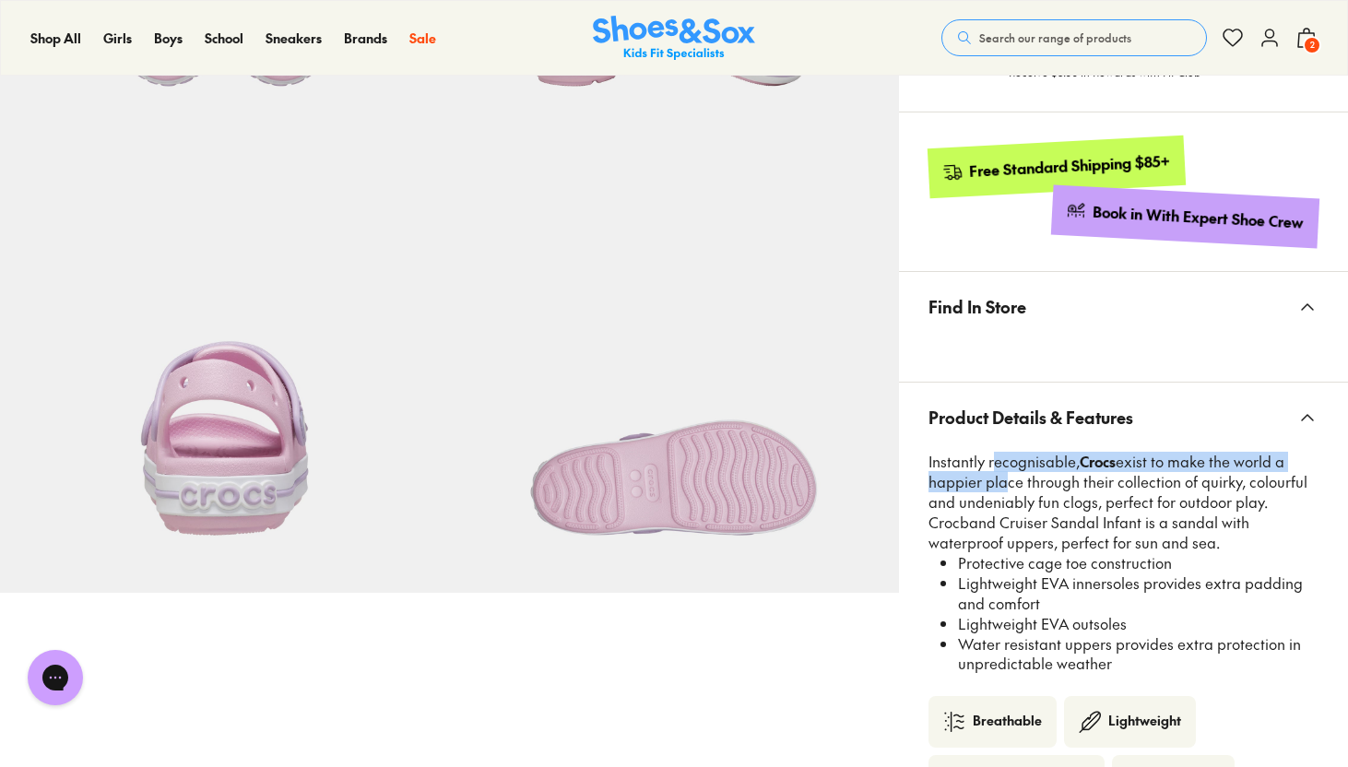
drag, startPoint x: 991, startPoint y: 464, endPoint x: 998, endPoint y: 491, distance: 28.4
click at [998, 491] on p "Instantly recognisable, Crocs exist to make the world a happier place through t…" at bounding box center [1123, 502] width 390 height 101
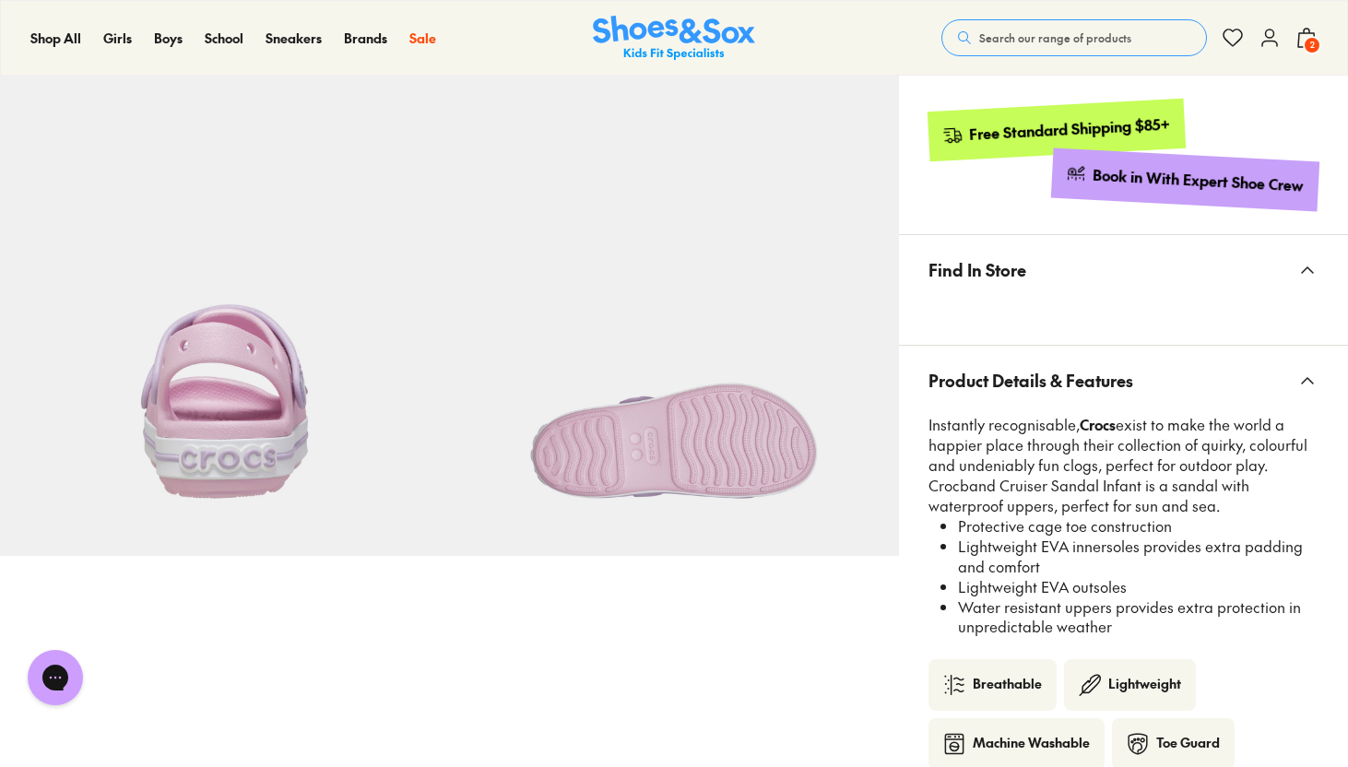
scroll to position [912, 0]
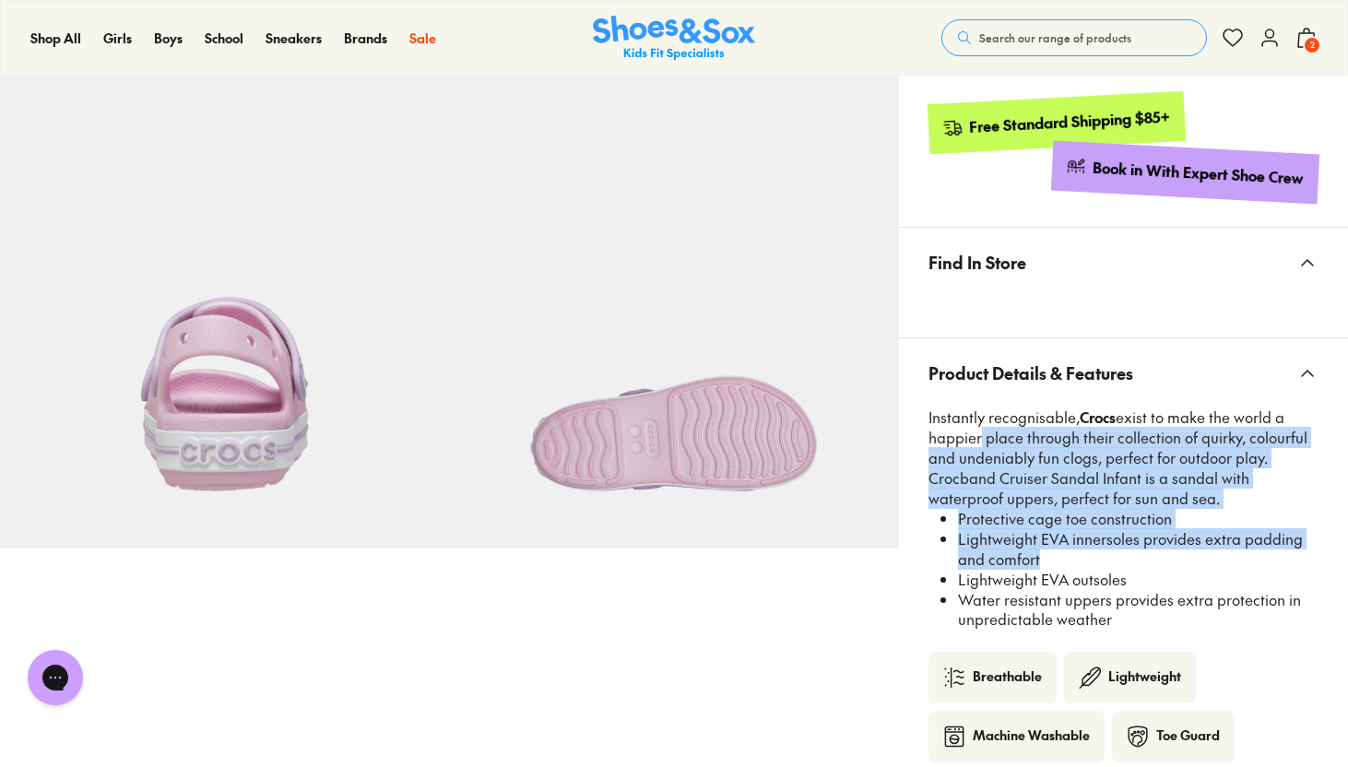
drag, startPoint x: 976, startPoint y: 436, endPoint x: 1036, endPoint y: 565, distance: 142.3
click at [1036, 565] on div "Instantly recognisable, Crocs exist to make the world a happier place through t…" at bounding box center [1123, 530] width 390 height 244
click at [1036, 565] on li "Lightweight EVA innersoles provides extra padding and comfort" at bounding box center [1138, 549] width 361 height 41
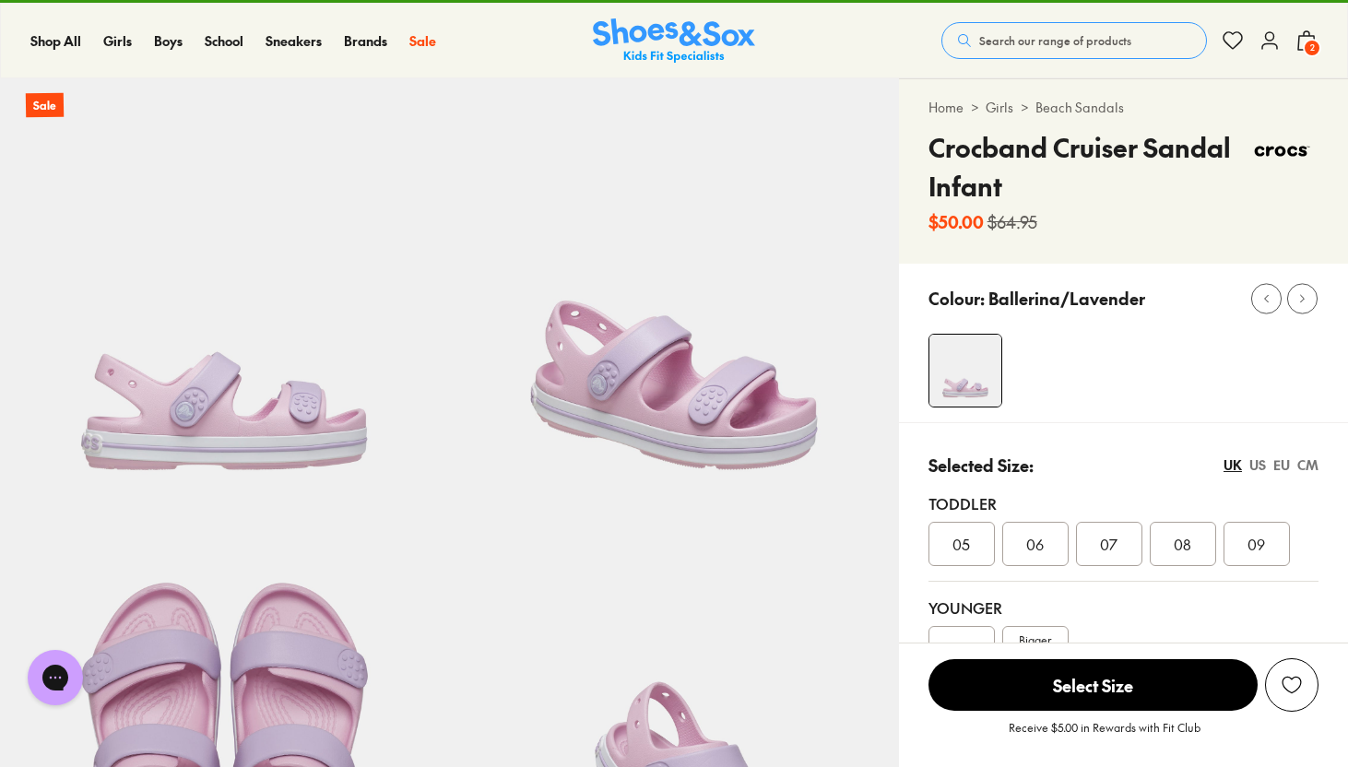
scroll to position [0, 0]
